Goal: Communication & Community: Answer question/provide support

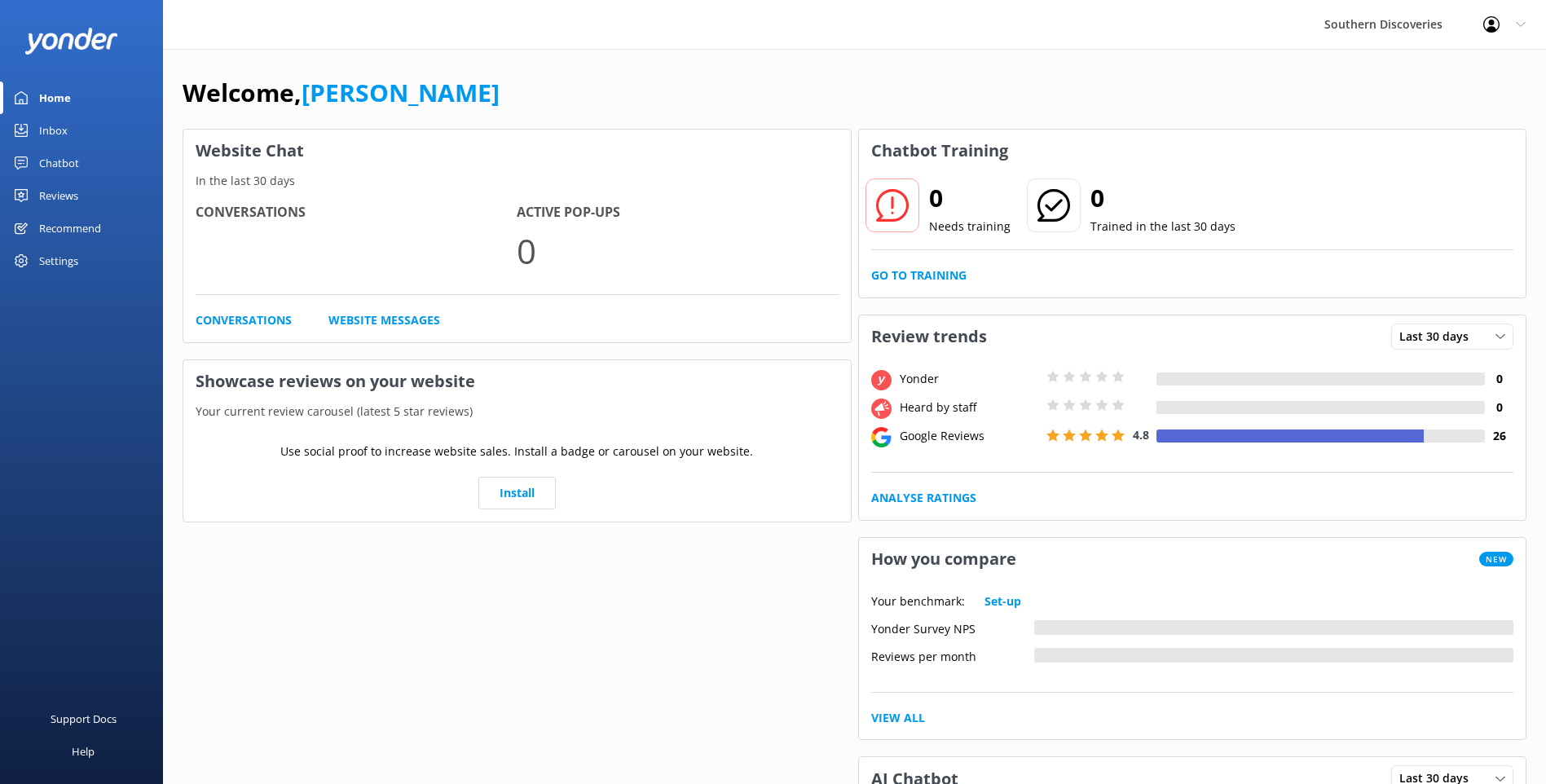
click at [104, 131] on link "Inbox" at bounding box center [82, 131] width 163 height 33
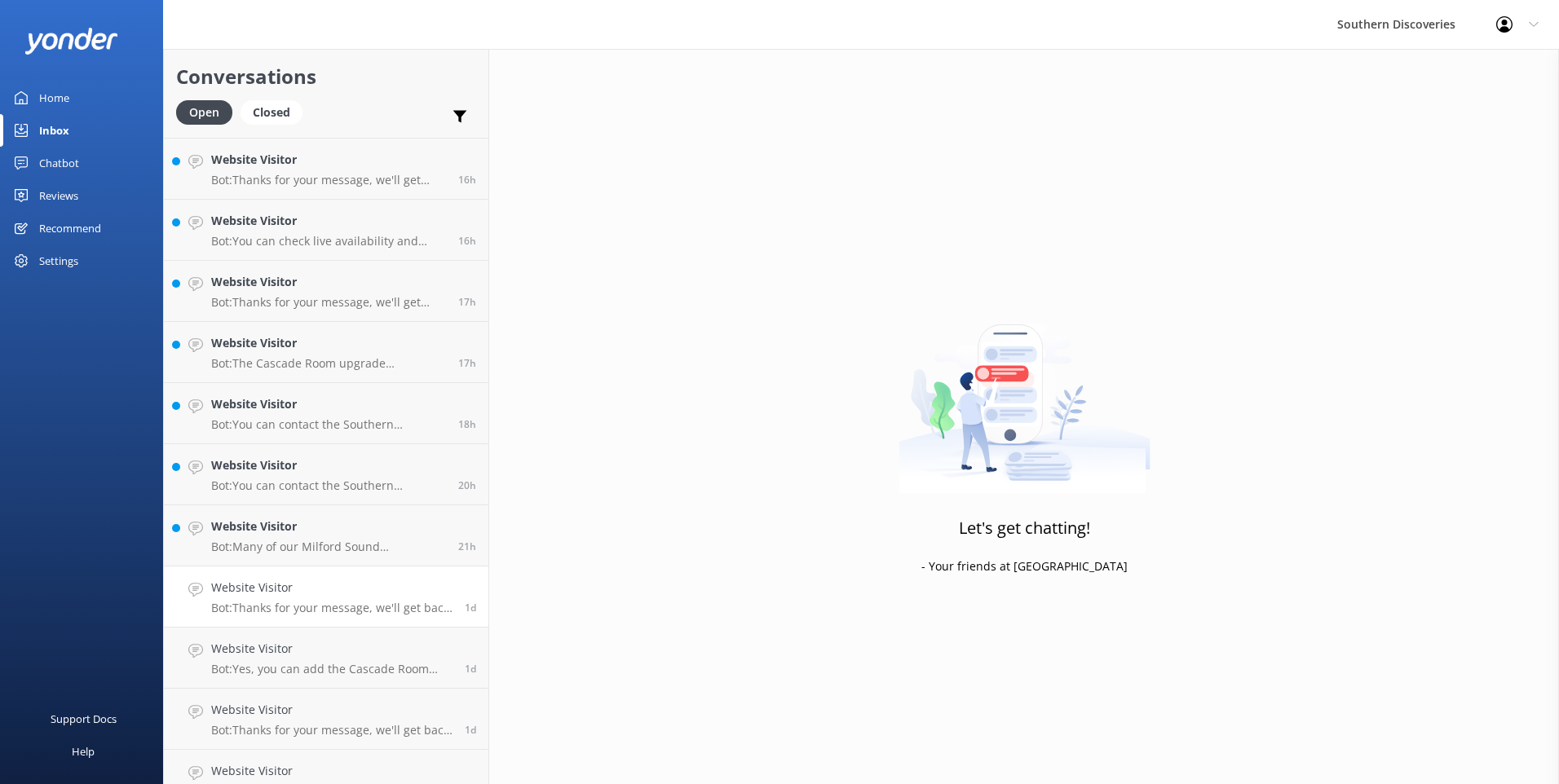
scroll to position [638, 0]
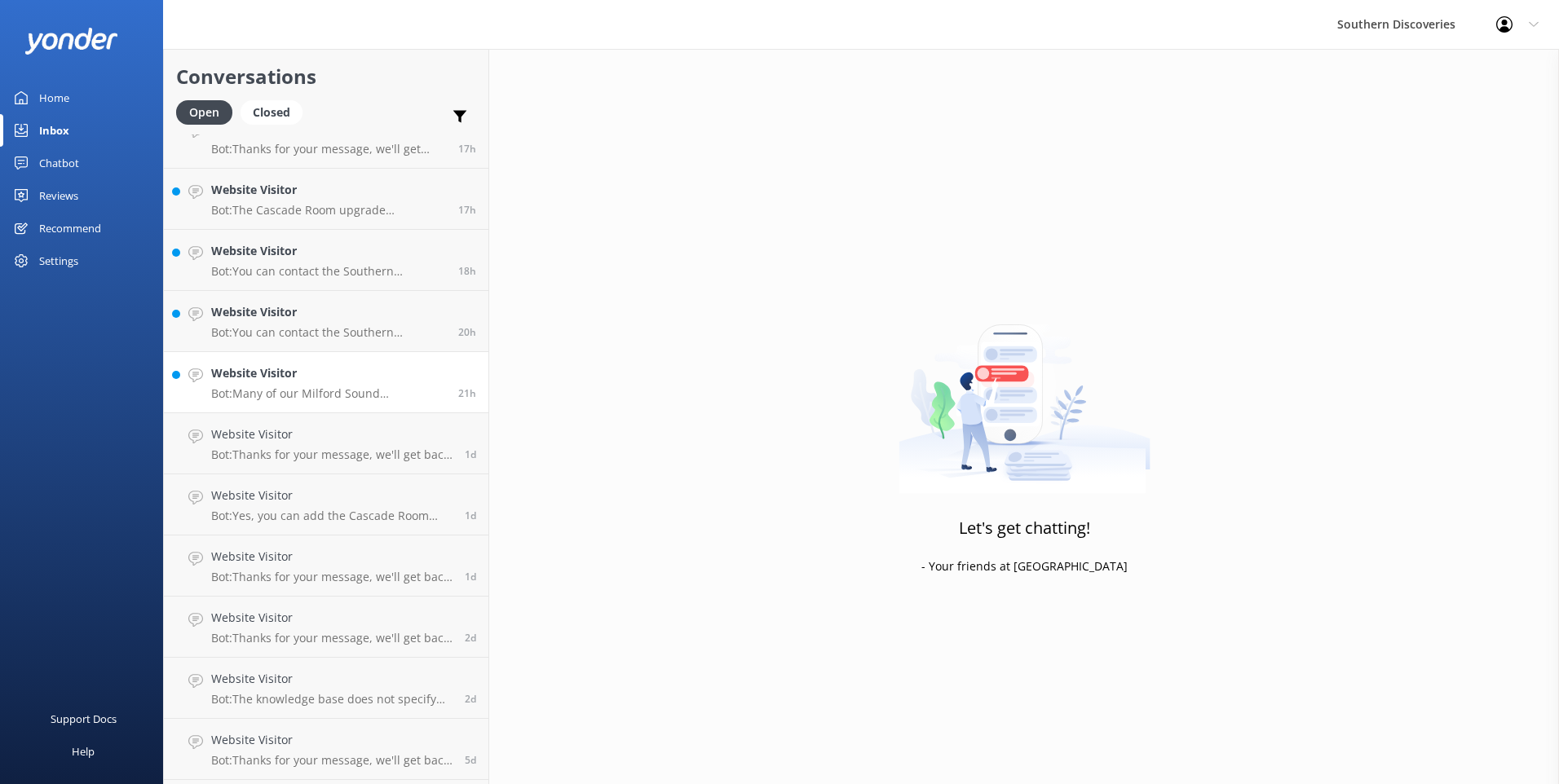
click at [315, 376] on h4 "Website Visitor" at bounding box center [328, 373] width 235 height 18
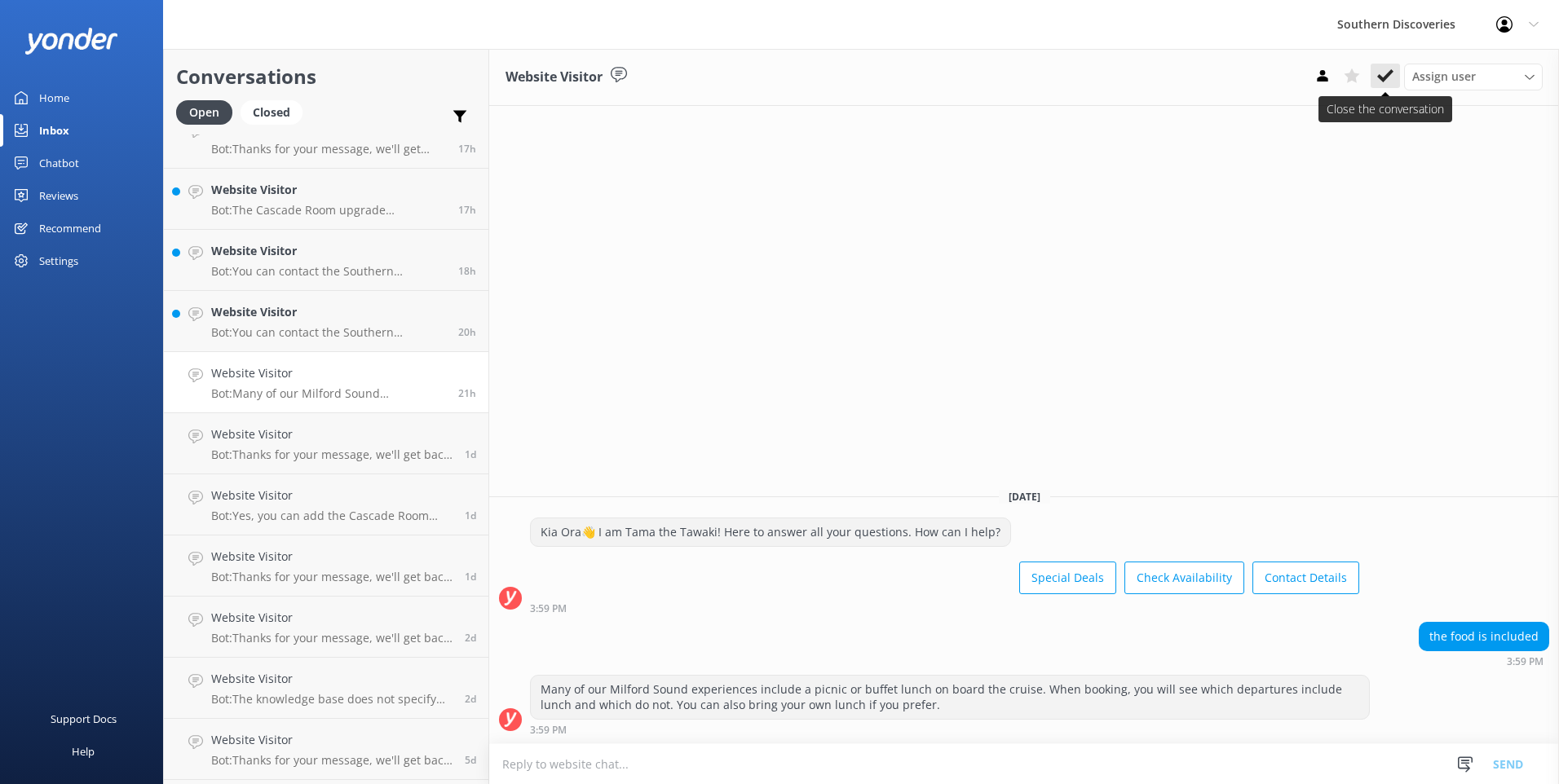
click at [1380, 76] on use at bounding box center [1385, 76] width 16 height 13
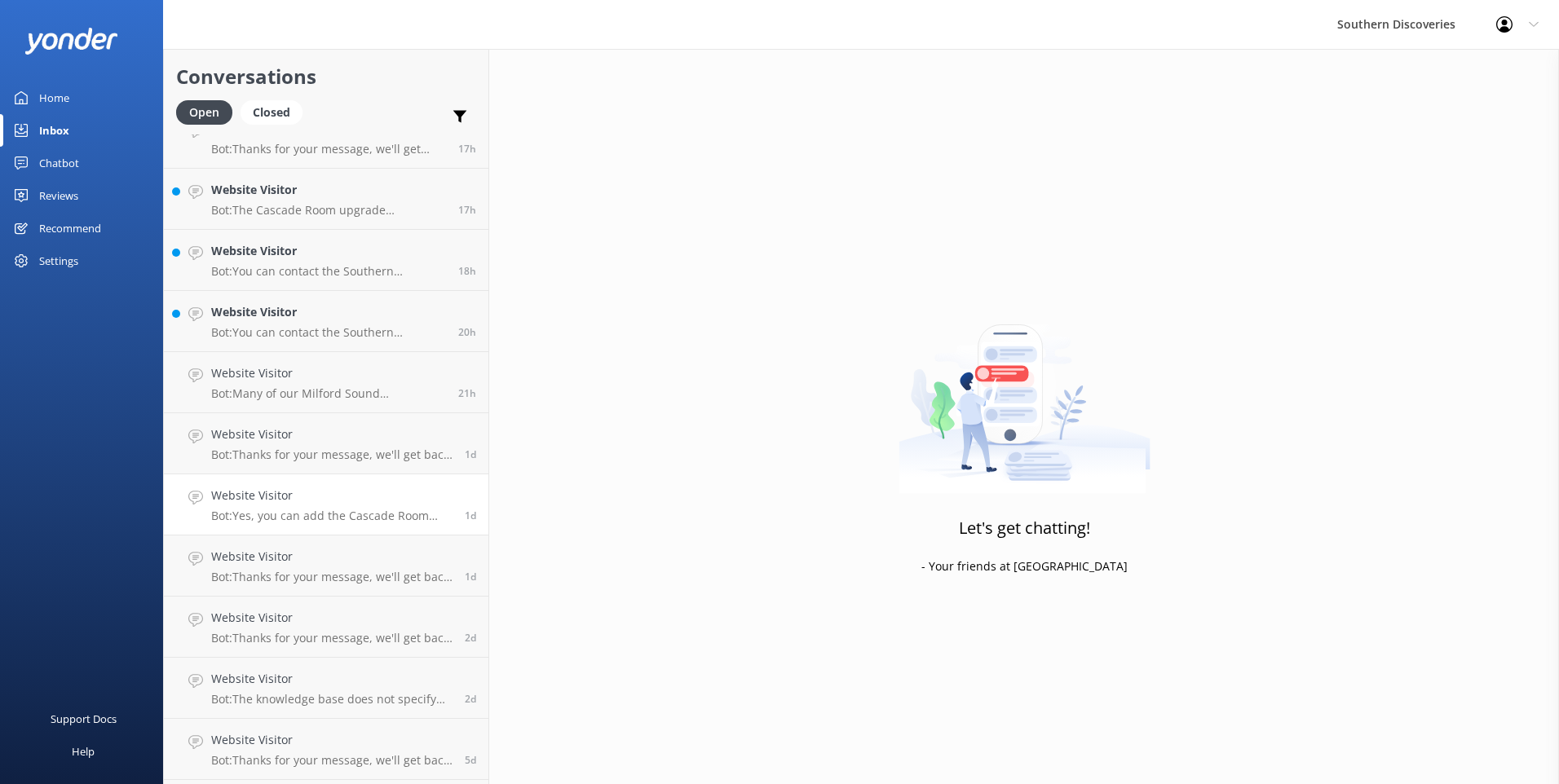
scroll to position [634, 0]
click at [307, 329] on p "Bot: You can contact the Southern Discoveries team by phone at [PHONE_NUMBER] w…" at bounding box center [328, 337] width 235 height 15
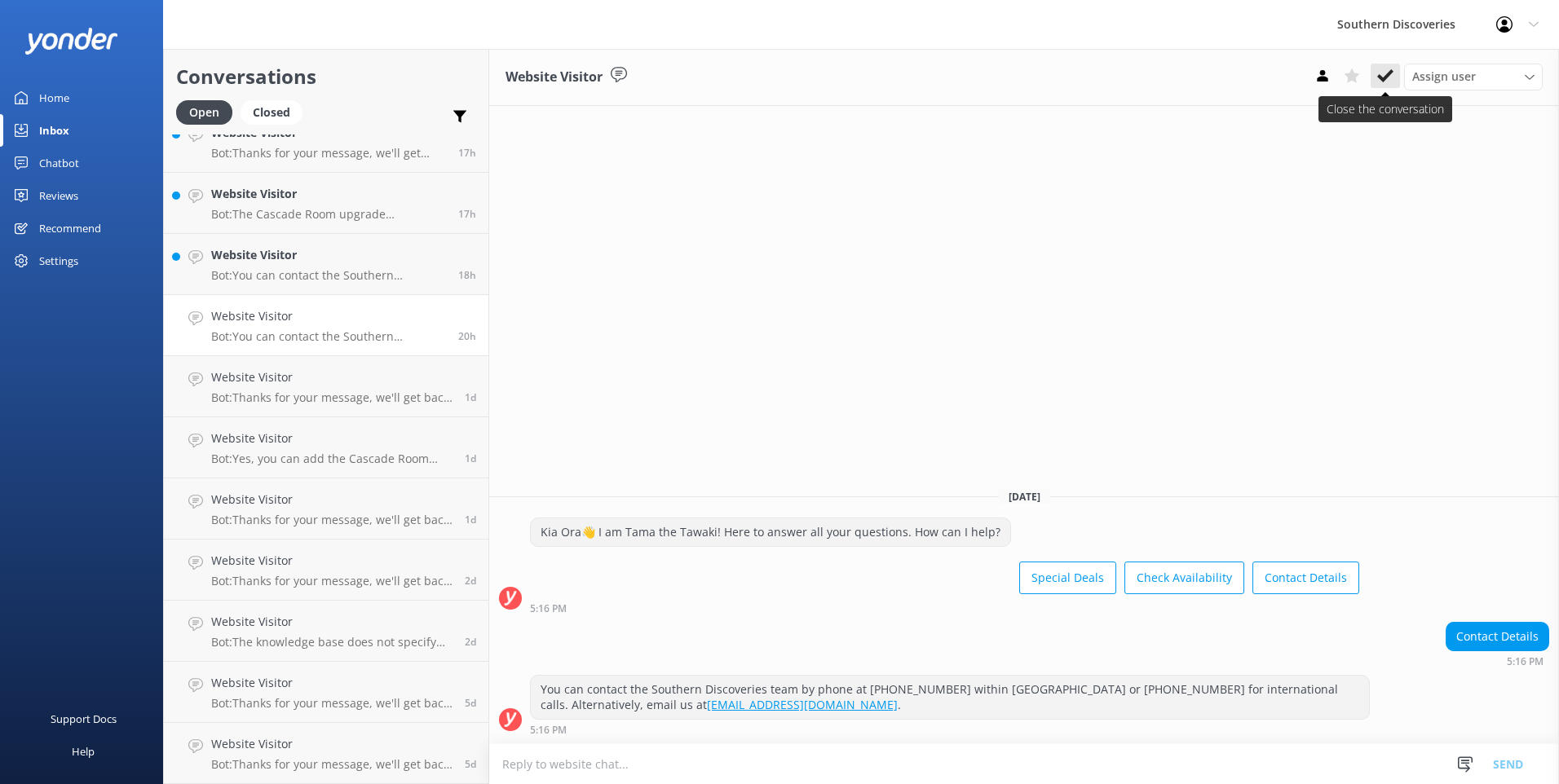
click at [1374, 68] on button at bounding box center [1385, 76] width 30 height 25
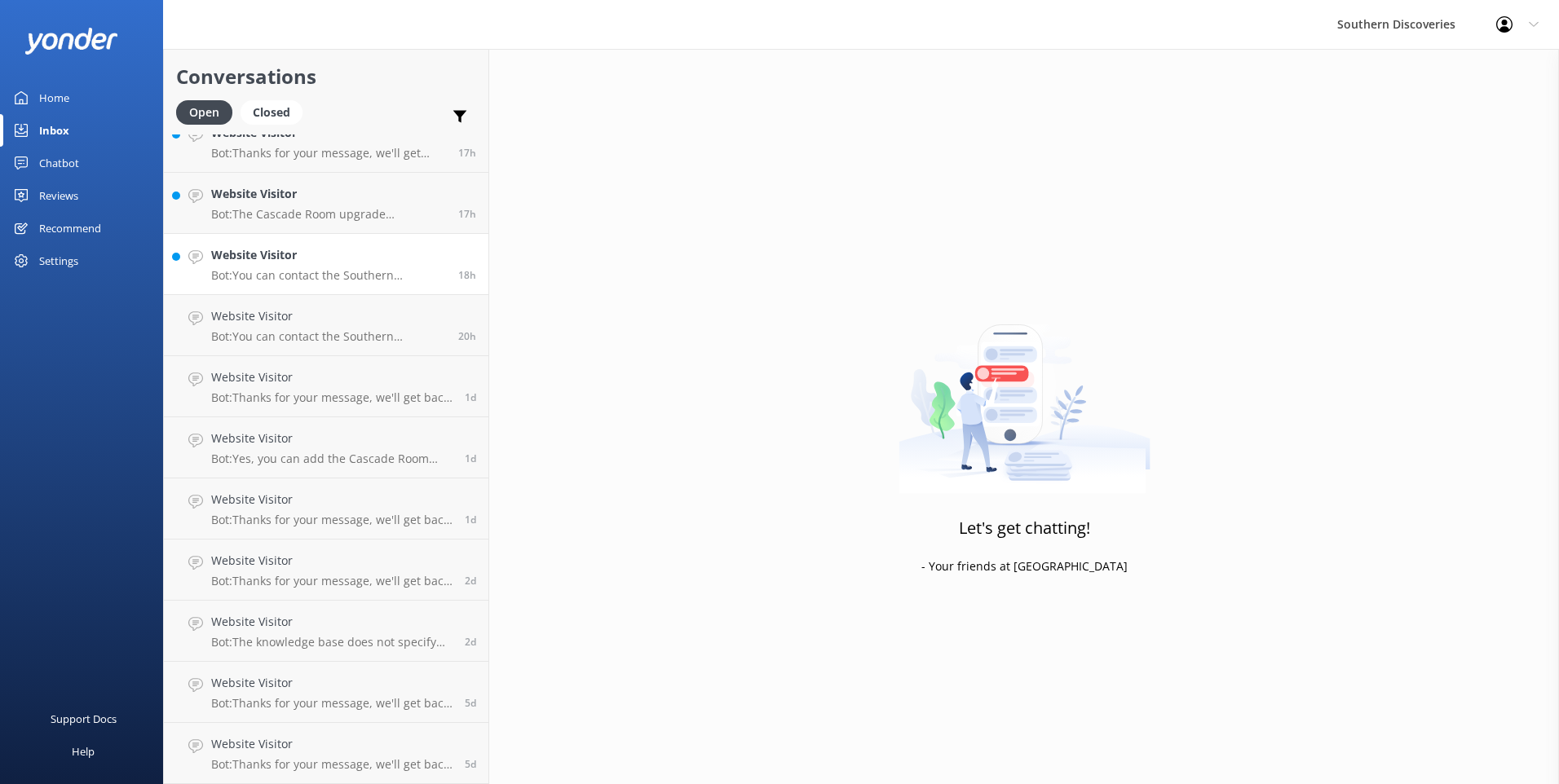
click at [373, 277] on p "Bot: You can contact the Southern Discoveries team by phone at [PHONE_NUMBER] w…" at bounding box center [328, 276] width 235 height 15
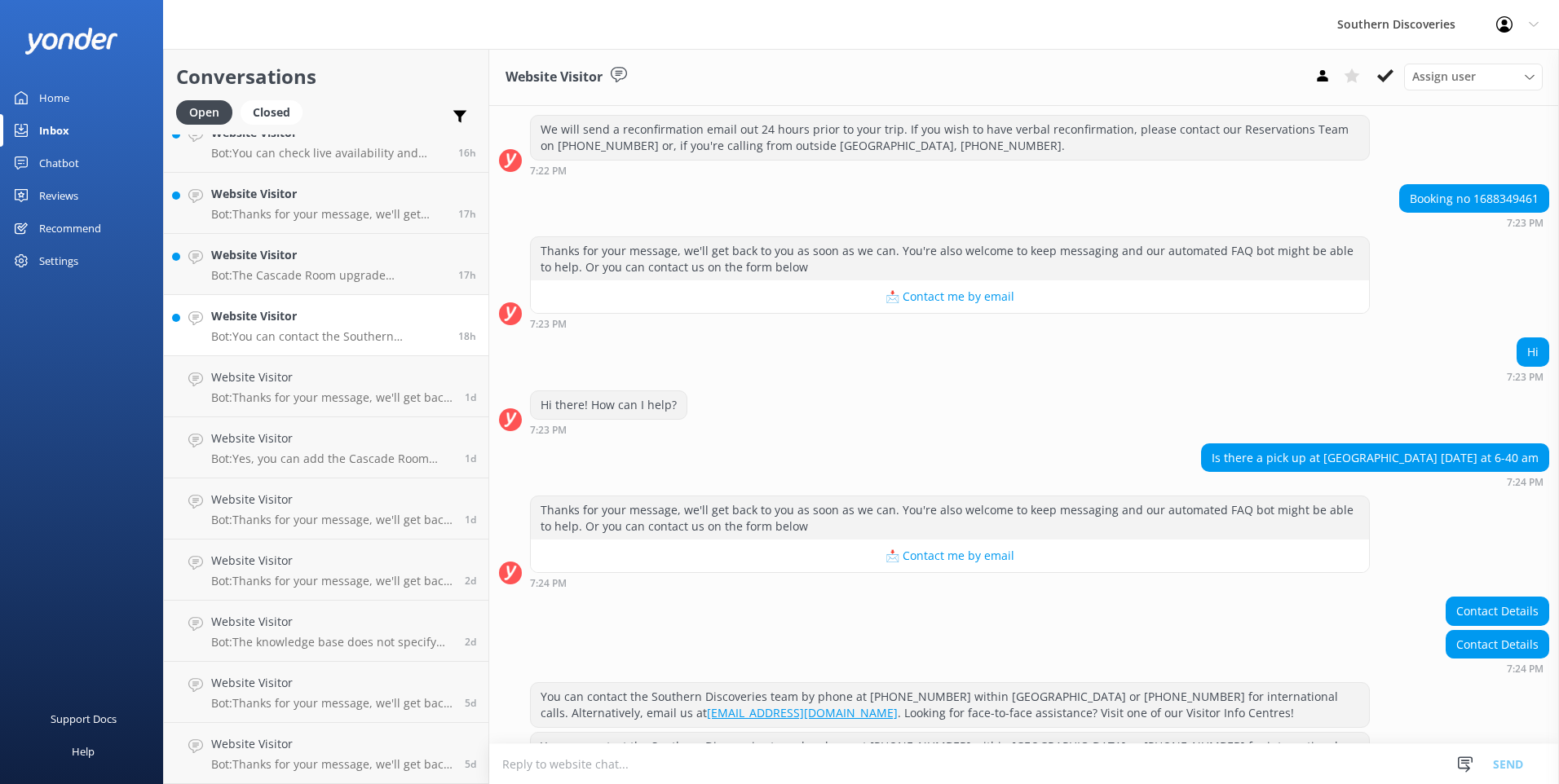
scroll to position [352, 0]
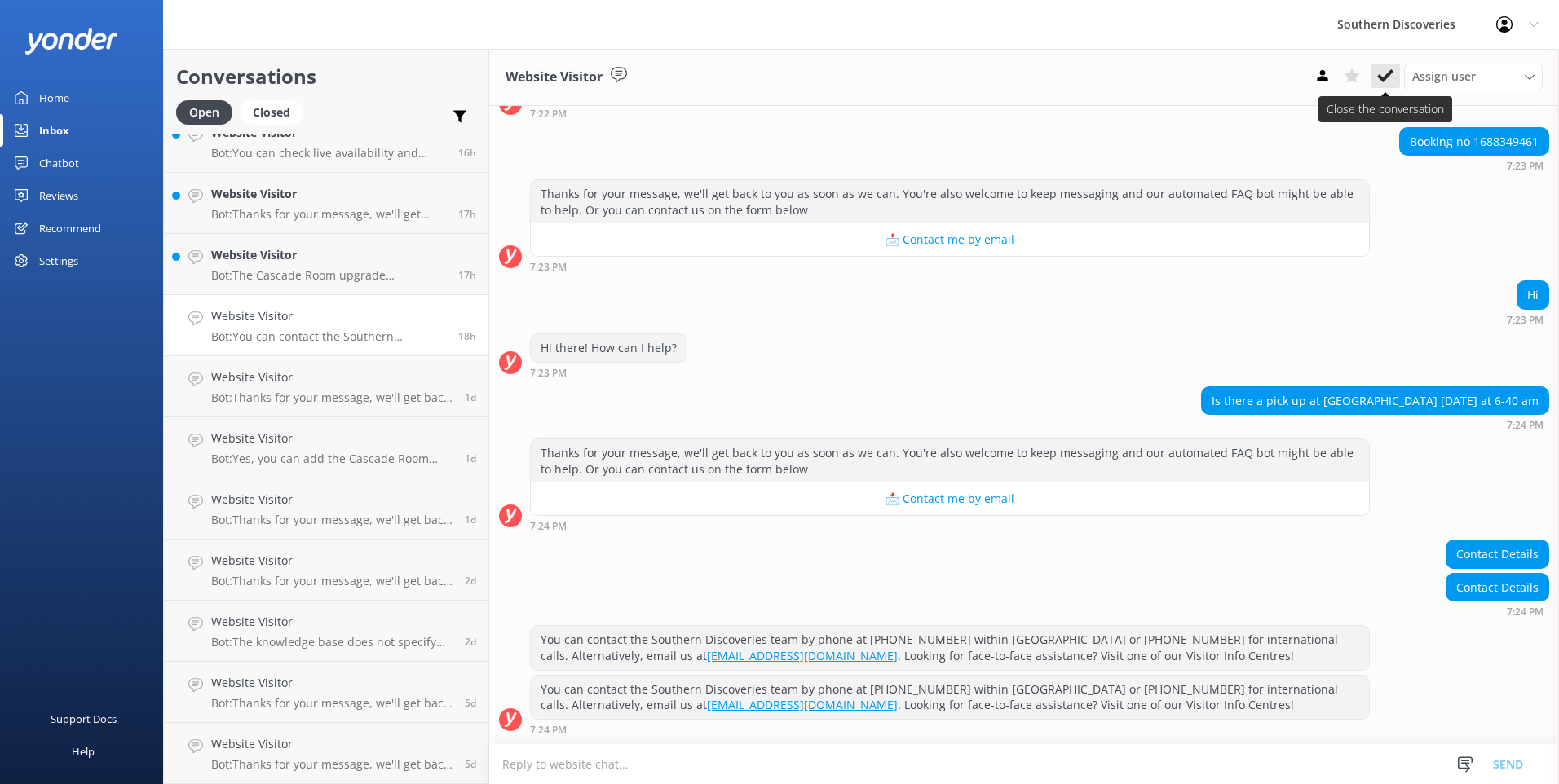
click at [1387, 75] on use at bounding box center [1385, 76] width 16 height 13
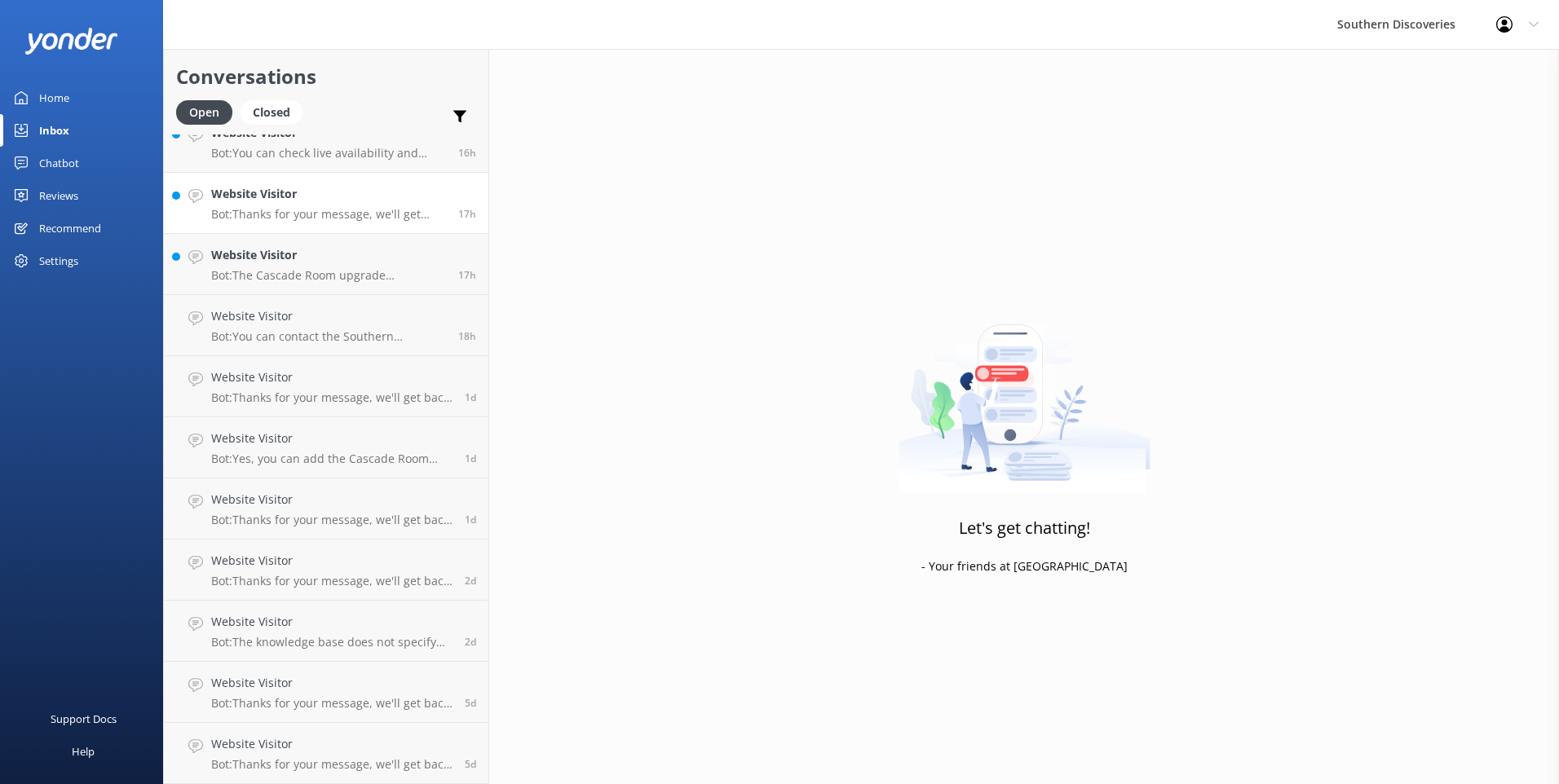
scroll to position [511, 0]
click at [311, 334] on p "Bot: The Cascade Room upgrade accommodates a maximum of 20 guests, providing a …" at bounding box center [328, 337] width 235 height 15
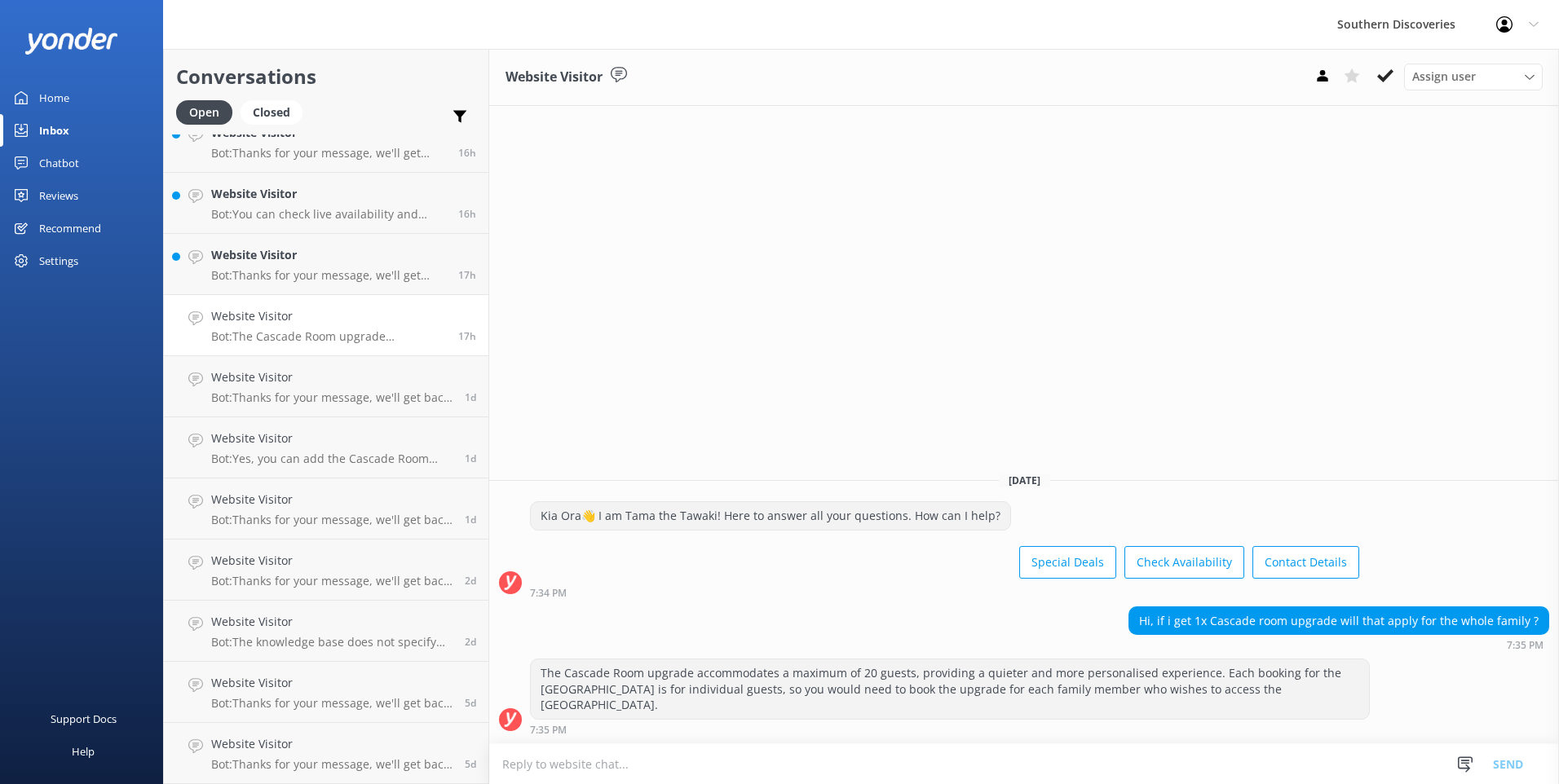
drag, startPoint x: 1393, startPoint y: 75, endPoint x: 1384, endPoint y: 69, distance: 10.8
click at [1390, 74] on icon at bounding box center [1385, 76] width 16 height 16
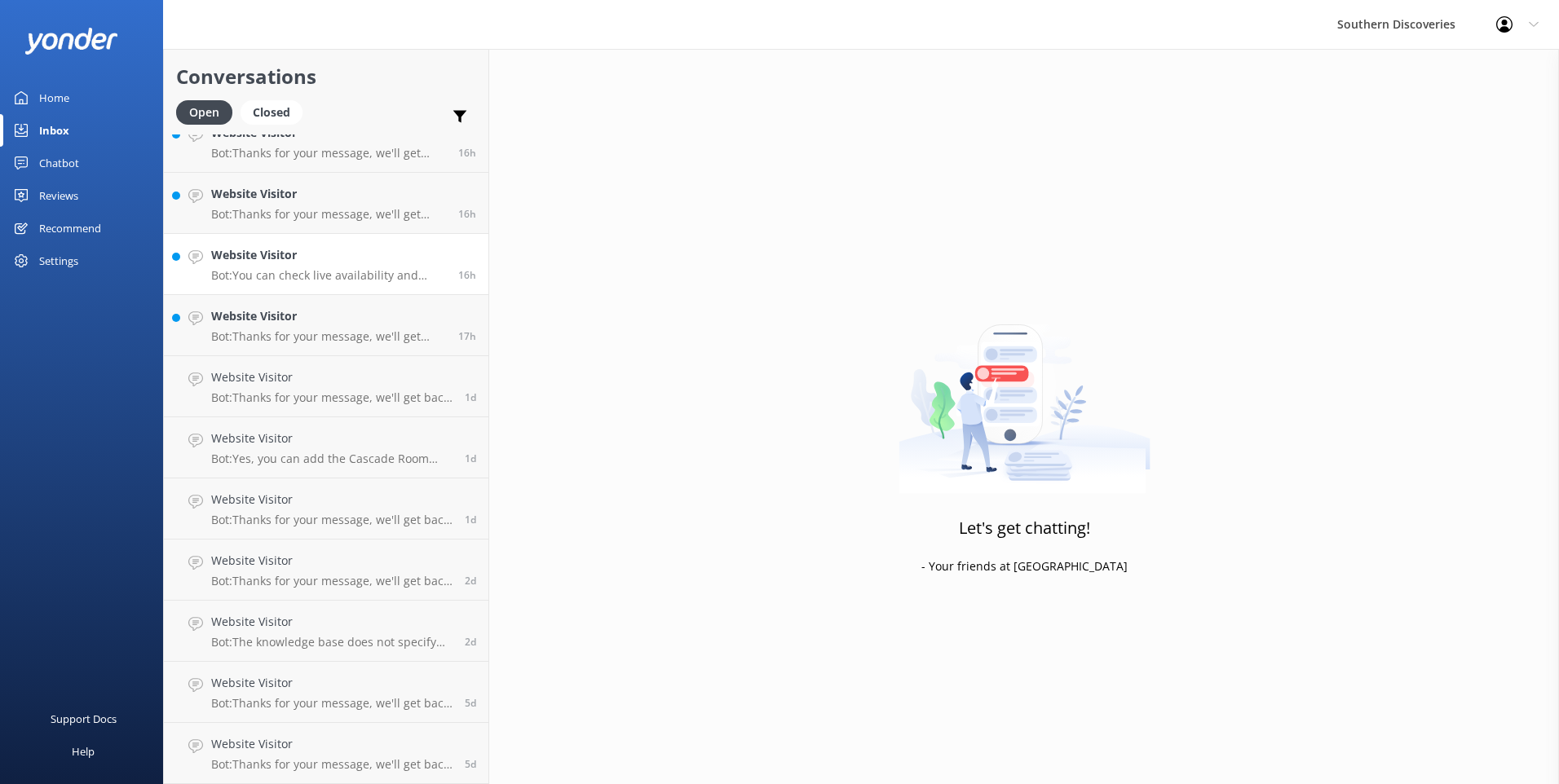
scroll to position [450, 0]
click at [294, 271] on p "Bot: You can check live availability and book your Milford Sound adventure on o…" at bounding box center [328, 276] width 235 height 15
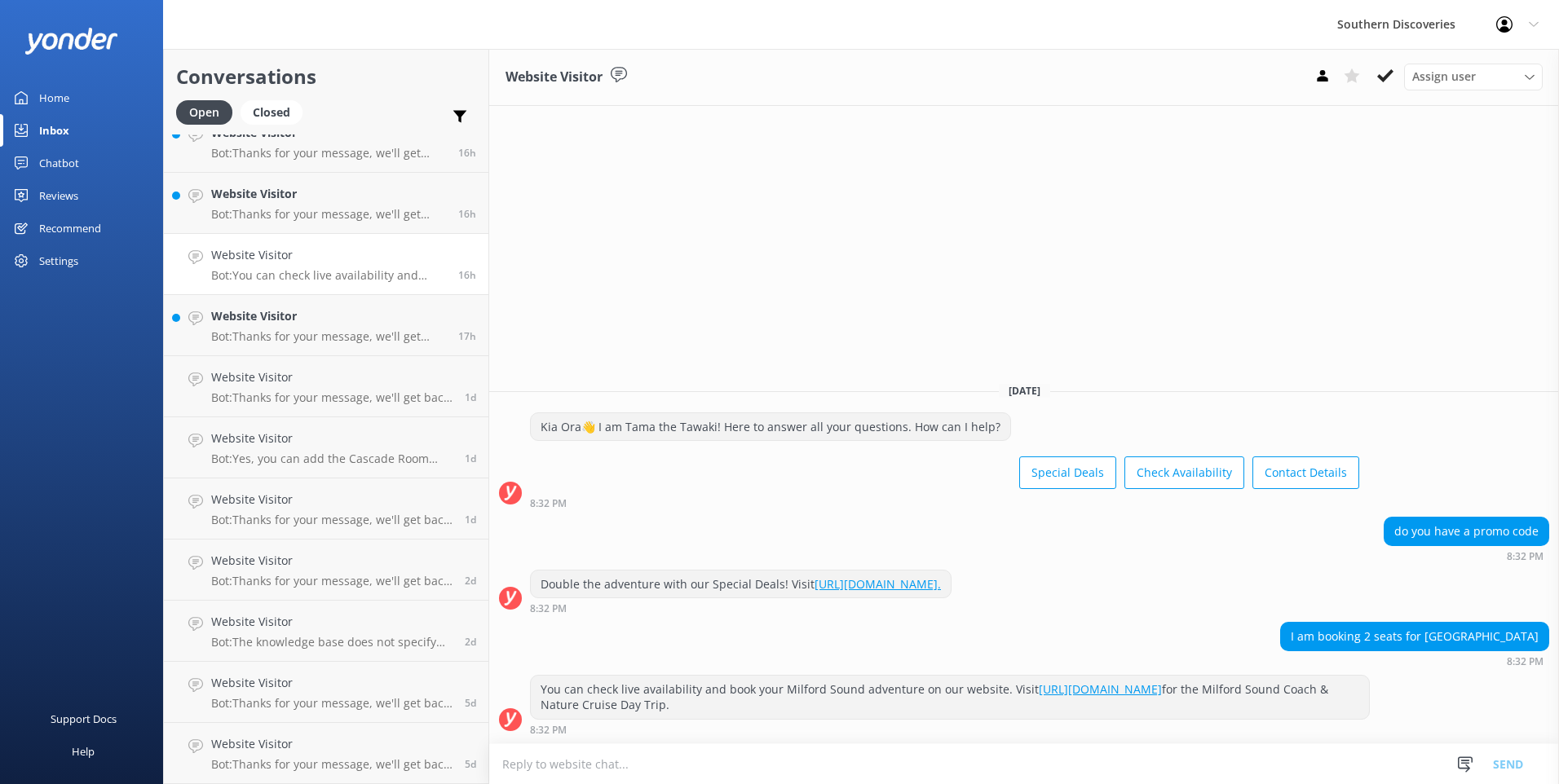
click at [1376, 74] on button at bounding box center [1385, 76] width 30 height 25
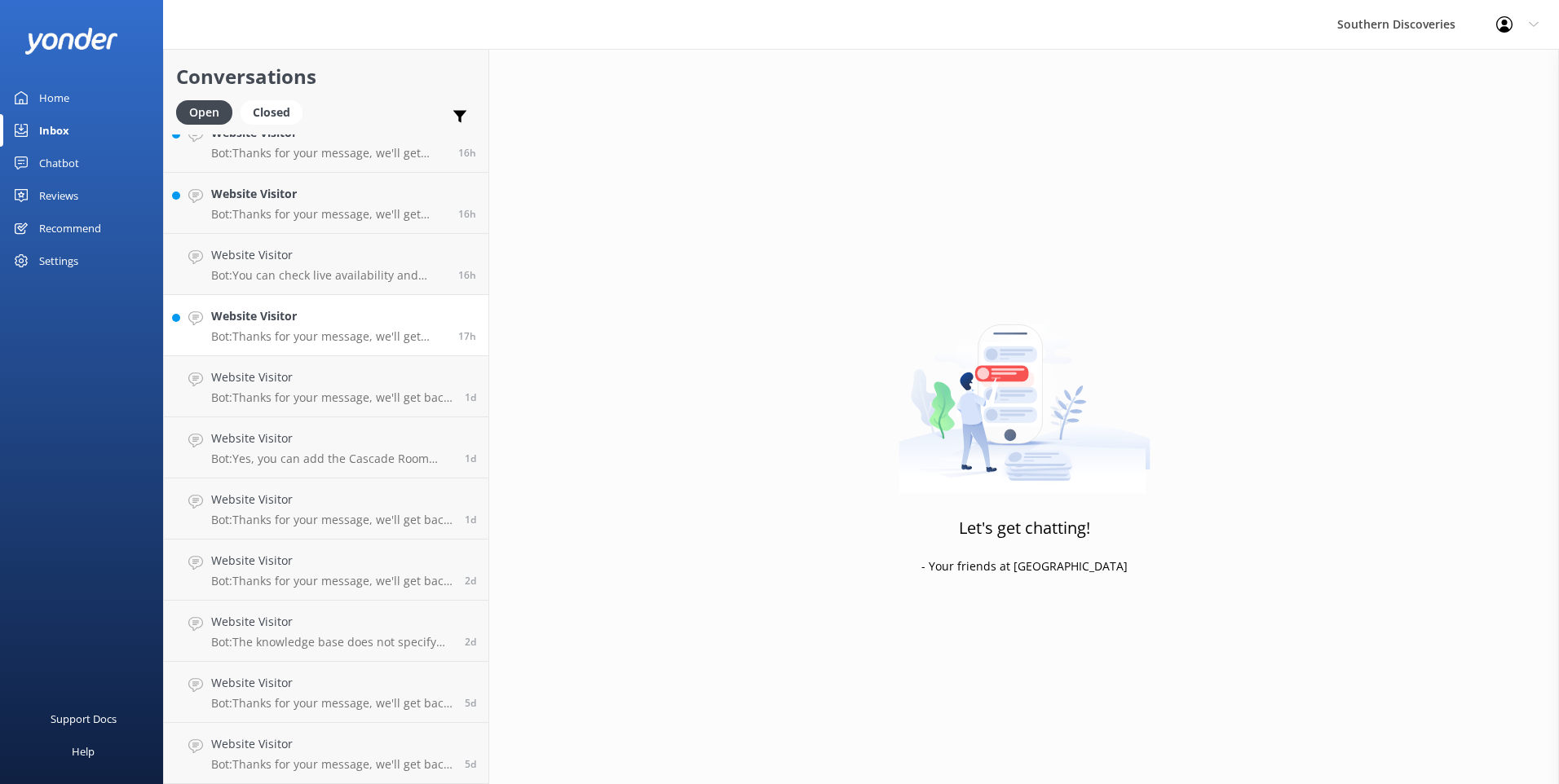
scroll to position [390, 0]
drag, startPoint x: 293, startPoint y: 332, endPoint x: 301, endPoint y: 327, distance: 9.4
click at [294, 332] on p "Bot: Thanks for your message, we'll get back to you as soon as we can. You're a…" at bounding box center [328, 337] width 235 height 15
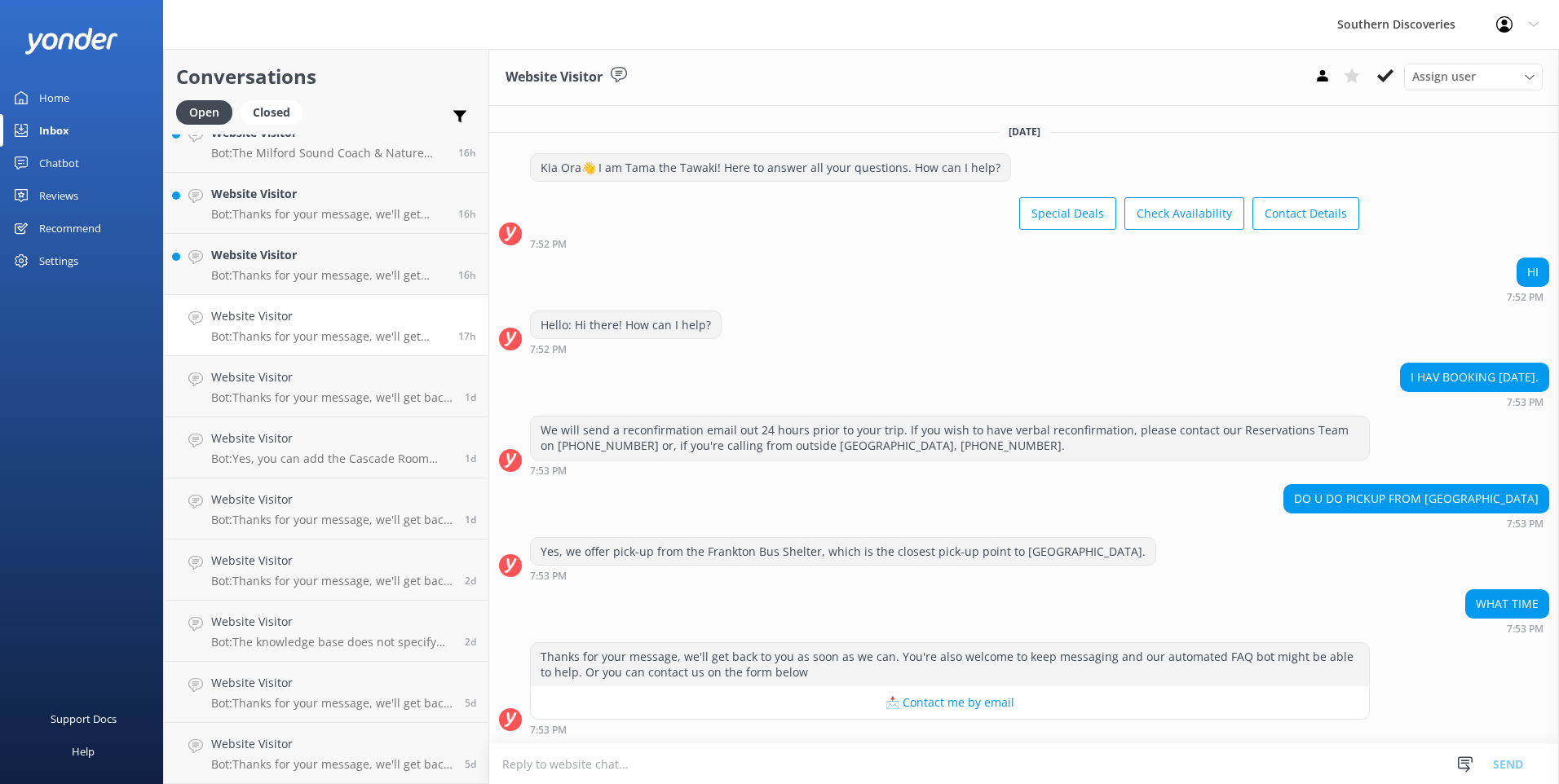
click at [648, 772] on textarea at bounding box center [1024, 763] width 1070 height 40
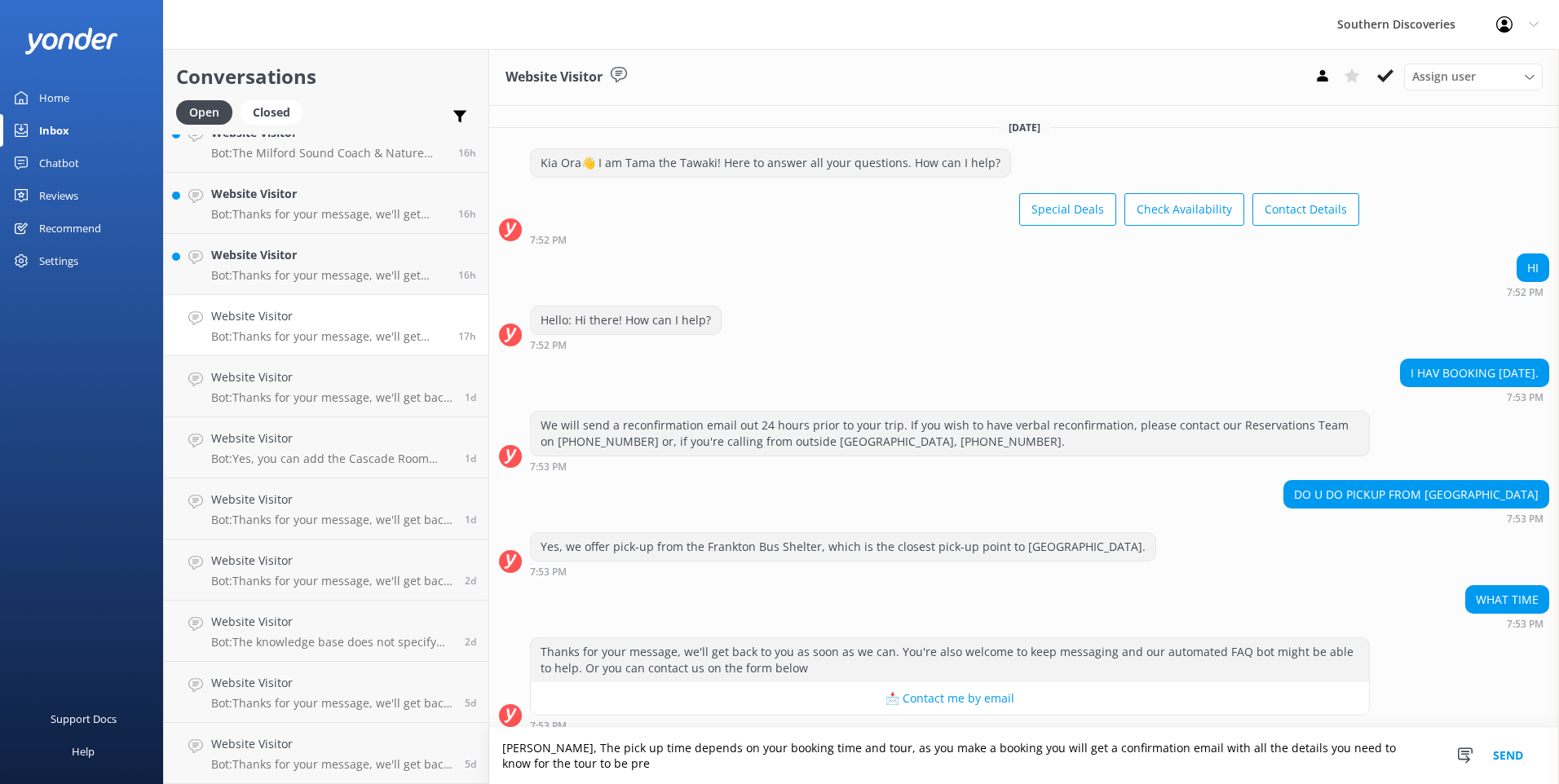
scroll to position [12, 0]
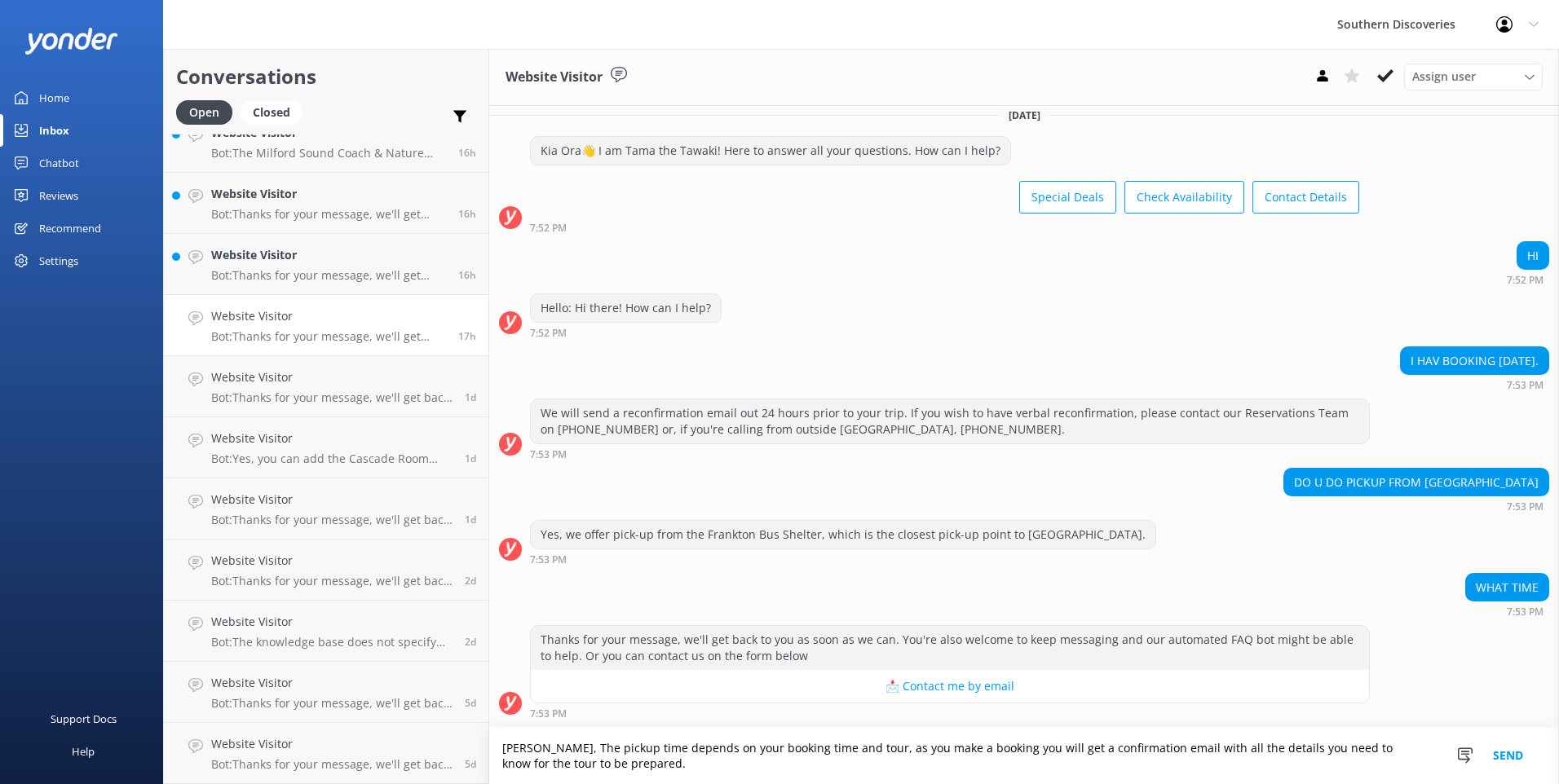
type textarea "[PERSON_NAME], The pickup time depends on your booking time and tour, as you ma…"
click at [1505, 757] on button "Send" at bounding box center [1508, 756] width 61 height 56
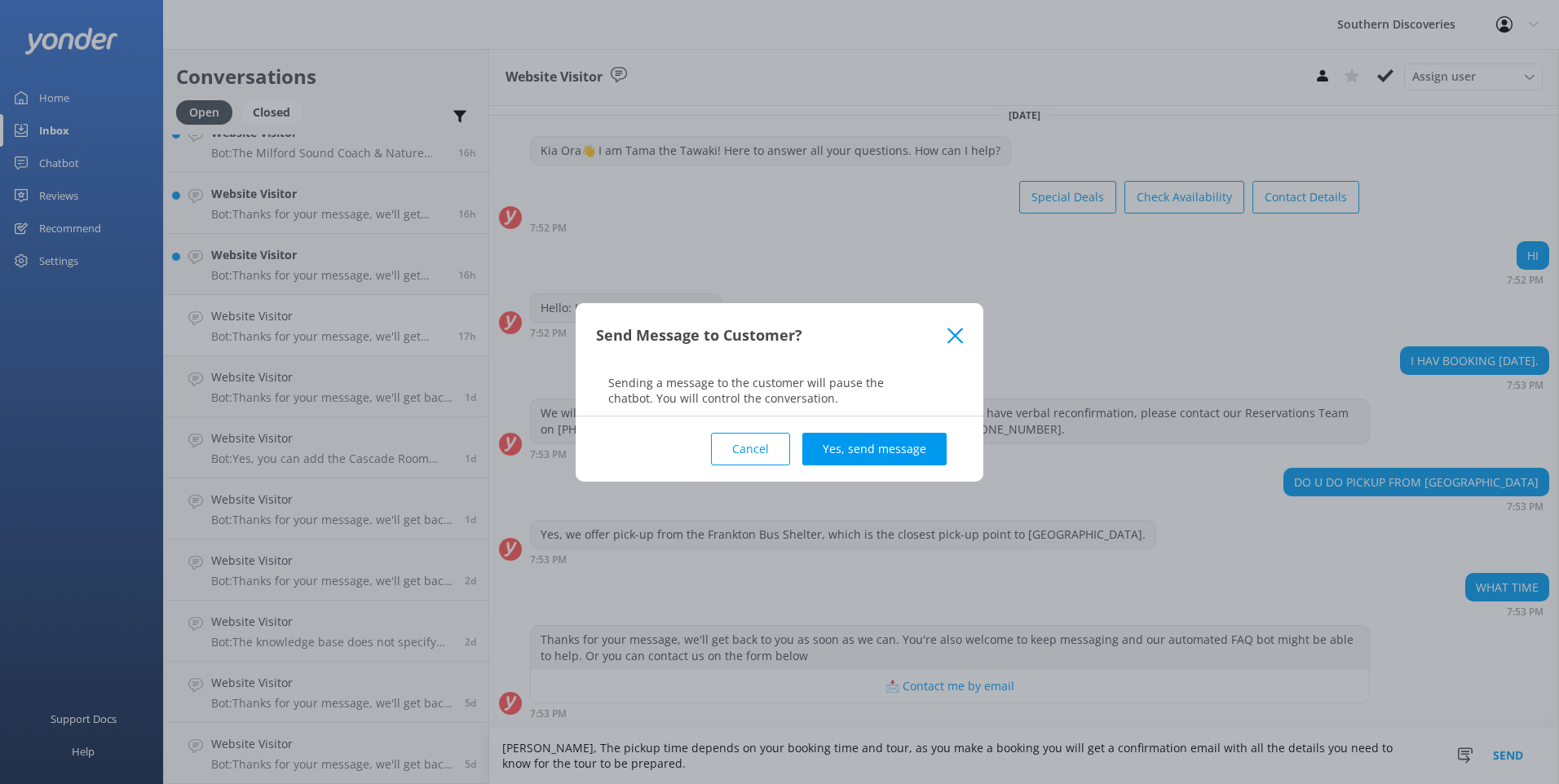
click at [909, 435] on button "Yes, send message" at bounding box center [874, 449] width 144 height 33
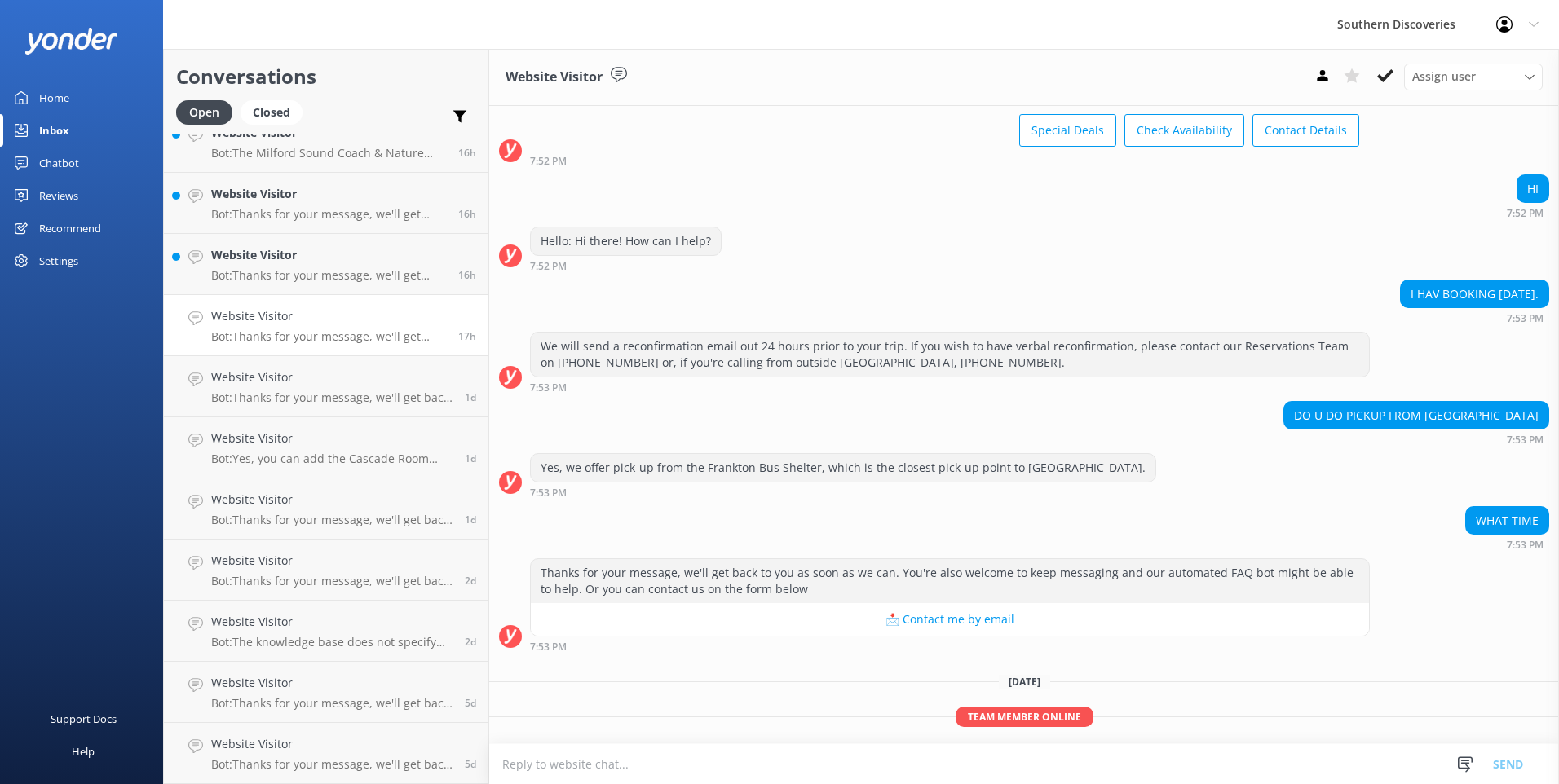
scroll to position [147, 0]
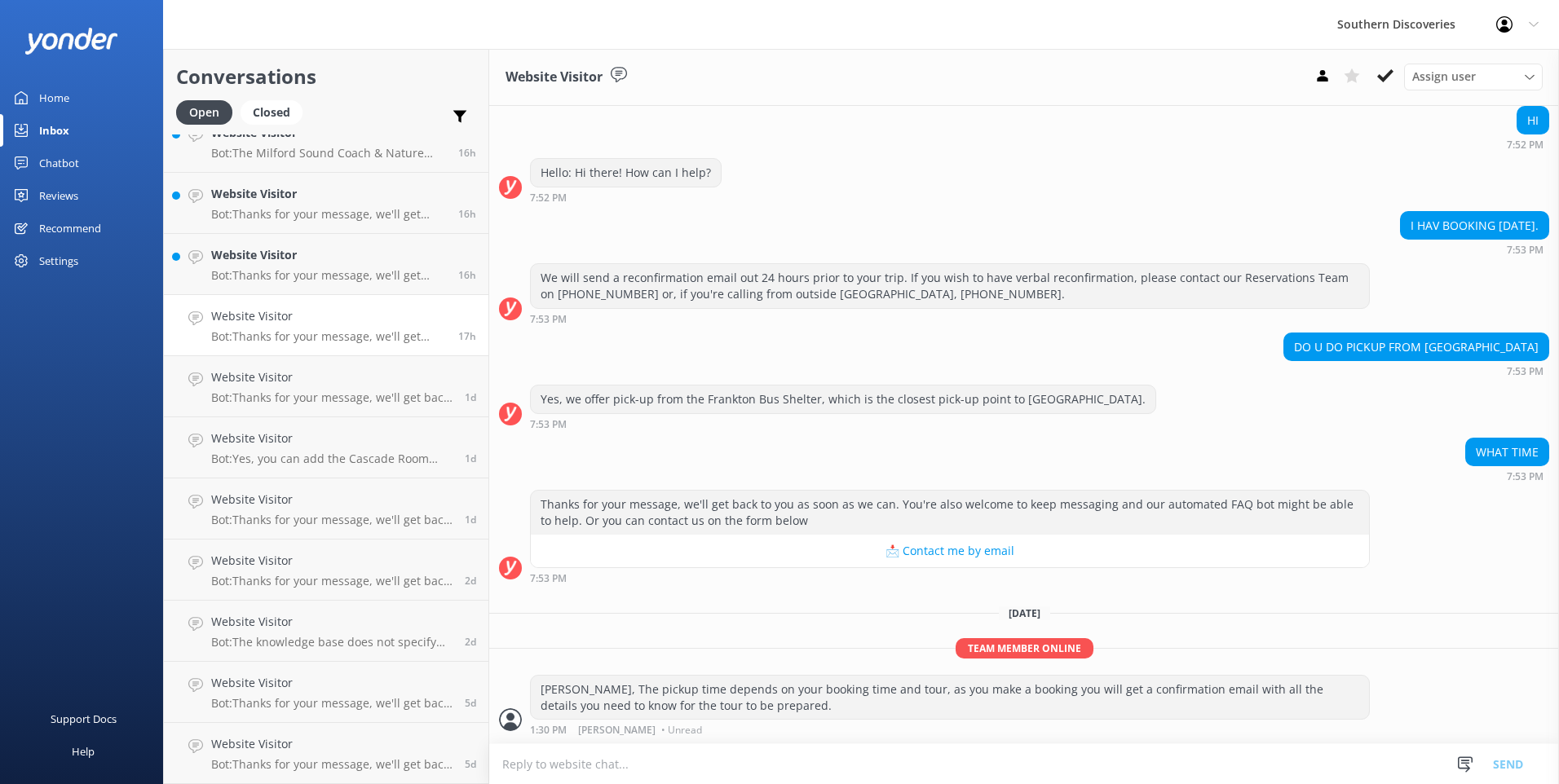
click at [1379, 77] on use at bounding box center [1385, 76] width 16 height 13
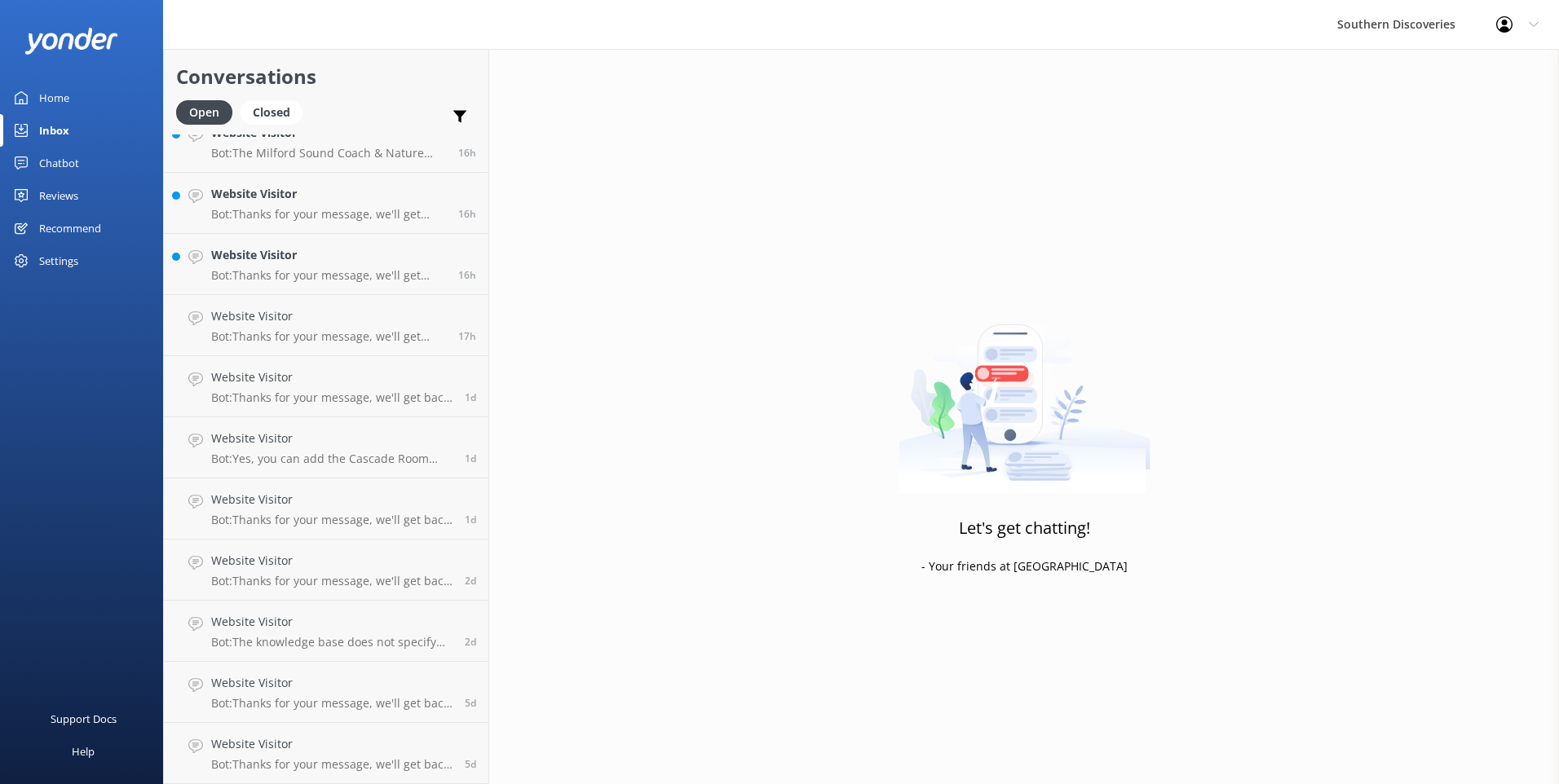
scroll to position [329, 0]
click at [335, 346] on link "Website Visitor Bot: Thanks for your message, we'll get back to you as soon as …" at bounding box center [326, 325] width 325 height 61
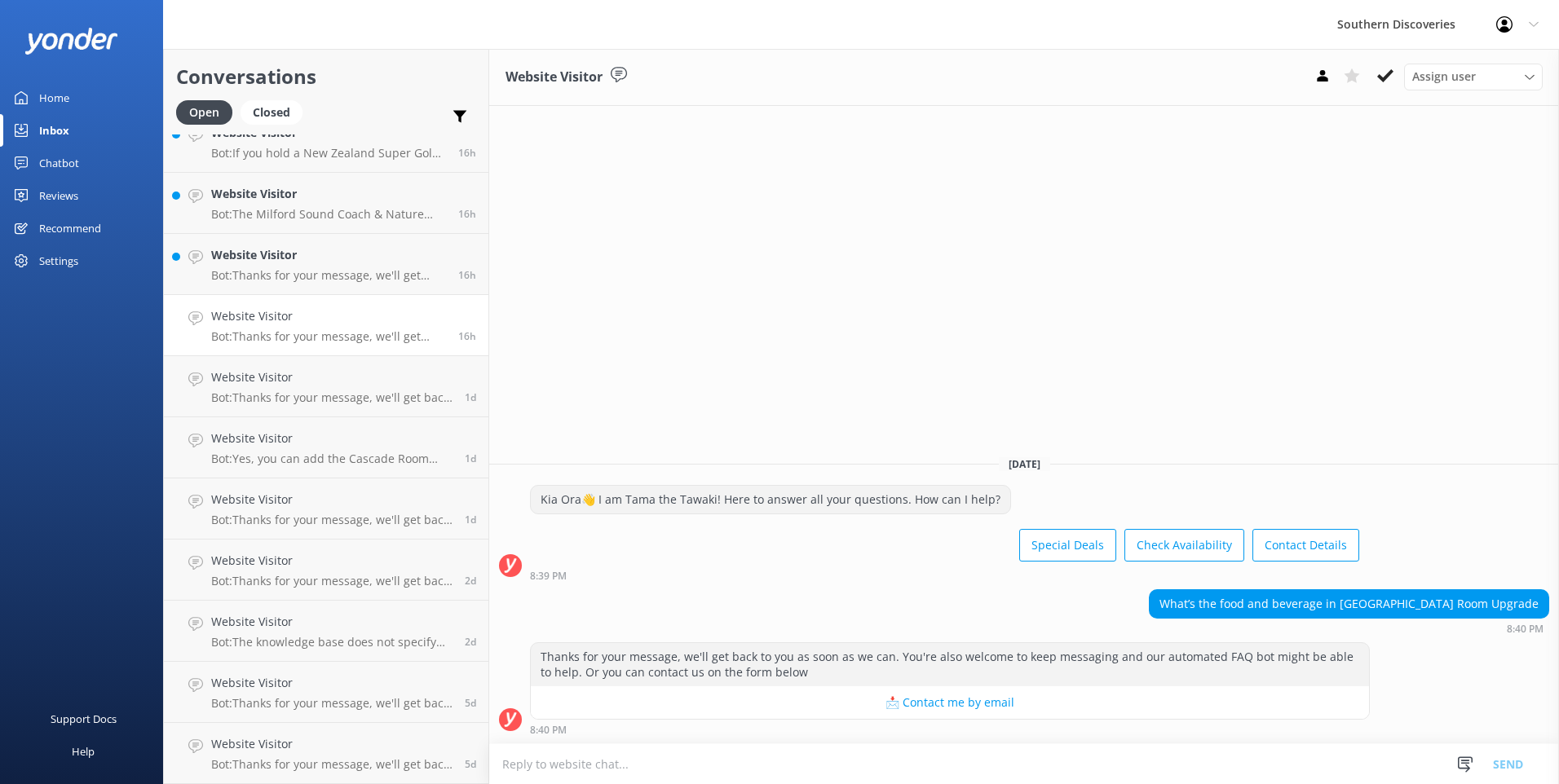
click at [628, 764] on textarea at bounding box center [1024, 763] width 1070 height 40
click at [630, 783] on textarea "Kia Ora," at bounding box center [1024, 763] width 1070 height 40
drag, startPoint x: 592, startPoint y: 764, endPoint x: 603, endPoint y: 765, distance: 11.0
click at [597, 763] on textarea "[PERSON_NAME], if you are book after October, we are offering priority check in" at bounding box center [1024, 763] width 1070 height 40
click at [603, 765] on textarea "[PERSON_NAME], if you are book after October, we are offering priority check in" at bounding box center [1024, 763] width 1070 height 40
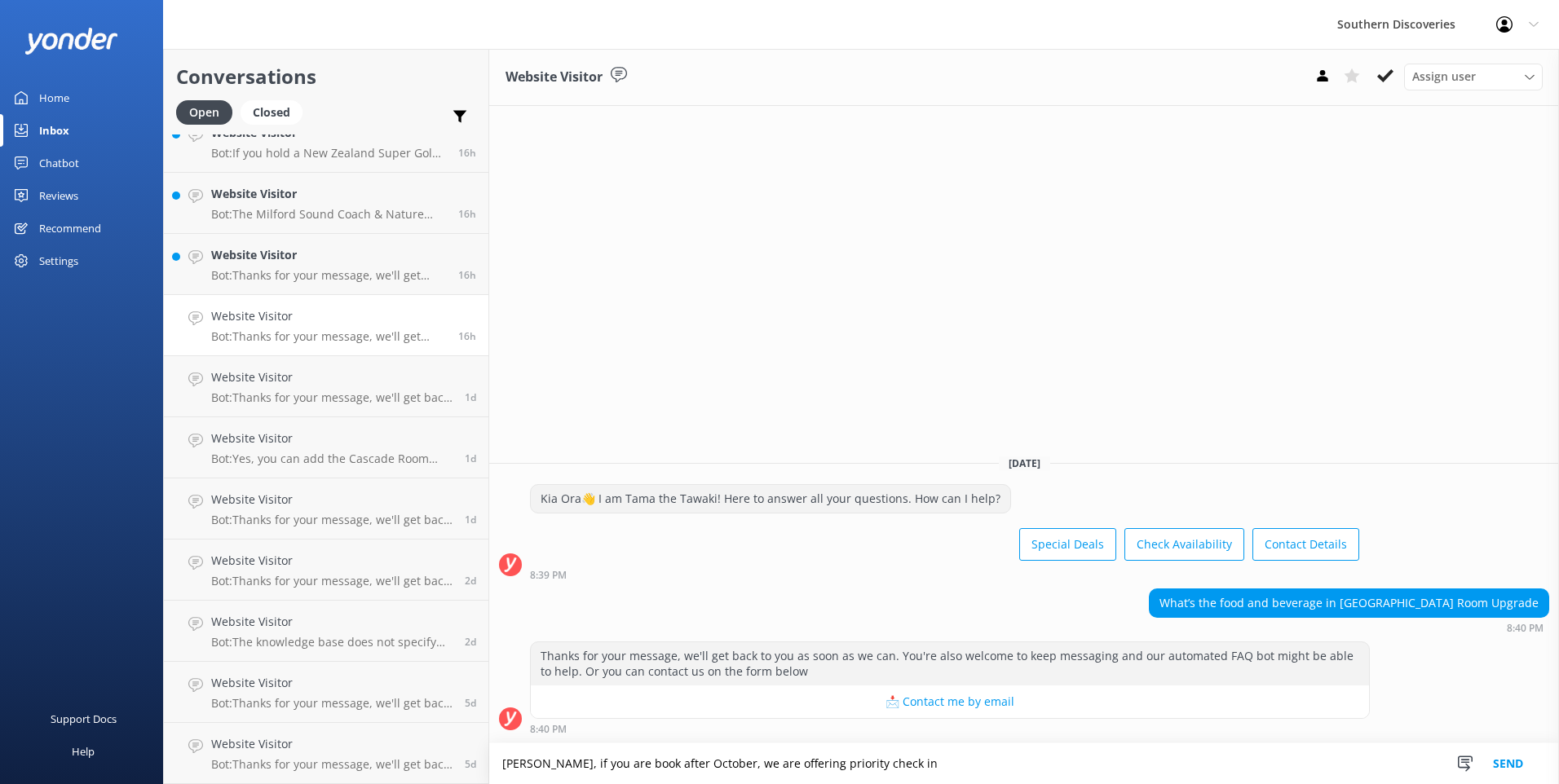
click at [602, 766] on textarea "[PERSON_NAME], if you are book after October, we are offering priority check in" at bounding box center [1024, 763] width 1070 height 40
click at [688, 764] on textarea "[PERSON_NAME], if you are wanting to book after October, we are offering priori…" at bounding box center [1024, 763] width 1070 height 40
click at [1070, 770] on textarea "[PERSON_NAME], if you are wanting to book cascade room after October, we are of…" at bounding box center [1024, 763] width 1070 height 40
click at [1382, 777] on textarea "Kia Ora, if you are wanting to book cascade room after October, we are offering…" at bounding box center [1024, 763] width 1070 height 40
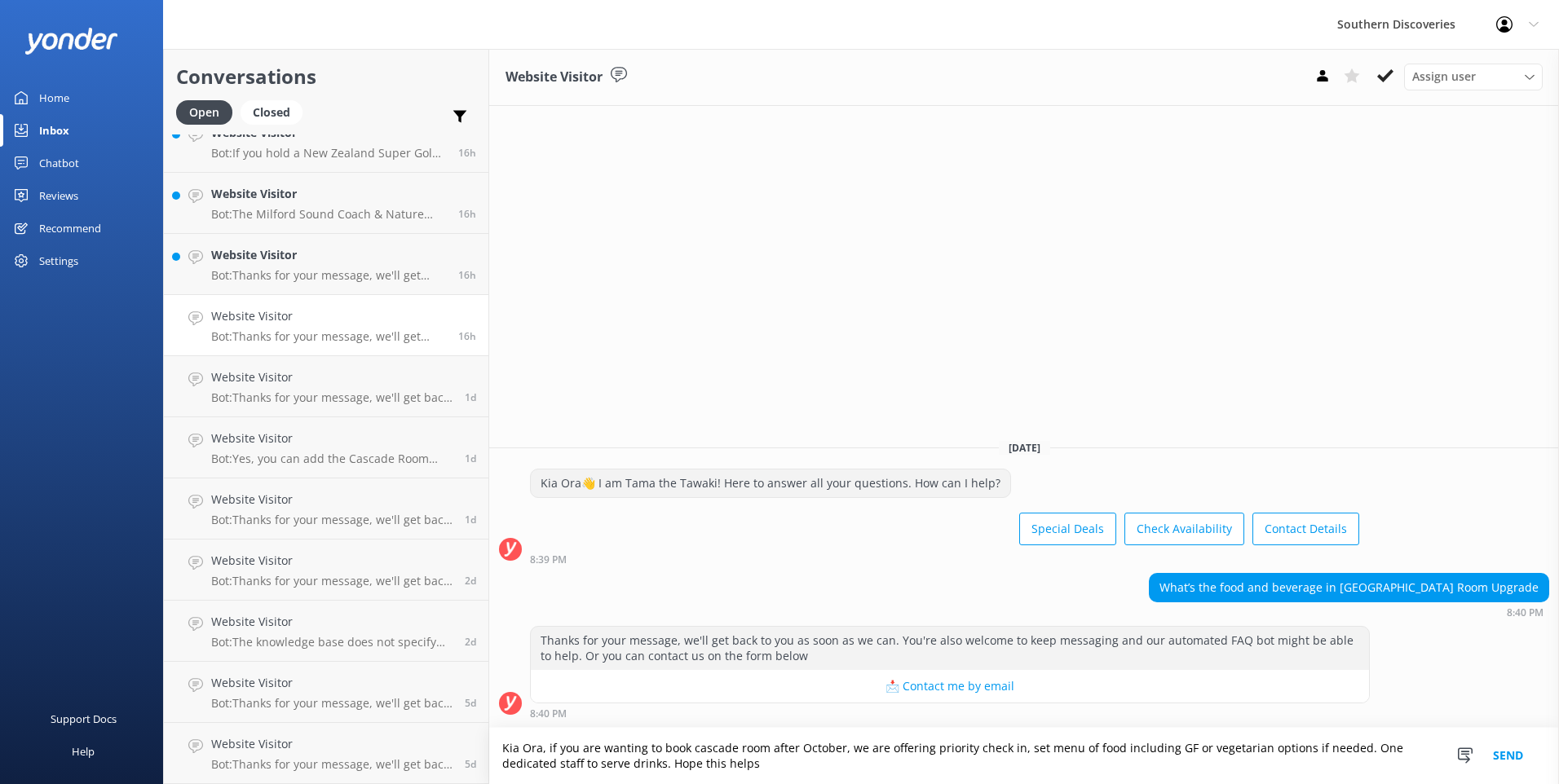
type textarea "Kia Ora, if you are wanting to book cascade room after October, we are offering…"
click at [1506, 751] on button "Send" at bounding box center [1508, 756] width 61 height 56
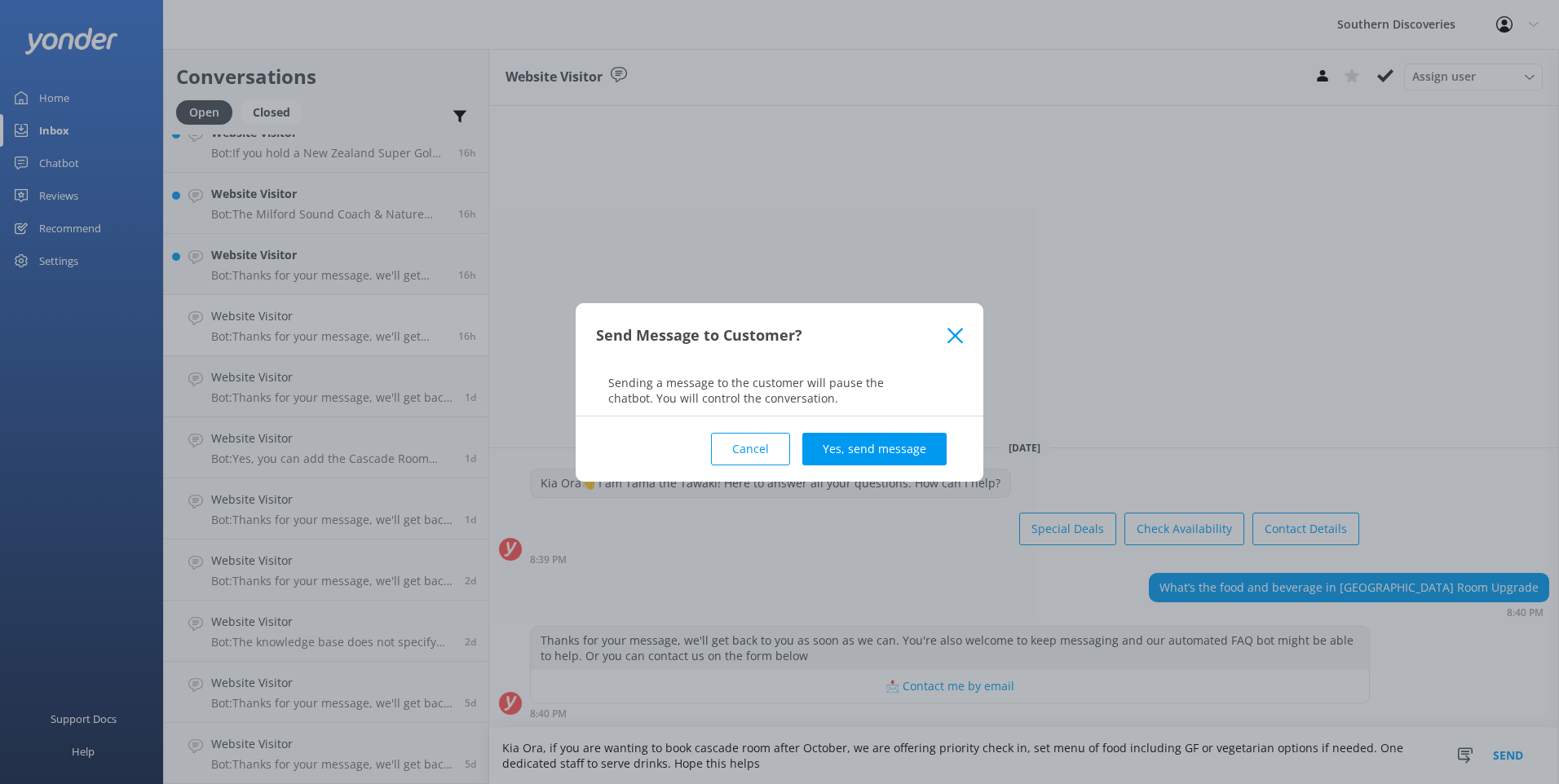
drag, startPoint x: 868, startPoint y: 457, endPoint x: 862, endPoint y: 438, distance: 19.9
click at [867, 450] on button "Yes, send message" at bounding box center [874, 449] width 144 height 33
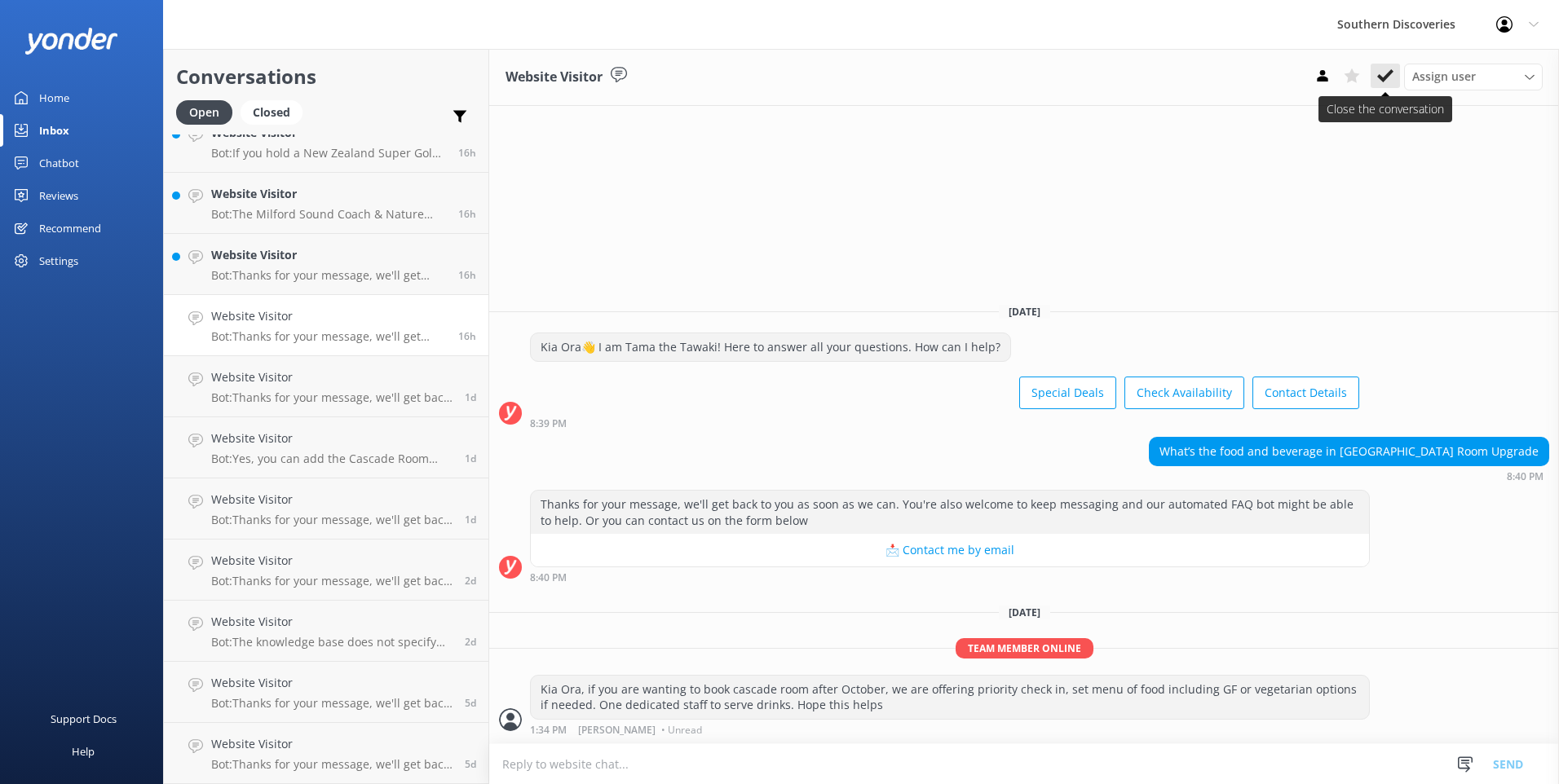
click at [1383, 75] on icon at bounding box center [1385, 76] width 16 height 16
drag, startPoint x: 300, startPoint y: 260, endPoint x: 321, endPoint y: 256, distance: 21.4
click at [302, 259] on h4 "Website Visitor" at bounding box center [328, 255] width 235 height 18
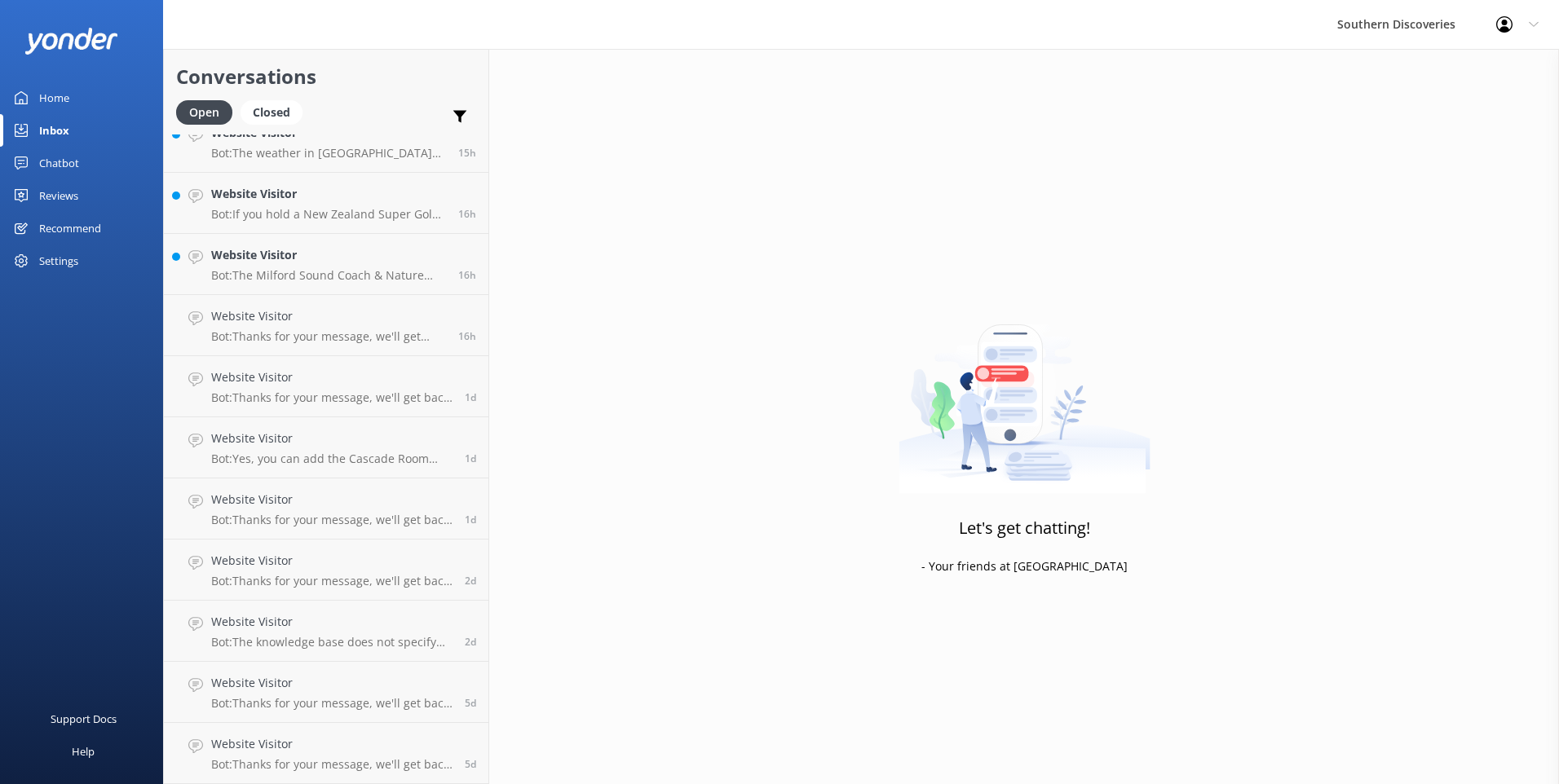
scroll to position [268, 0]
click at [372, 273] on p "Bot: The Milford Sound Coach & Nature Cruise is a full-day trip. It lasts 12.5 …" at bounding box center [328, 276] width 235 height 15
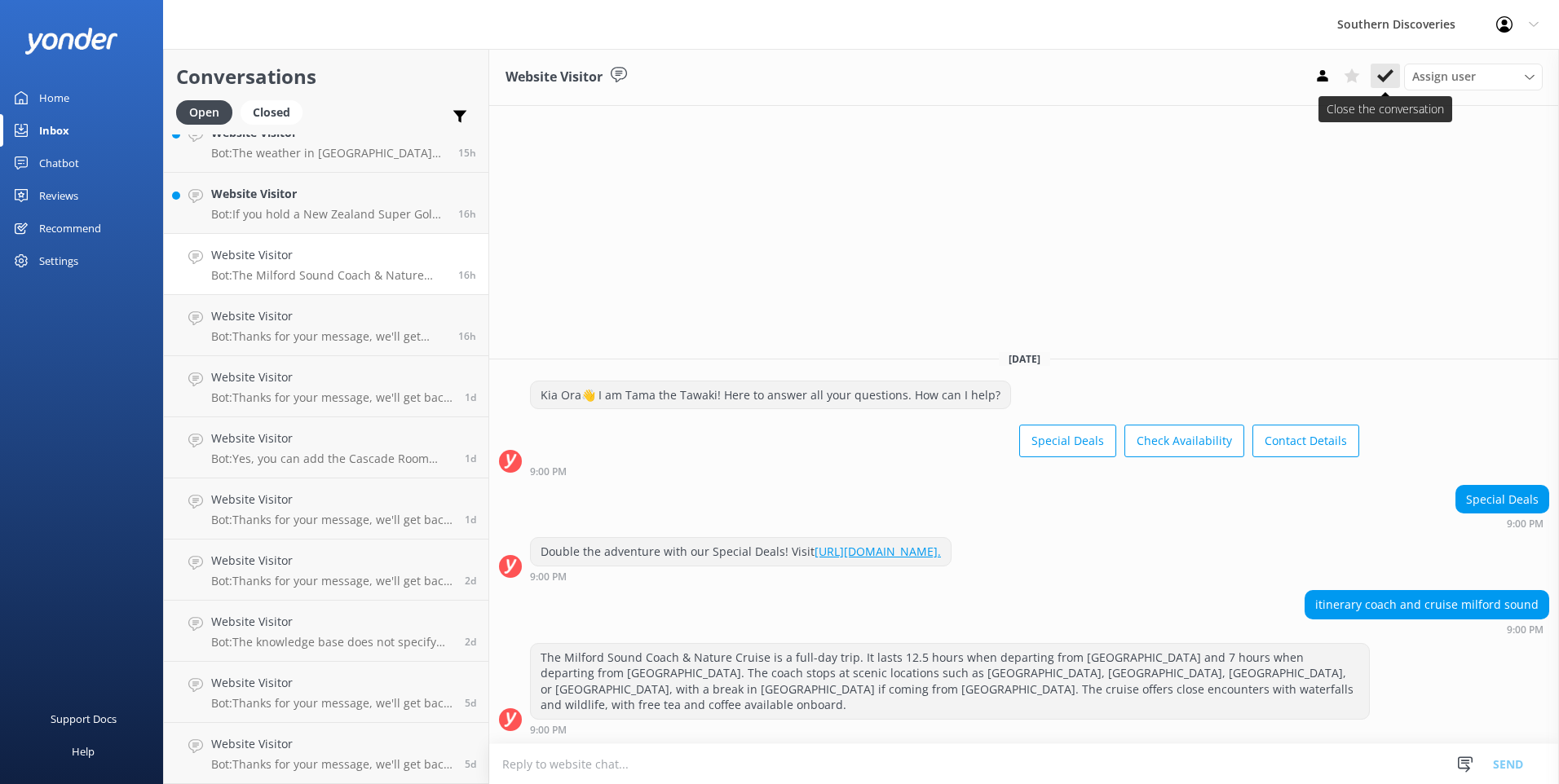
click at [1377, 77] on icon at bounding box center [1385, 76] width 16 height 16
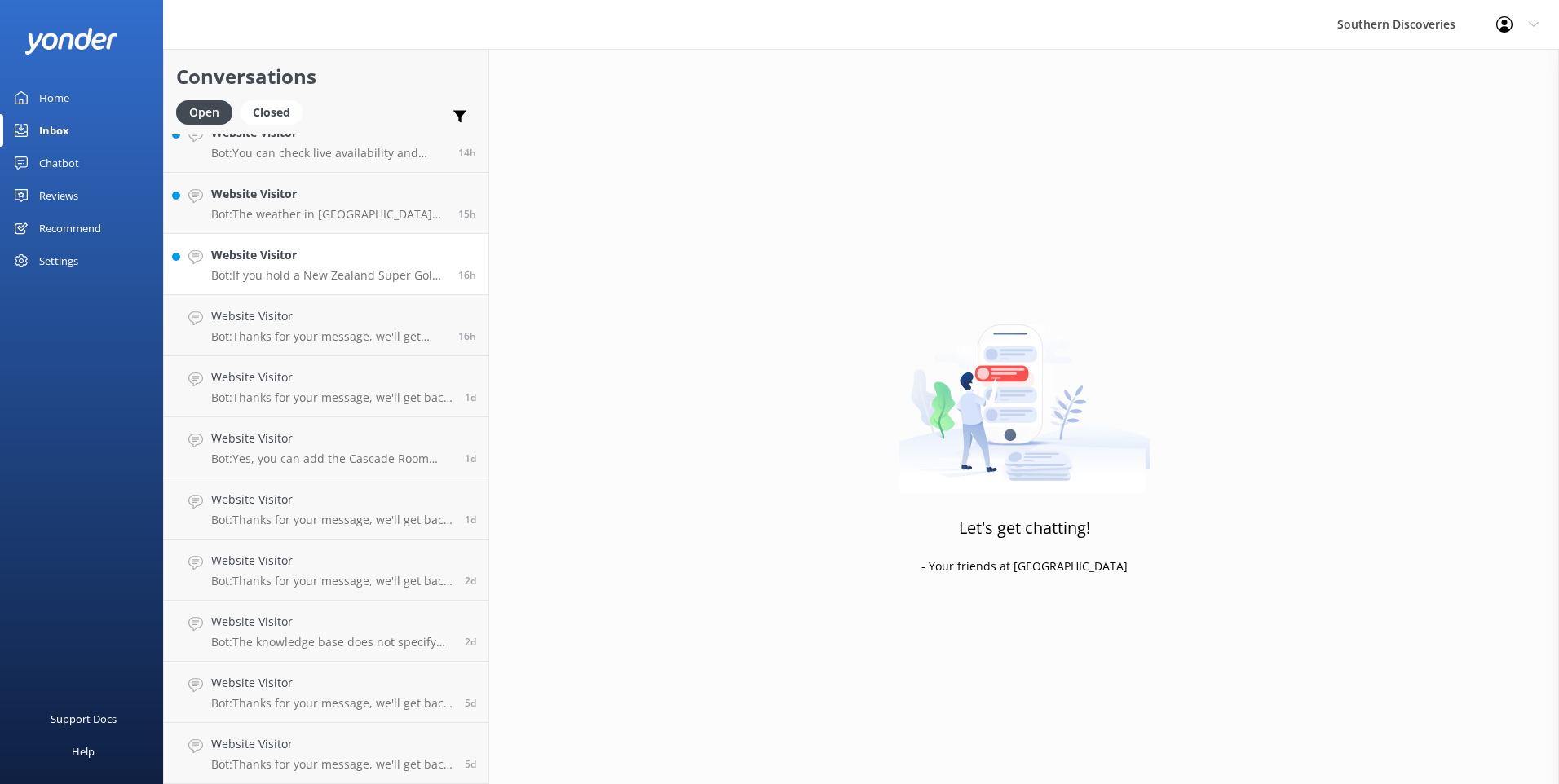
scroll to position [206, 0]
click at [281, 210] on p "Bot: The weather in [GEOGRAPHIC_DATA] can change quickly. It's recommended to c…" at bounding box center [328, 214] width 235 height 15
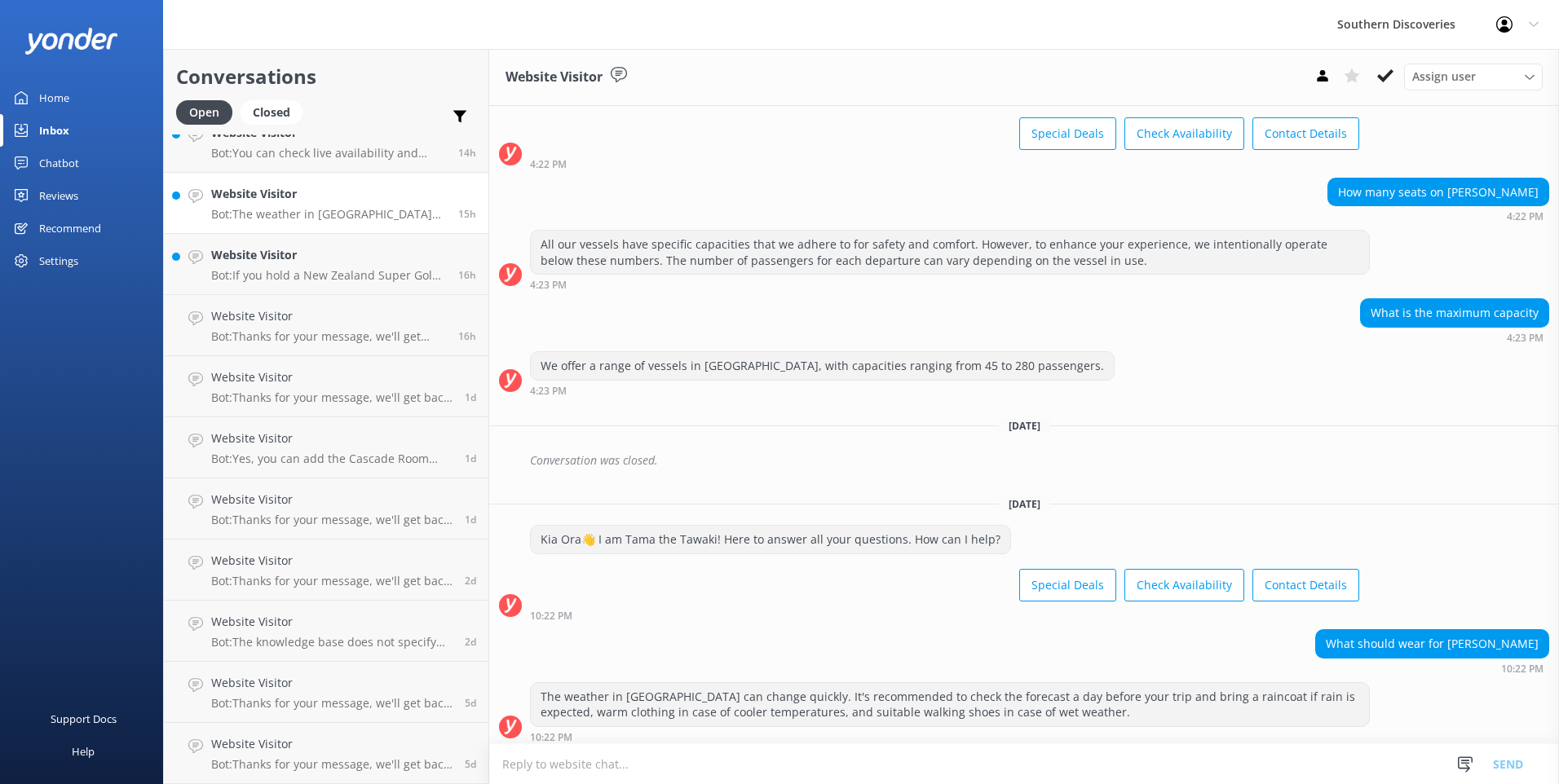
scroll to position [83, 0]
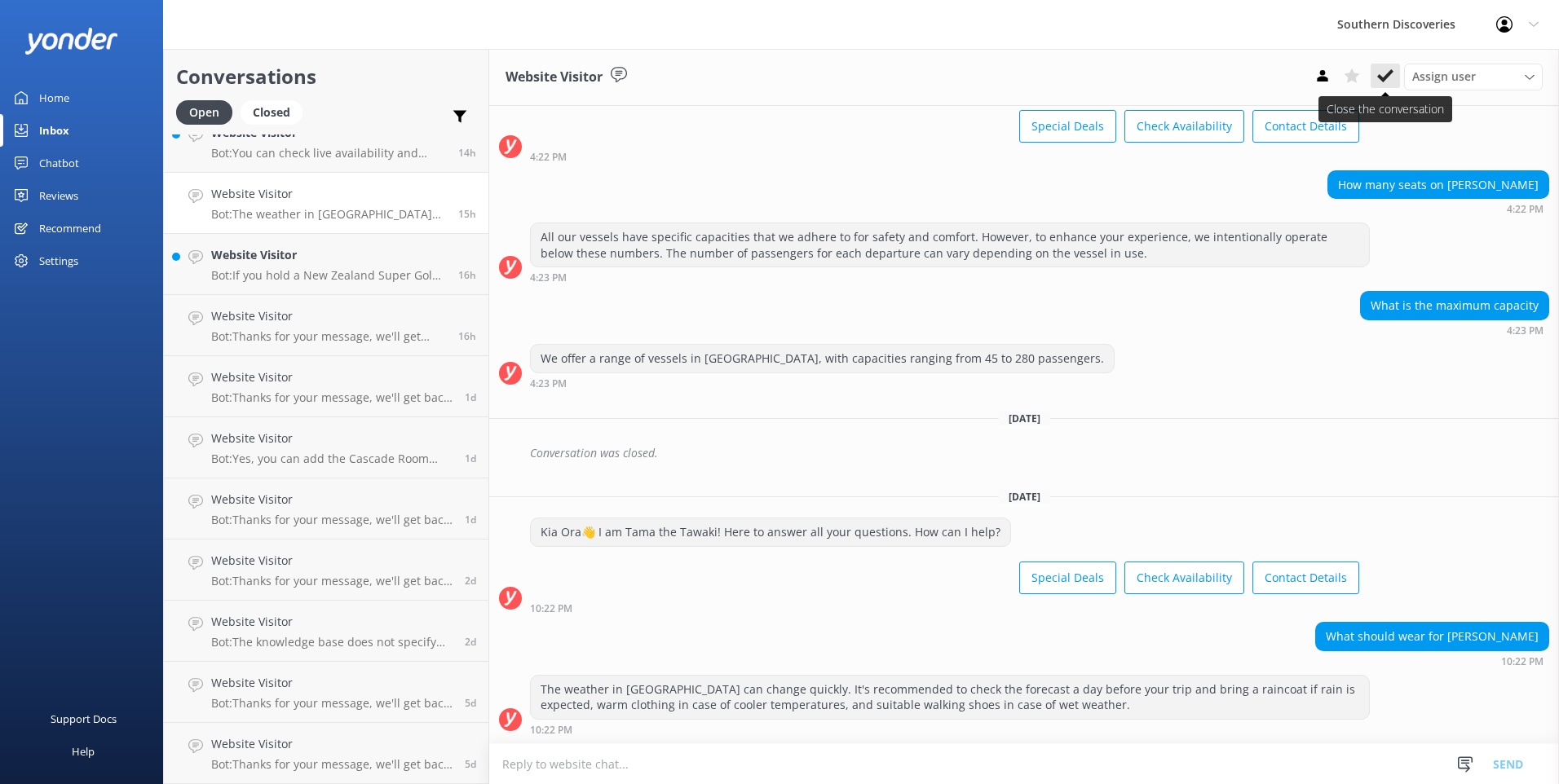
click at [1372, 73] on button at bounding box center [1385, 76] width 30 height 25
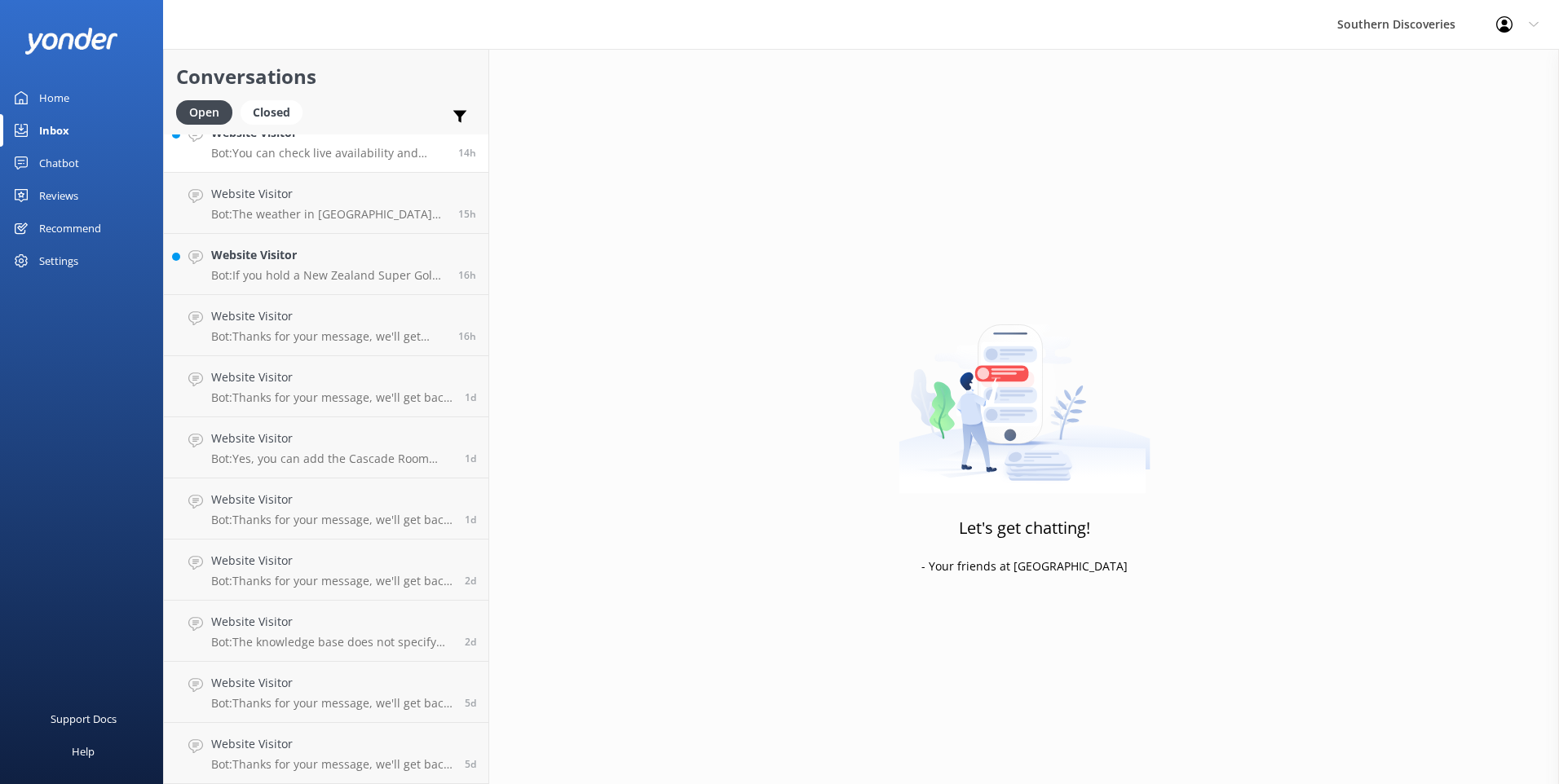
scroll to position [145, 0]
click at [303, 252] on h4 "Website Visitor" at bounding box center [328, 255] width 235 height 18
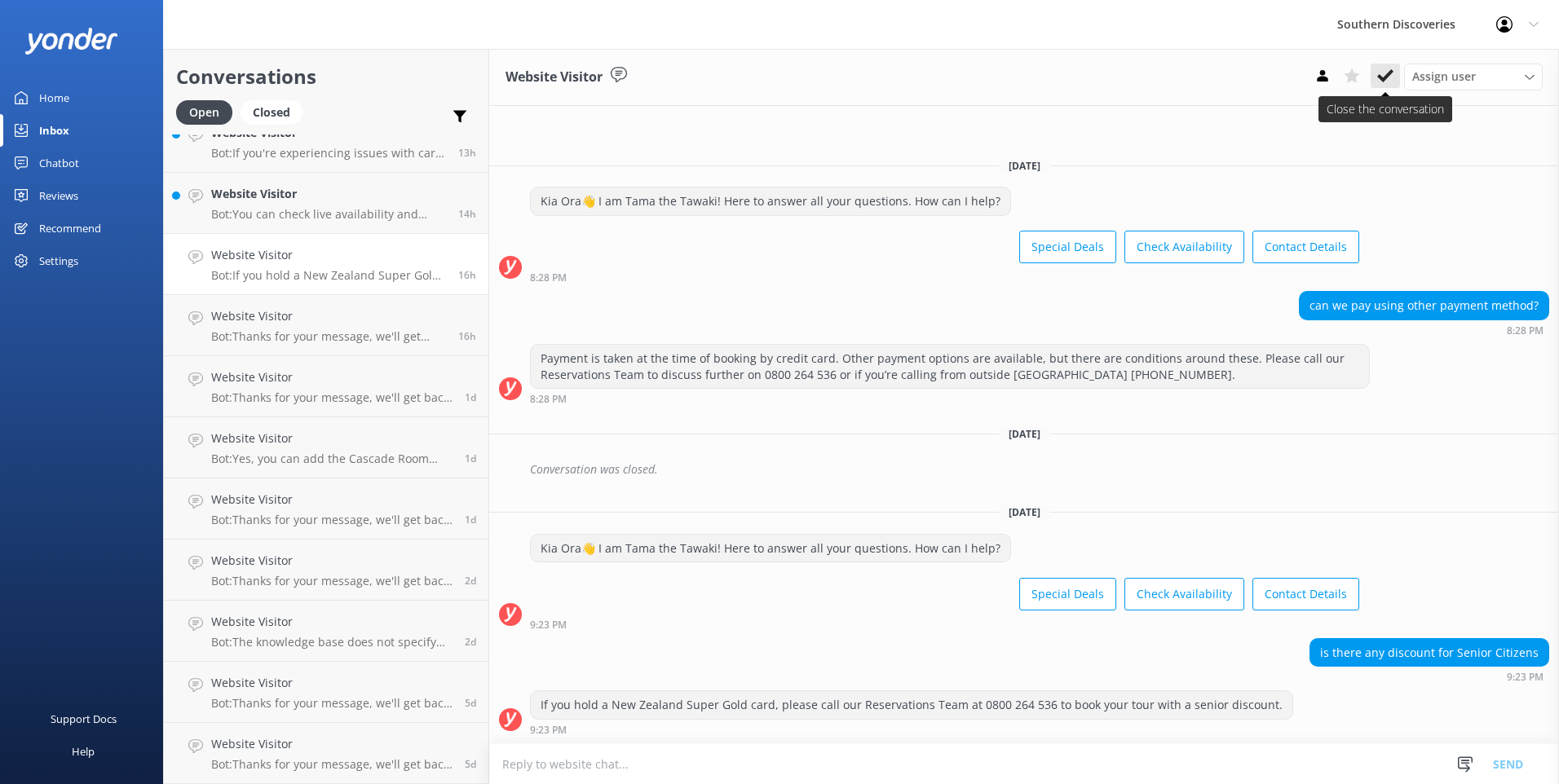
click at [1385, 77] on use at bounding box center [1385, 76] width 16 height 13
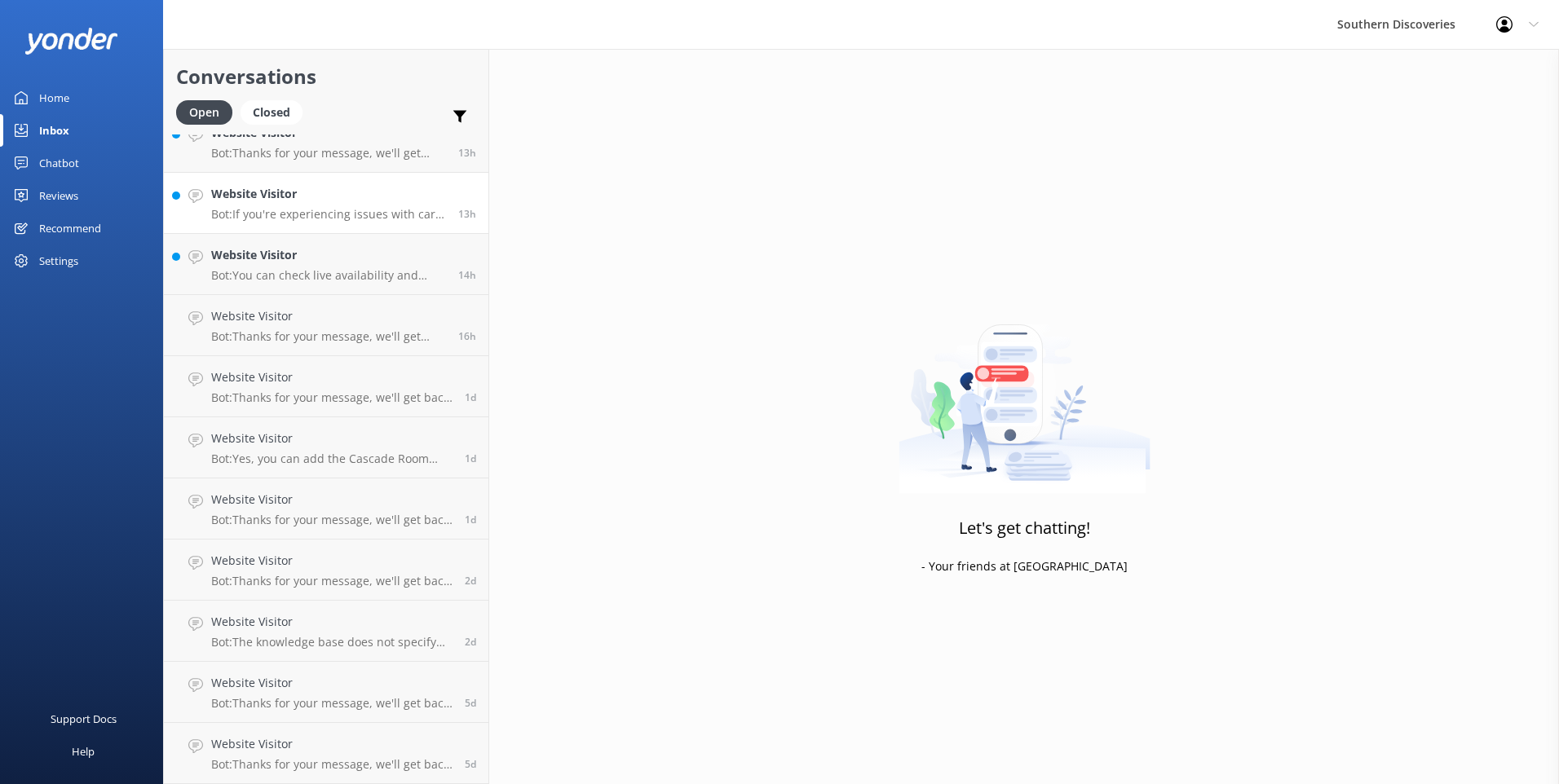
scroll to position [84, 0]
click at [247, 204] on div "Website Visitor Bot: If you're experiencing issues with card payments on our we…" at bounding box center [328, 203] width 235 height 36
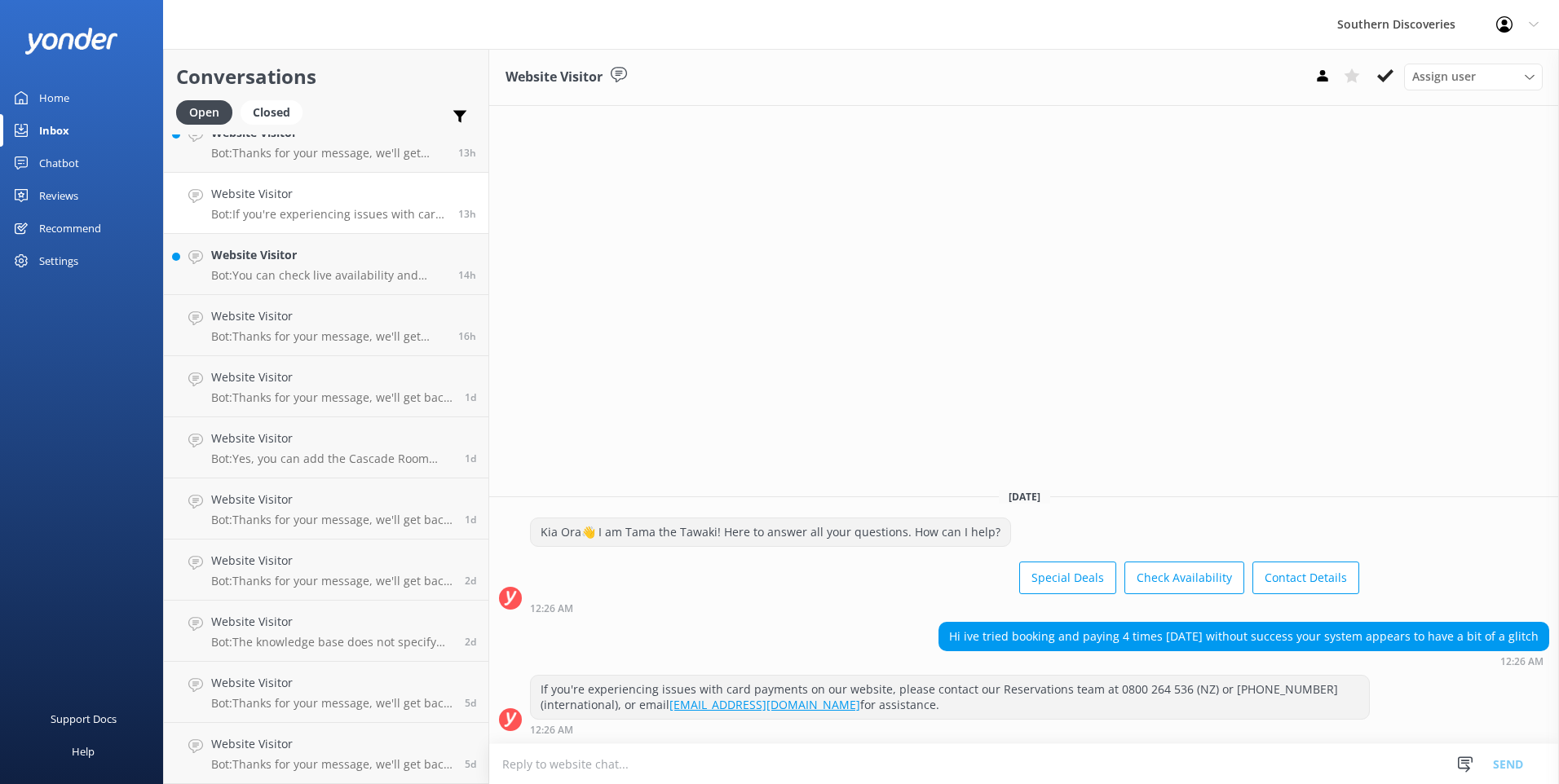
click at [1384, 74] on icon at bounding box center [1385, 76] width 16 height 16
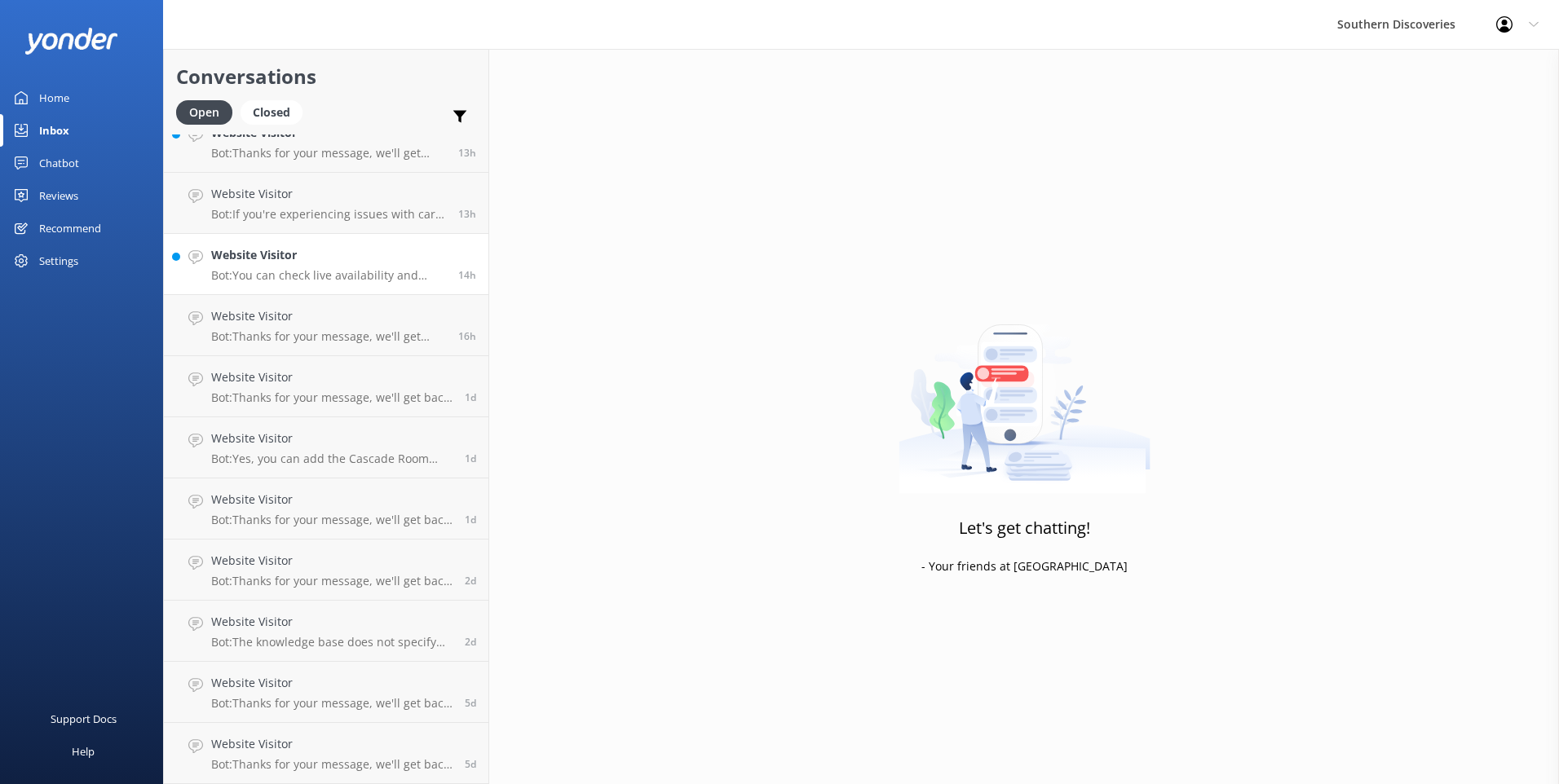
scroll to position [23, 0]
drag, startPoint x: 266, startPoint y: 253, endPoint x: 273, endPoint y: 248, distance: 8.6
click at [269, 252] on h4 "Website Visitor" at bounding box center [328, 255] width 235 height 18
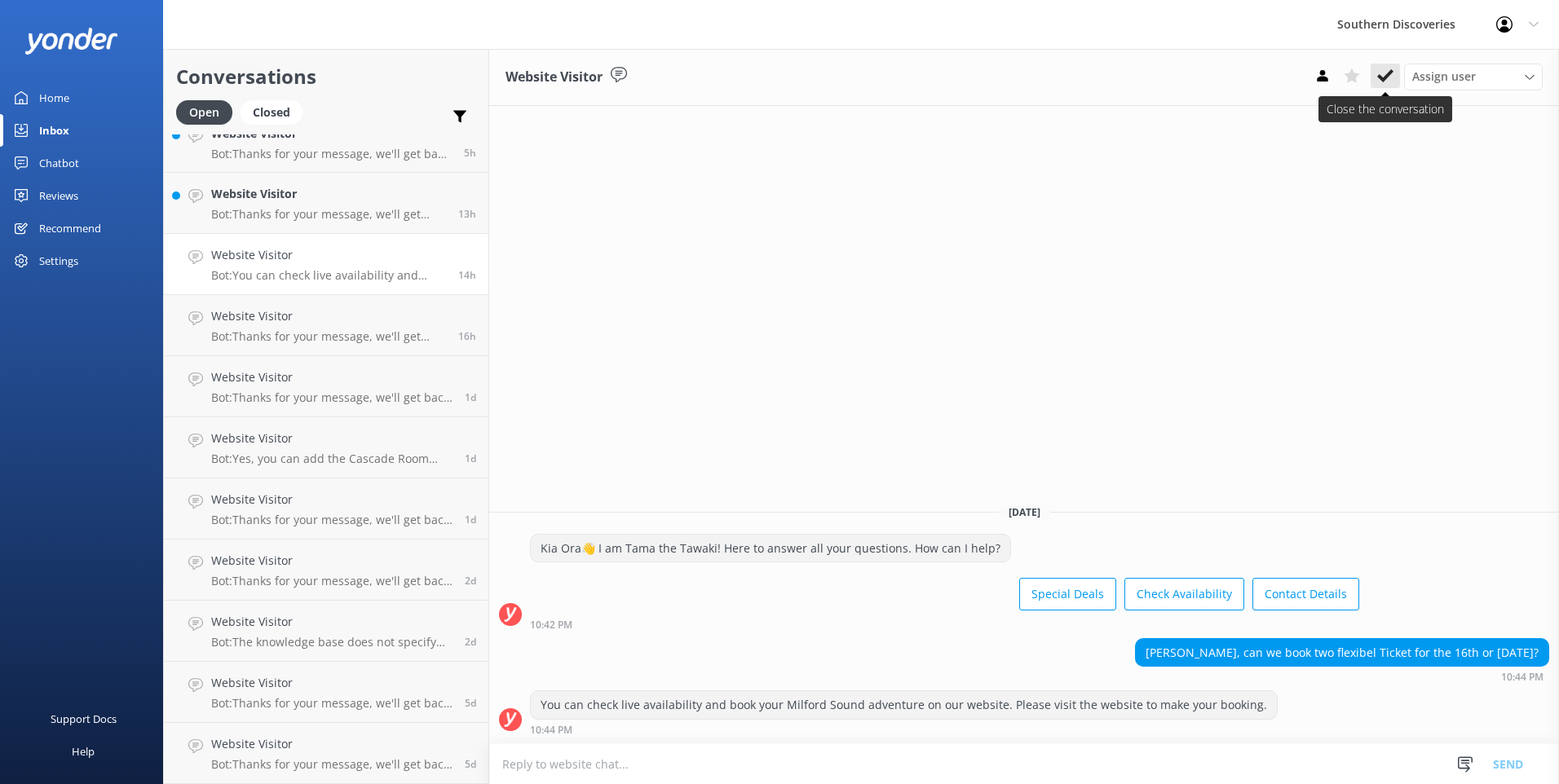
click at [1377, 67] on button at bounding box center [1385, 76] width 30 height 25
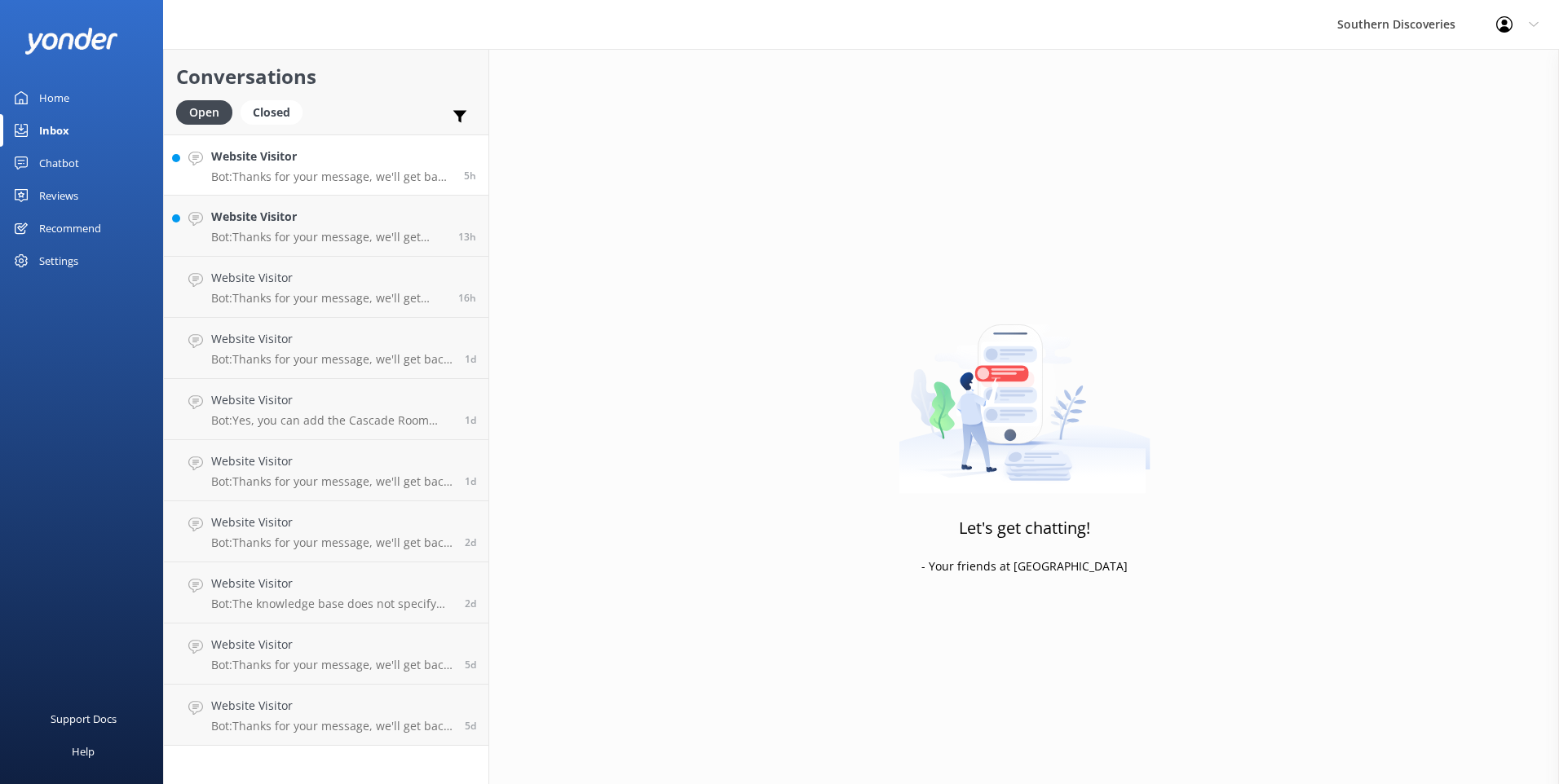
click at [376, 191] on link "Website Visitor Bot: Thanks for your message, we'll get back to you as soon as …" at bounding box center [326, 165] width 325 height 61
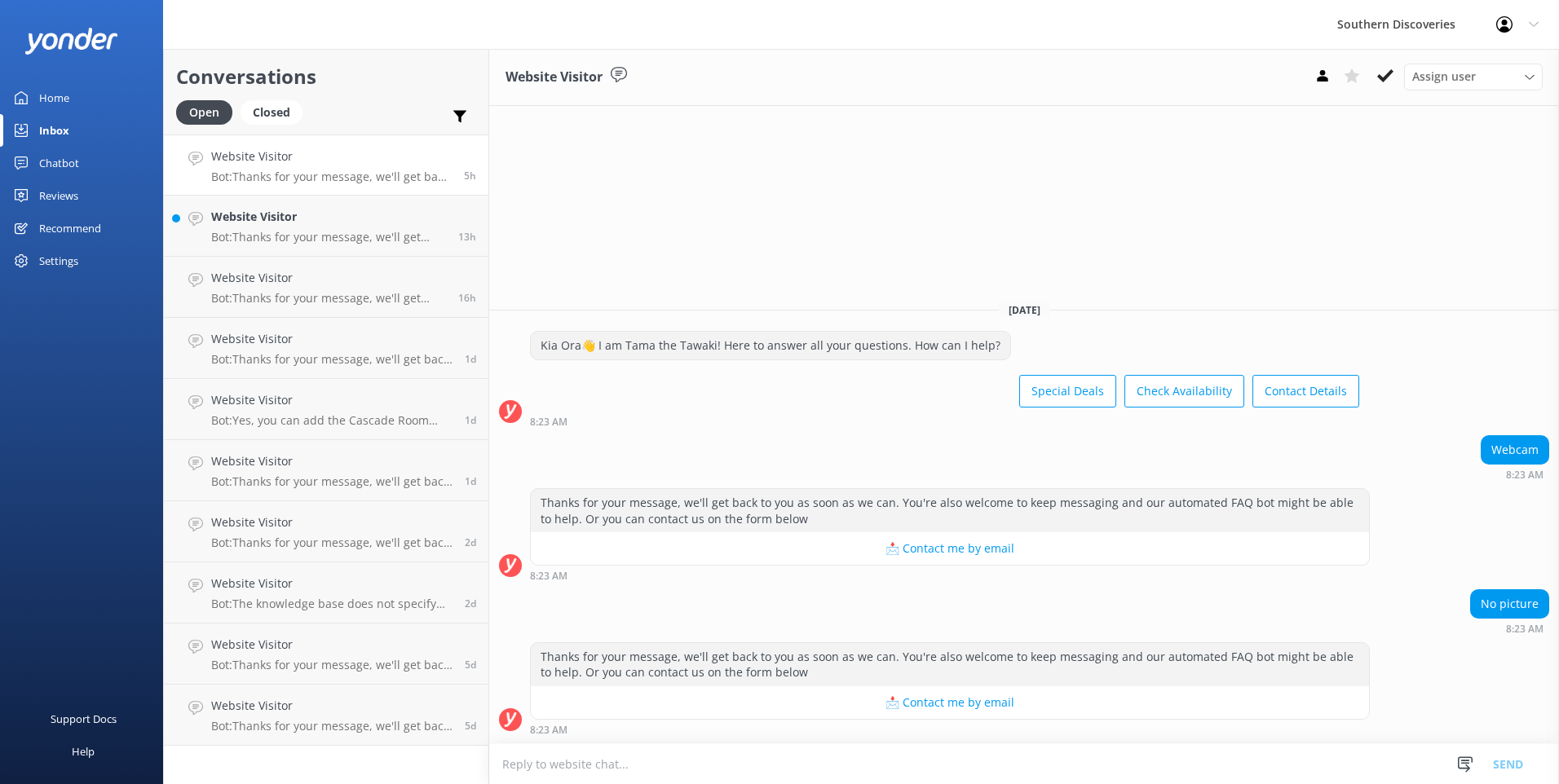
click at [579, 780] on textarea at bounding box center [1024, 763] width 1070 height 40
click at [854, 761] on textarea "[PERSON_NAME], please find the details you wish to view on our website" at bounding box center [1024, 763] width 1070 height 40
paste textarea "[URL][DOMAIN_NAME]"
type textarea "[PERSON_NAME], please find the details you wish to view on our website: [URL][D…"
click at [867, 600] on div "No picture 8:23 AM" at bounding box center [1024, 610] width 1070 height 44
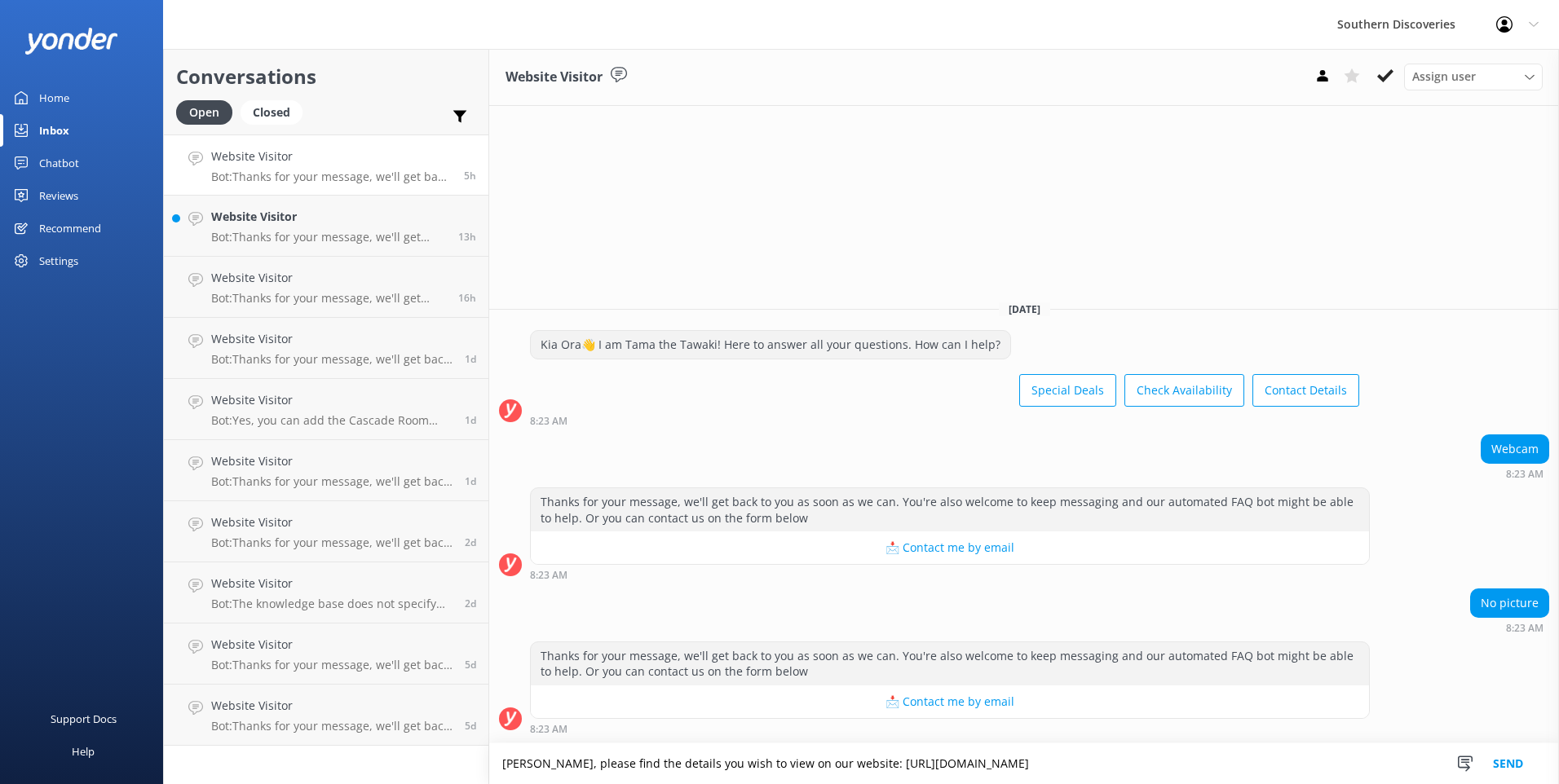
click at [1514, 765] on button "Send" at bounding box center [1508, 763] width 61 height 40
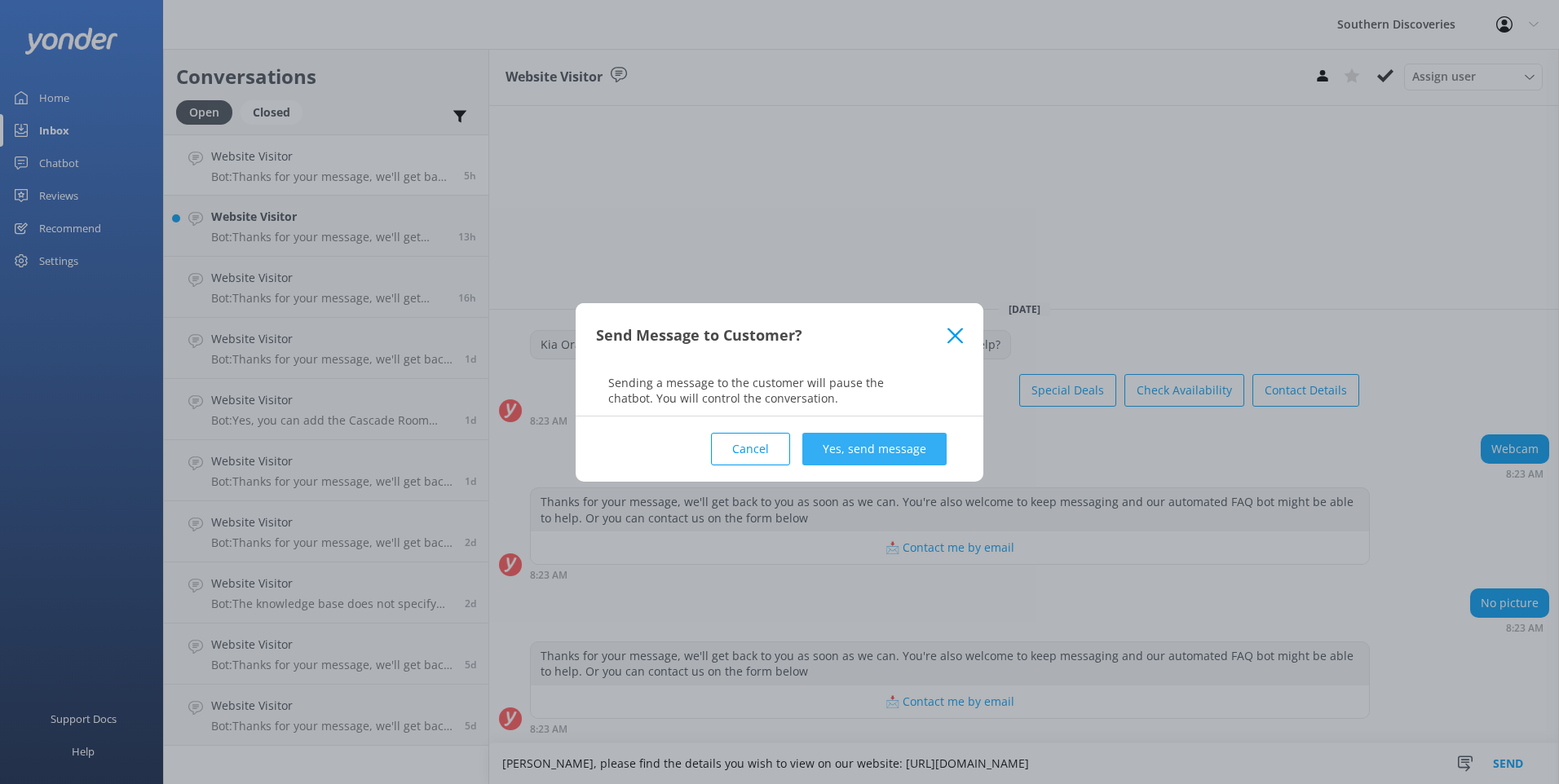
drag, startPoint x: 924, startPoint y: 468, endPoint x: 925, endPoint y: 453, distance: 15.0
click at [924, 464] on div "Cancel Yes, send message" at bounding box center [779, 449] width 367 height 65
drag, startPoint x: 925, startPoint y: 453, endPoint x: 946, endPoint y: 402, distance: 55.2
click at [926, 450] on button "Yes, send message" at bounding box center [874, 449] width 144 height 33
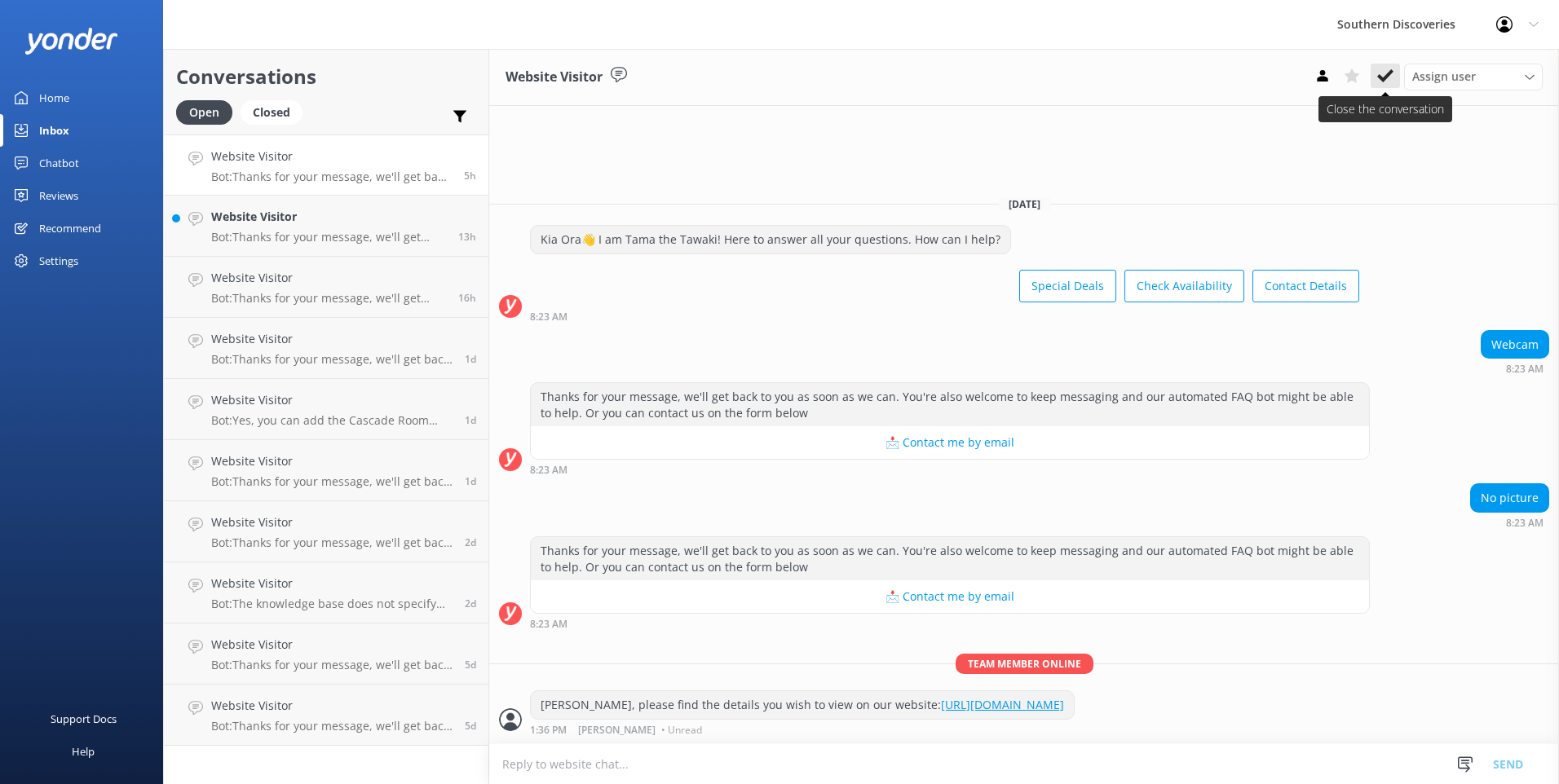
click at [1388, 70] on icon at bounding box center [1385, 76] width 16 height 16
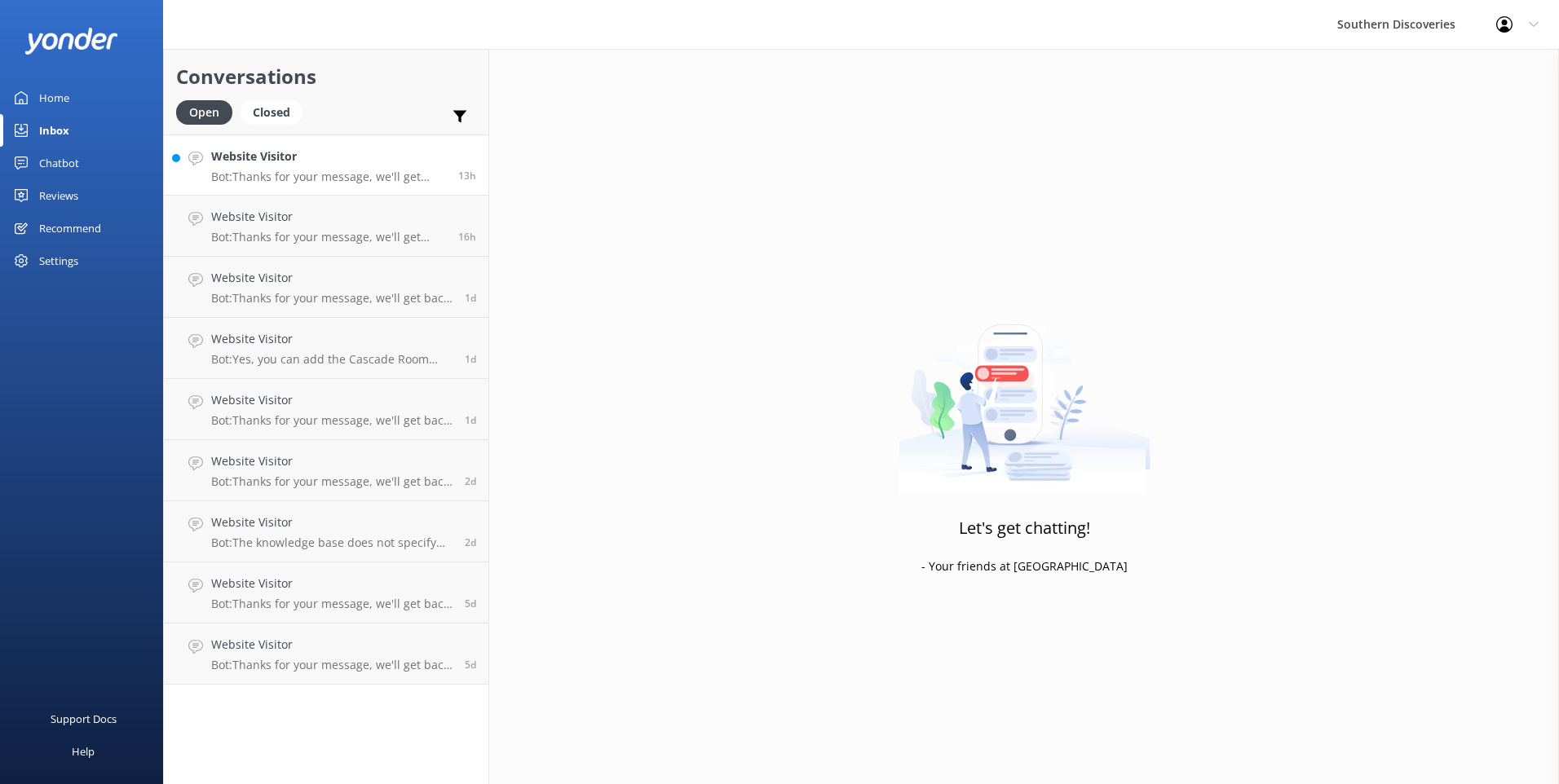
click at [347, 182] on p "Bot: Thanks for your message, we'll get back to you as soon as we can. You're a…" at bounding box center [328, 177] width 235 height 15
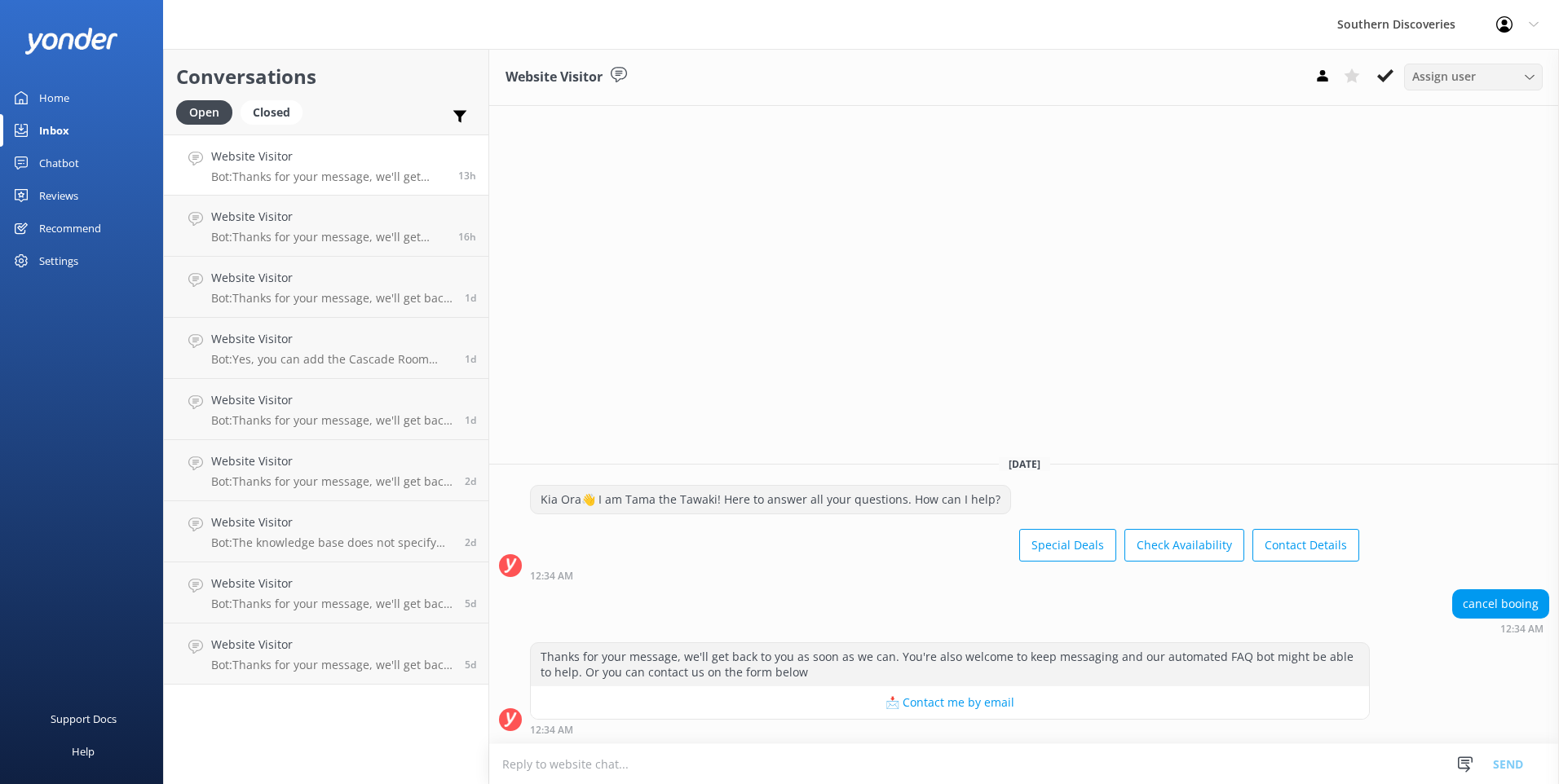
click at [1452, 82] on span "Assign user" at bounding box center [1444, 77] width 63 height 18
click at [1435, 178] on link "[PERSON_NAME]" at bounding box center [1477, 189] width 145 height 33
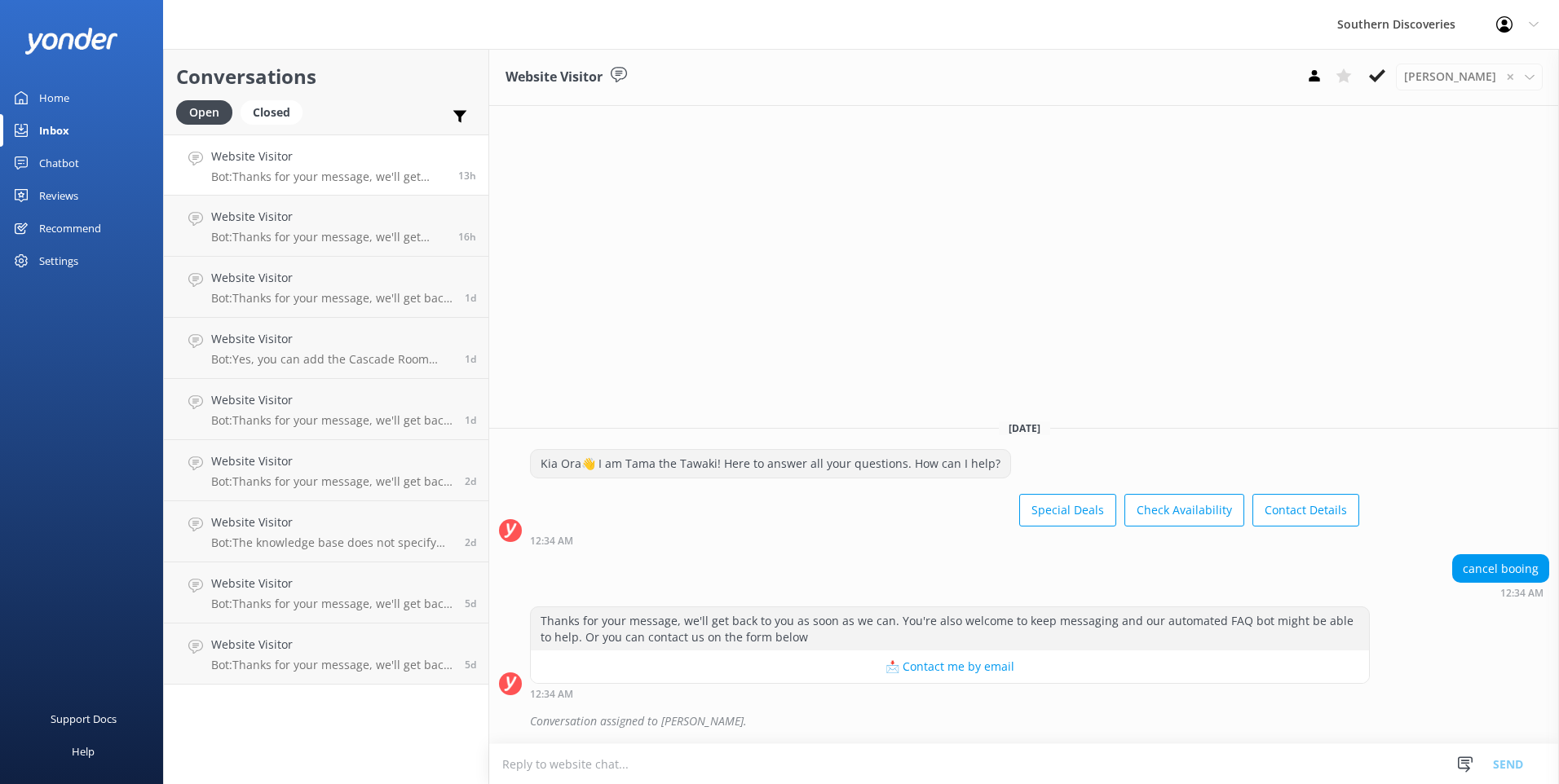
click at [1087, 172] on div "Website Visitor [PERSON_NAME] ✕ [PERSON_NAME] [PERSON_NAME] [PERSON_NAME] [PERS…" at bounding box center [1024, 416] width 1070 height 735
click at [316, 214] on h4 "Website Visitor" at bounding box center [328, 217] width 235 height 18
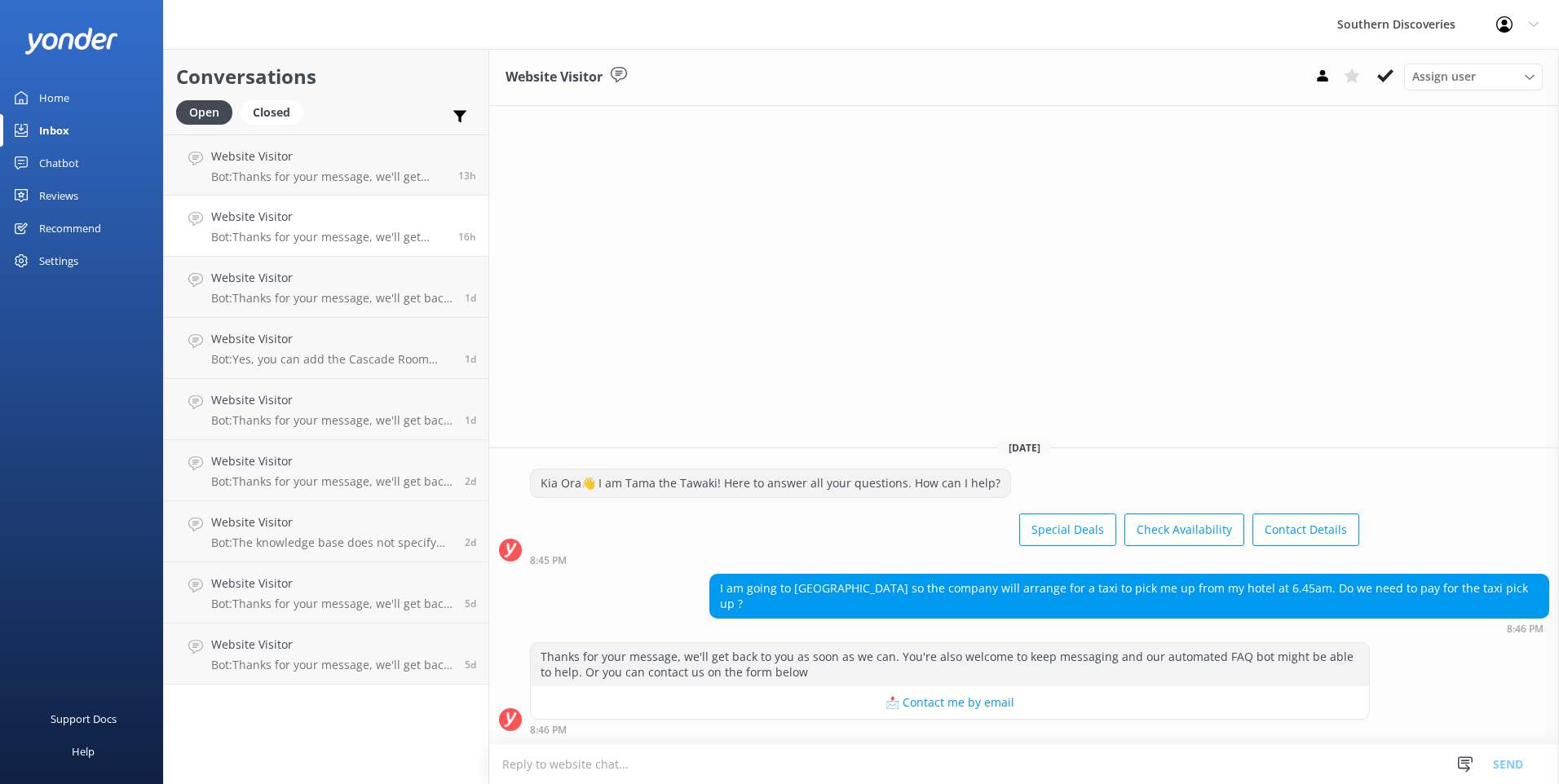
click at [684, 750] on textarea at bounding box center [1024, 763] width 1070 height 40
type textarea "H"
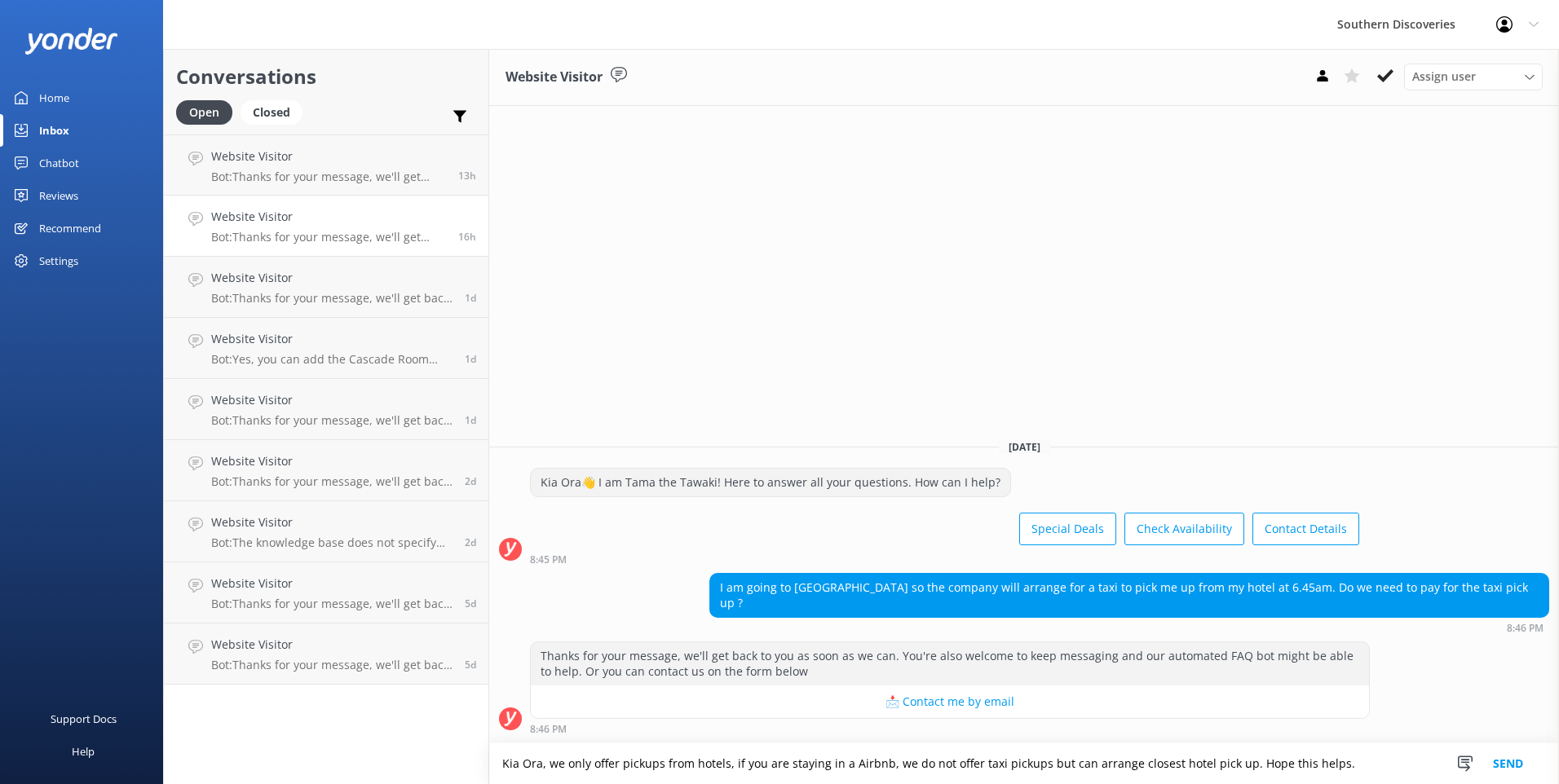
type textarea "Kia Ora, we only offer pickups from hotels, if you are staying in a Airbnb, we …"
click at [1489, 759] on button "Send" at bounding box center [1508, 763] width 61 height 40
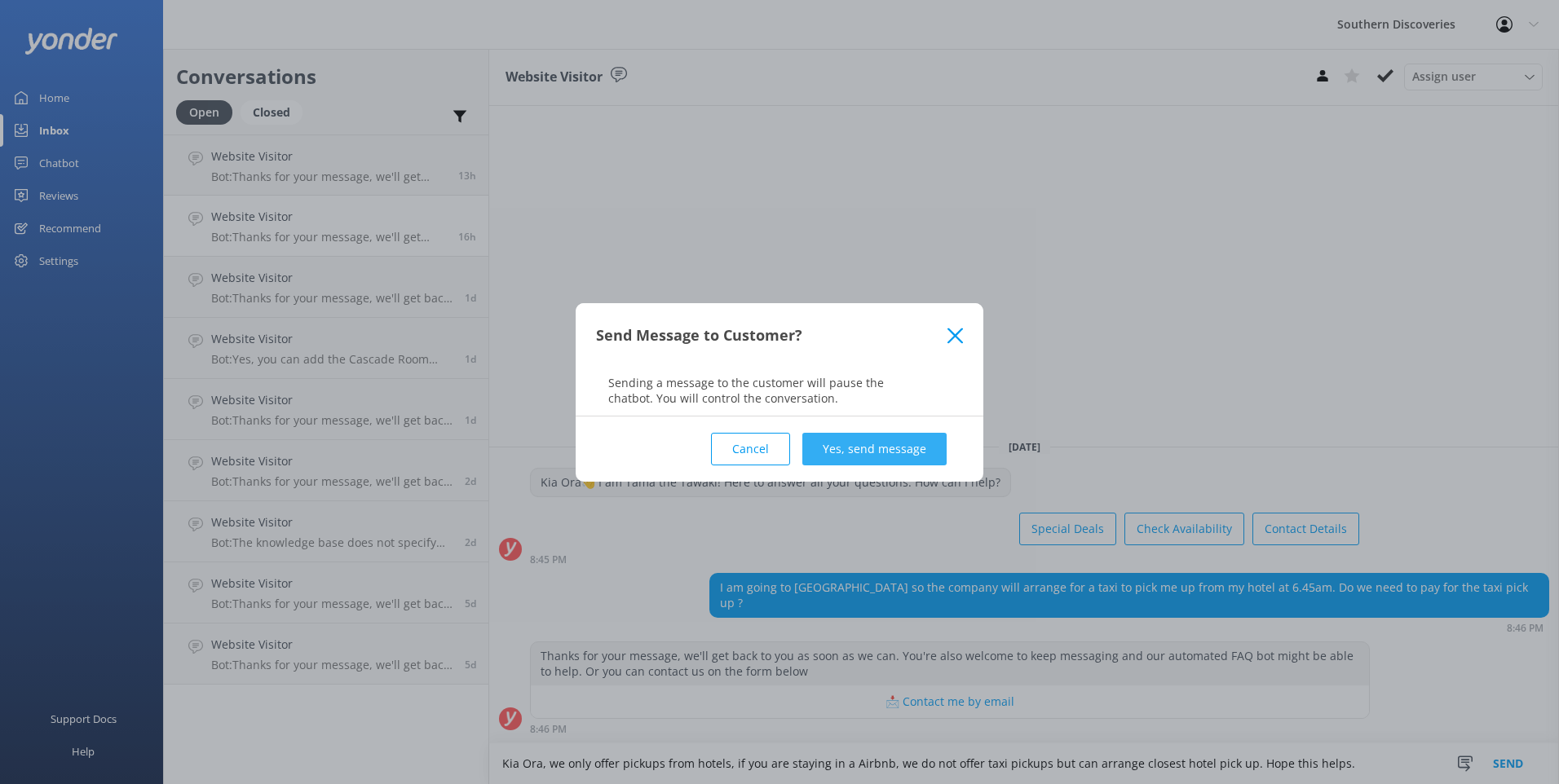
click at [916, 443] on button "Yes, send message" at bounding box center [874, 449] width 144 height 33
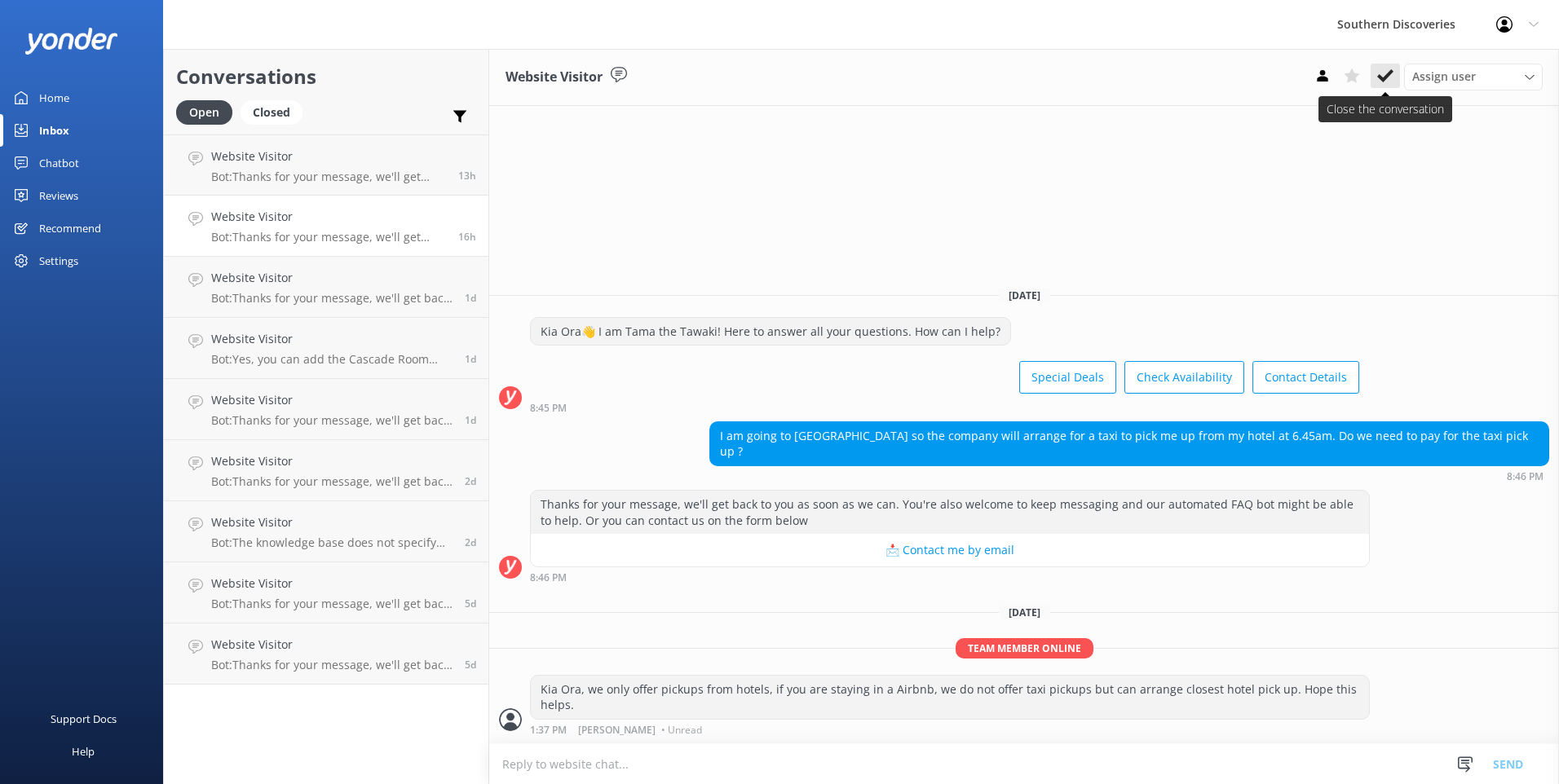
click at [1385, 69] on icon at bounding box center [1385, 76] width 16 height 16
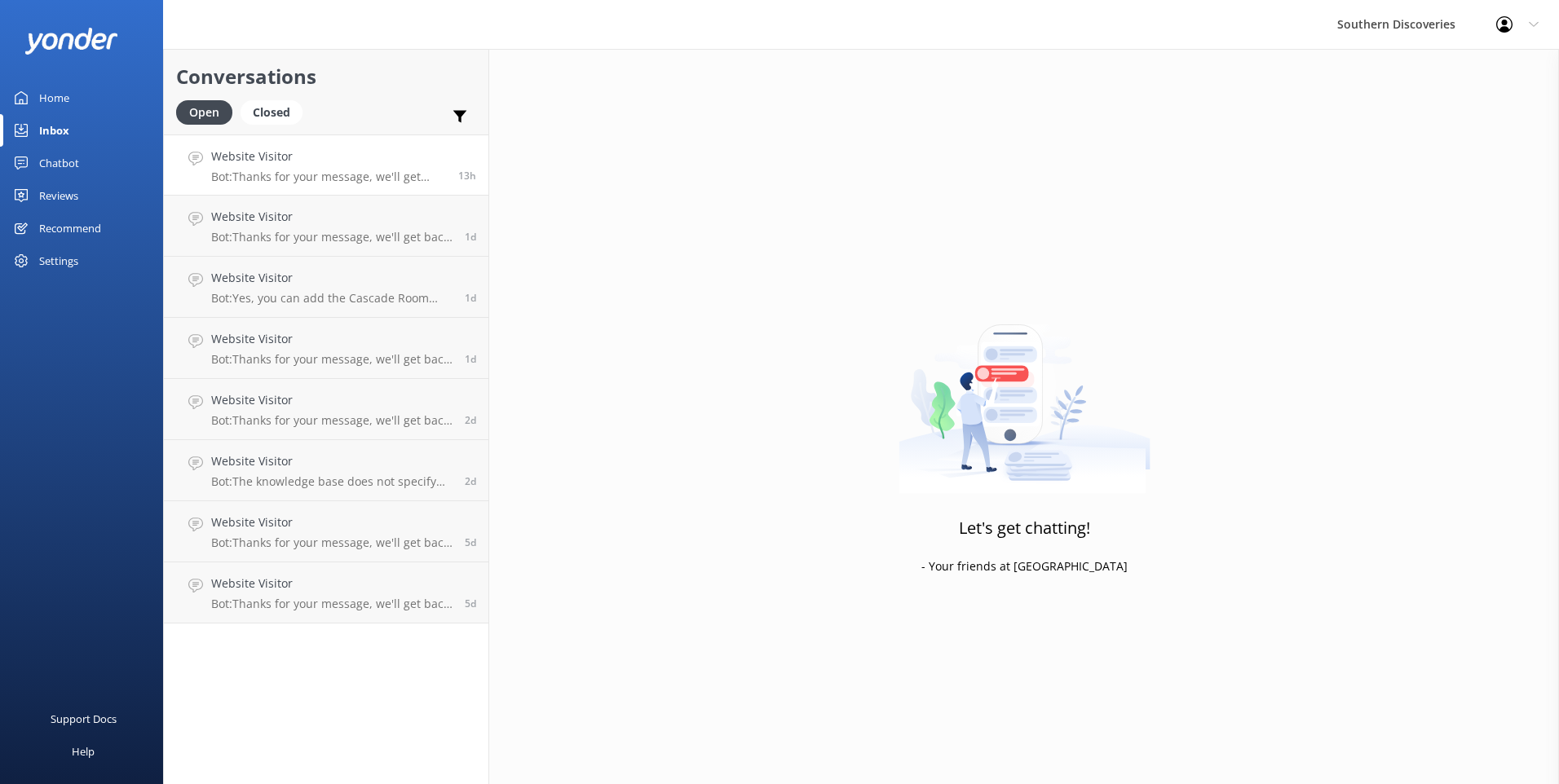
click at [380, 166] on div "Website Visitor Bot: Thanks for your message, we'll get back to you as soon as …" at bounding box center [328, 165] width 235 height 35
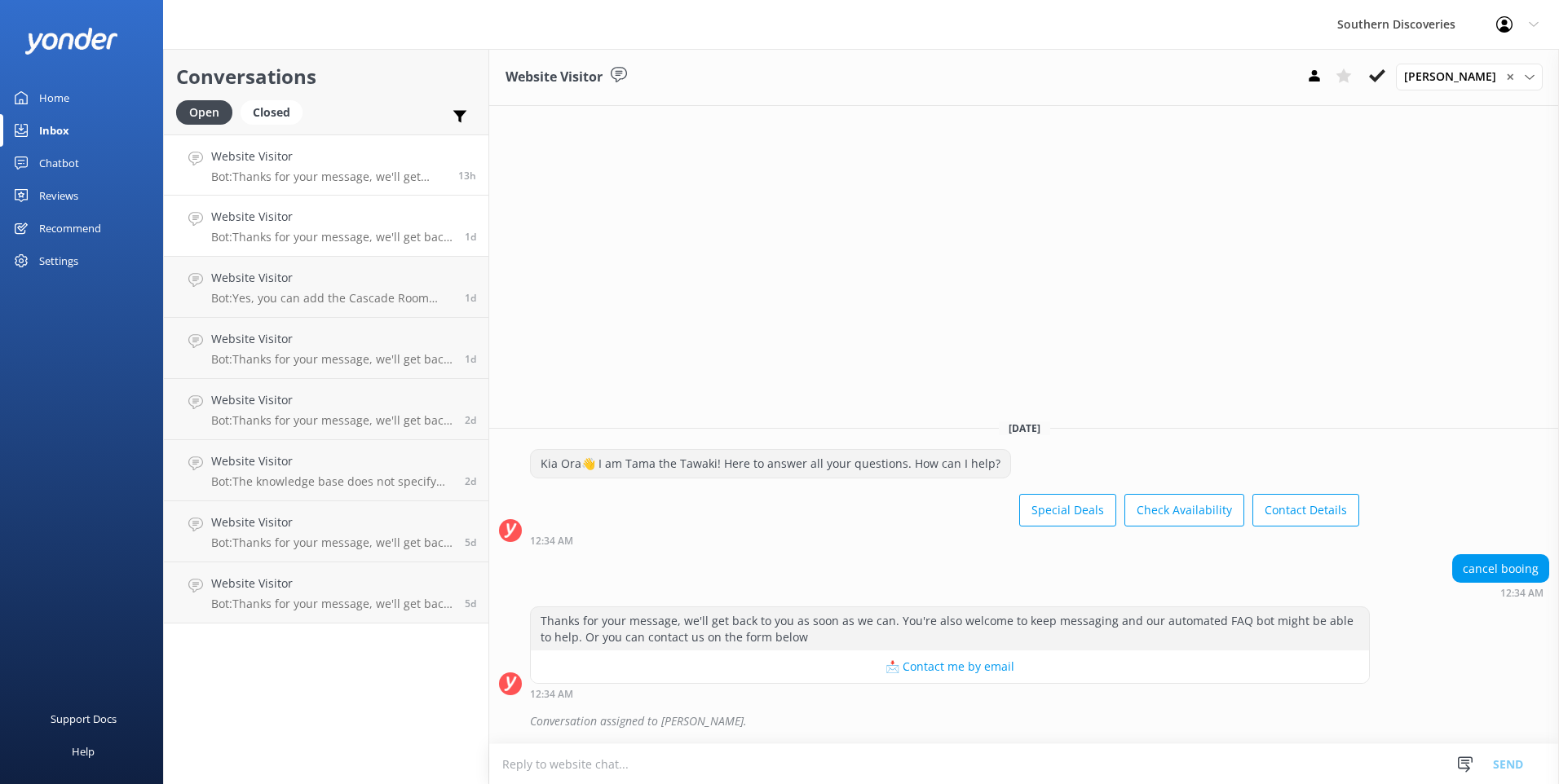
click at [345, 220] on h4 "Website Visitor" at bounding box center [331, 217] width 241 height 18
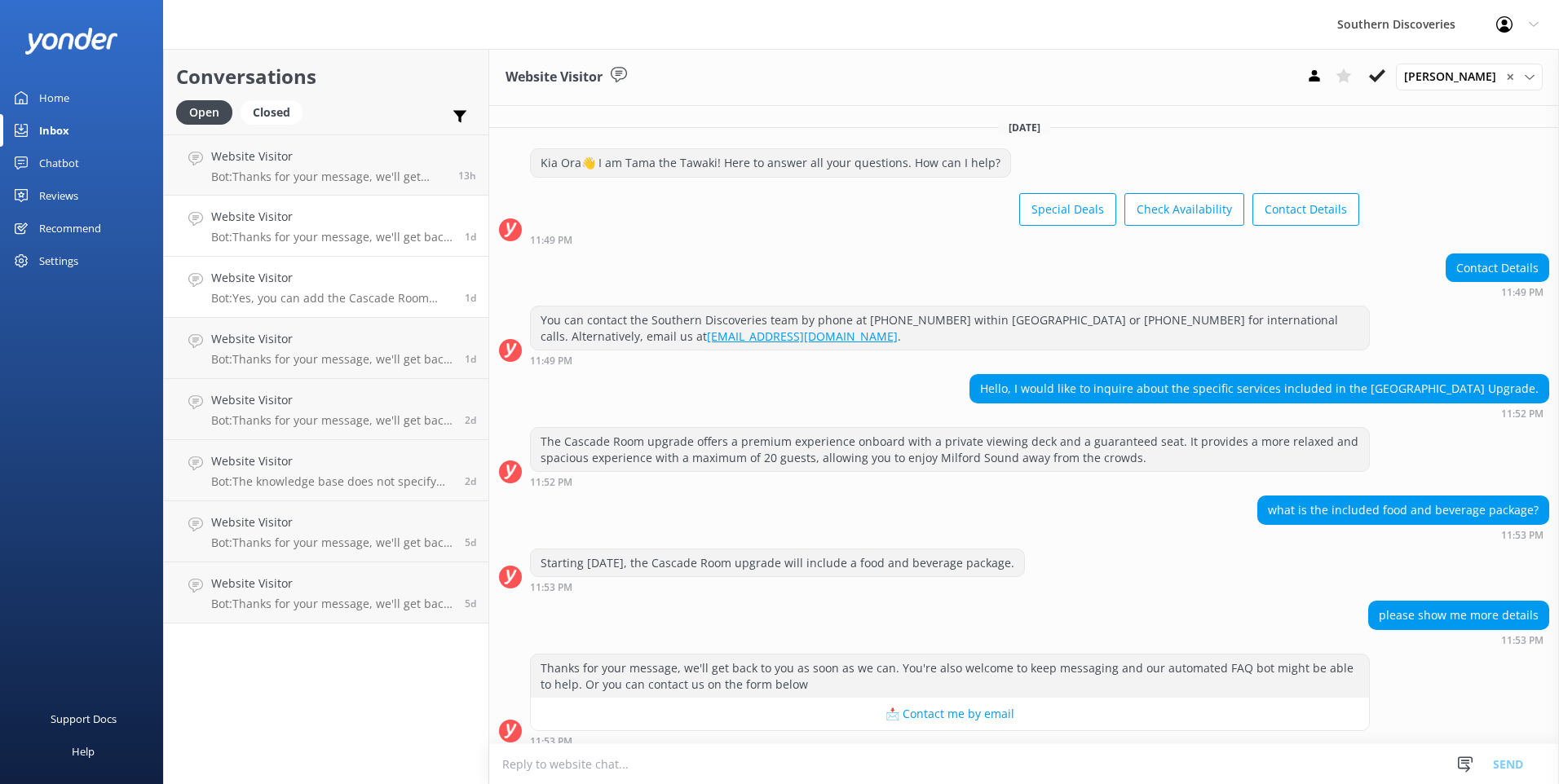
scroll to position [90, 0]
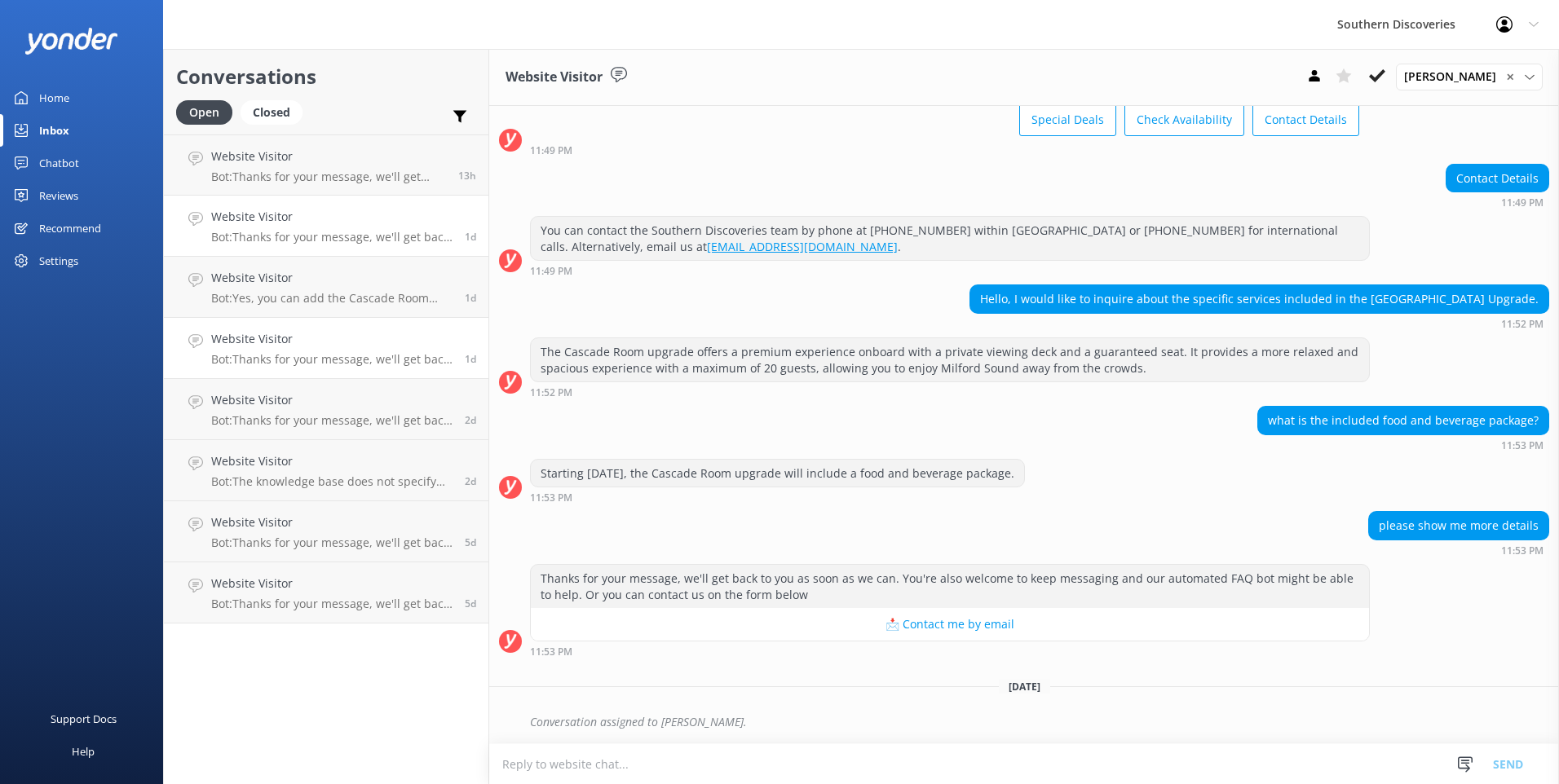
click at [303, 336] on h4 "Website Visitor" at bounding box center [331, 339] width 241 height 18
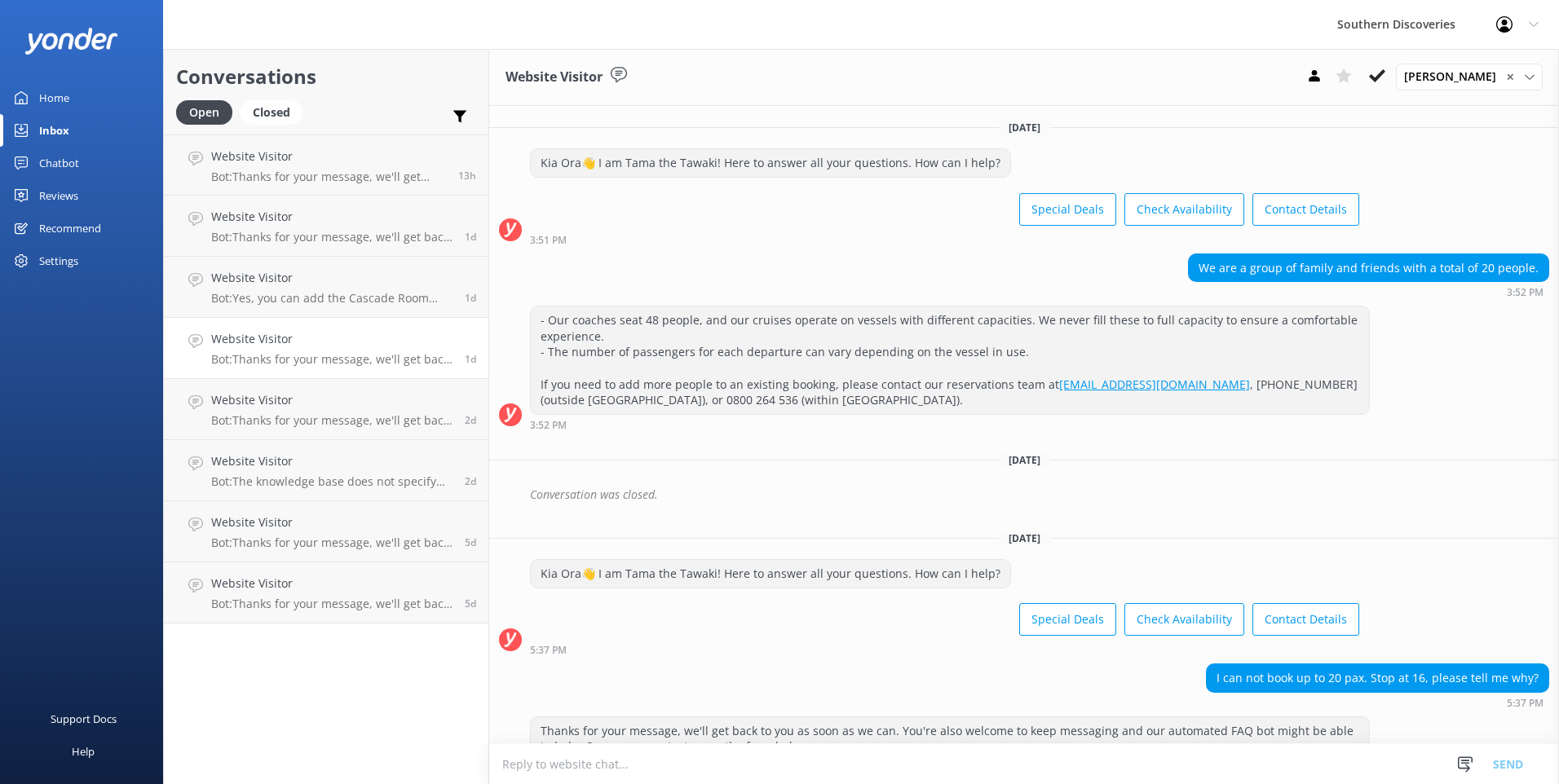
scroll to position [152, 0]
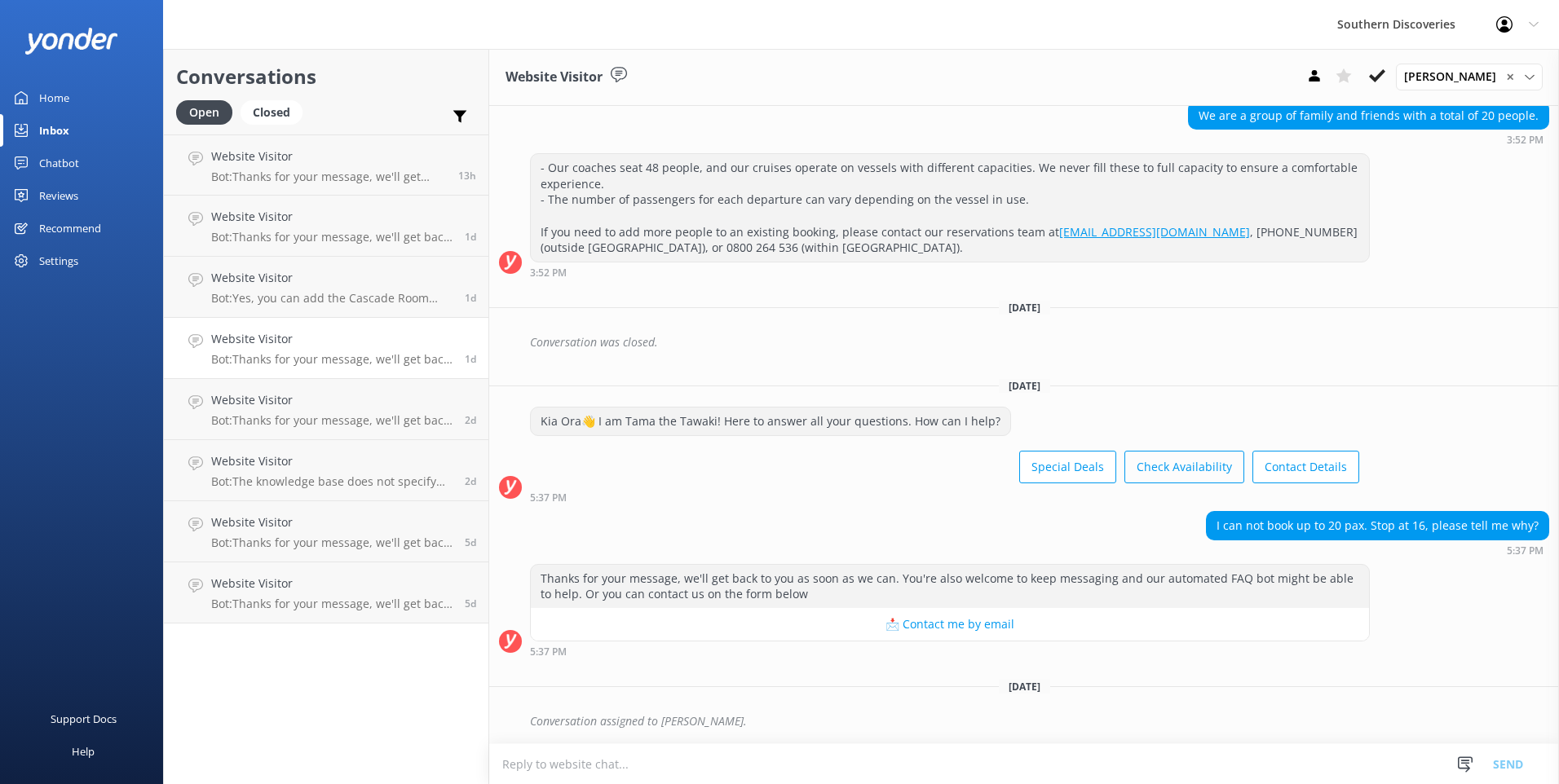
click at [1186, 469] on button "Check Availability" at bounding box center [1183, 467] width 119 height 33
click at [743, 744] on textarea at bounding box center [1024, 763] width 1070 height 40
type textarea "K"
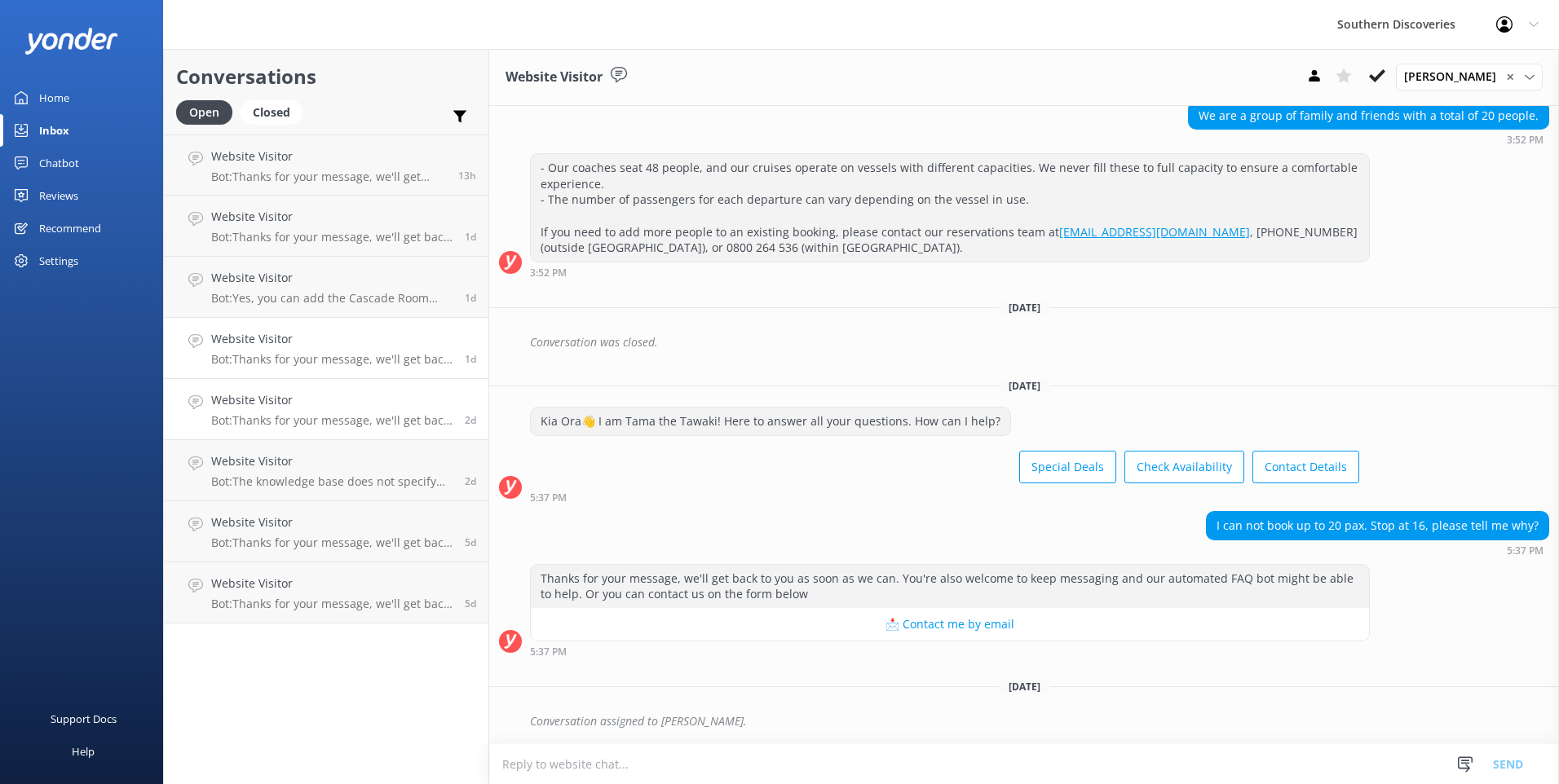
drag, startPoint x: 240, startPoint y: 394, endPoint x: 243, endPoint y: 403, distance: 9.5
click at [241, 394] on h4 "Website Visitor" at bounding box center [331, 400] width 241 height 18
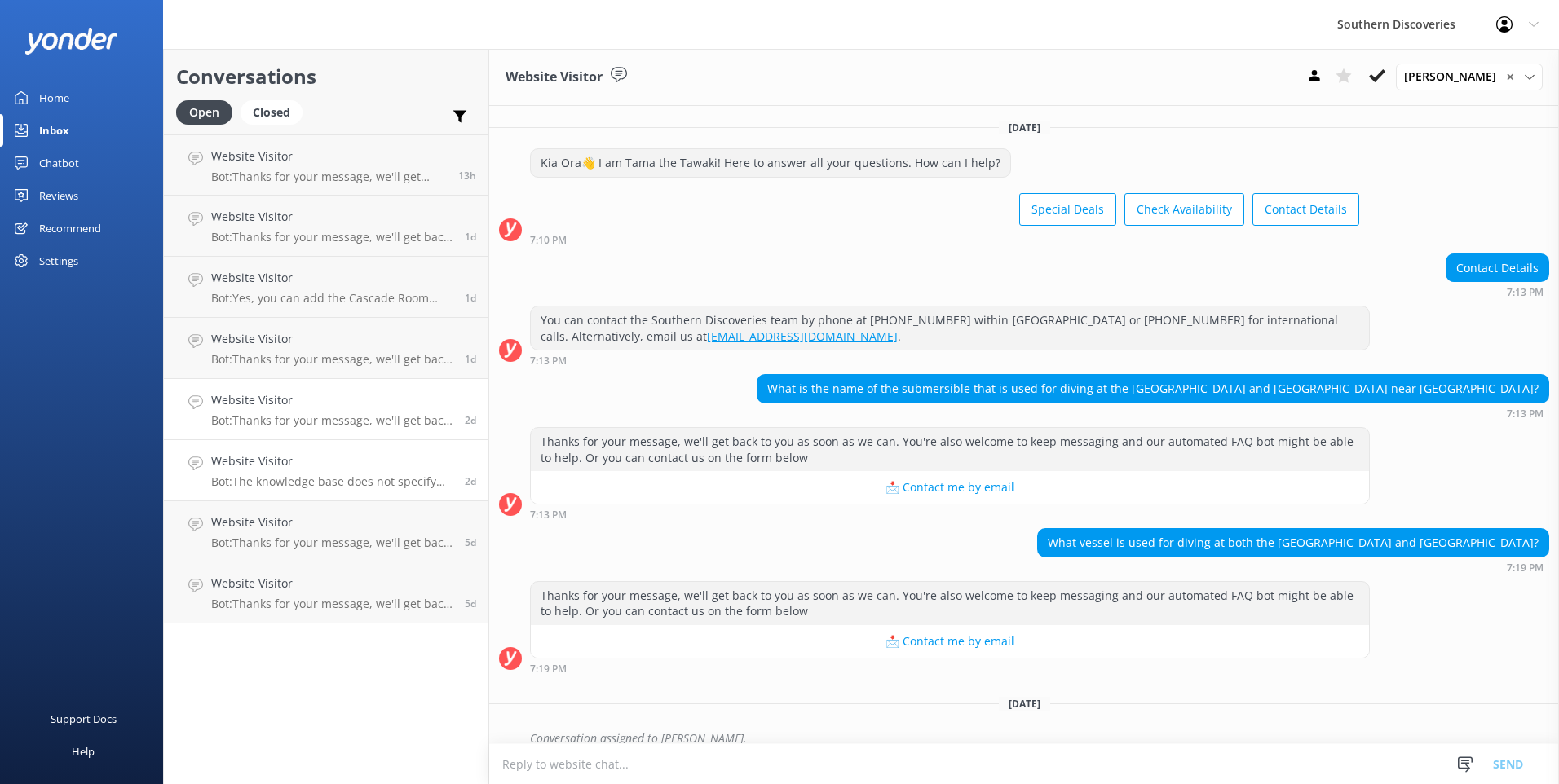
drag, startPoint x: 308, startPoint y: 451, endPoint x: 327, endPoint y: 469, distance: 26.2
click at [308, 452] on link "Website Visitor Bot: The knowledge base does not specify the exact differences …" at bounding box center [326, 470] width 325 height 61
